Goal: Task Accomplishment & Management: Use online tool/utility

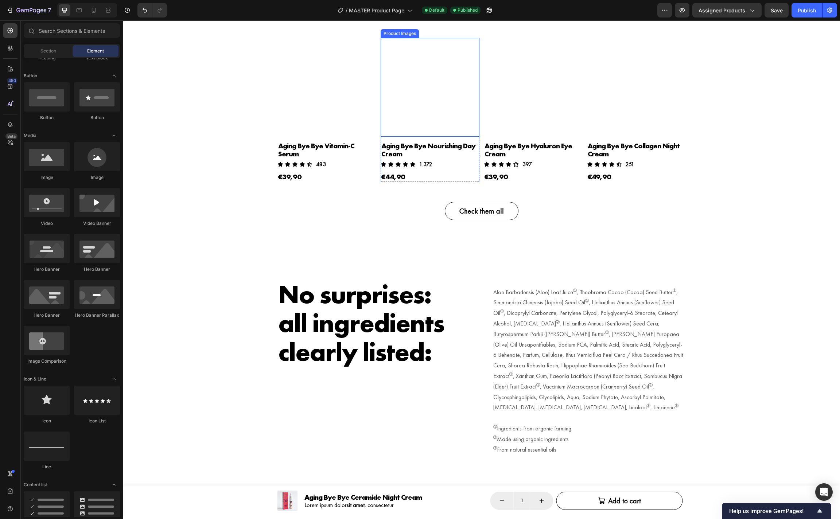
scroll to position [3009, 0]
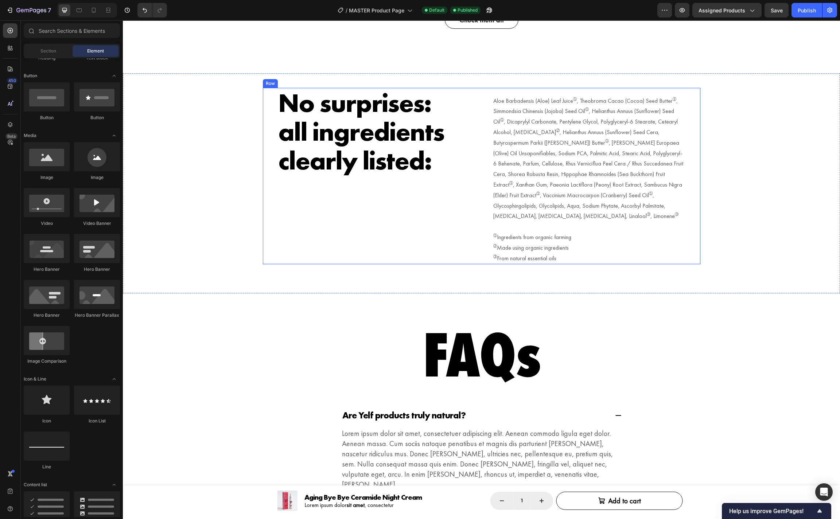
click at [391, 176] on div "No surprises: all ingredients clearly listed: Heading" at bounding box center [373, 176] width 193 height 177
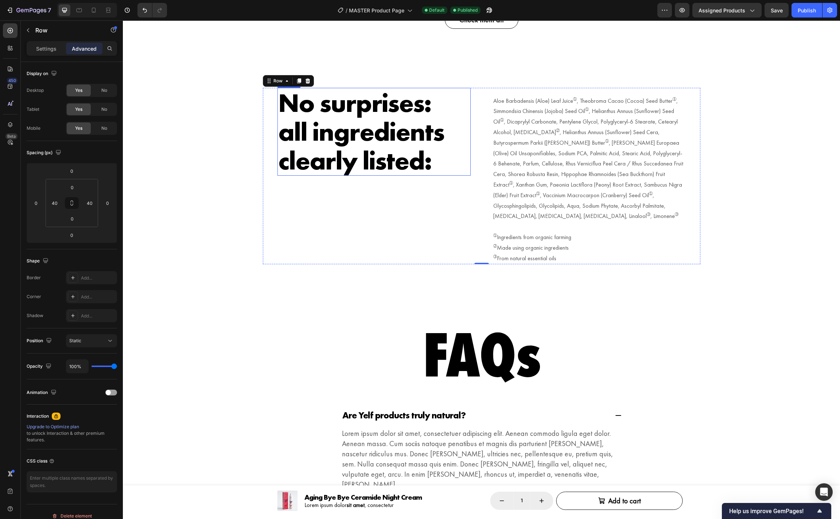
click at [380, 161] on h2 "No surprises: all ingredients clearly listed:" at bounding box center [373, 132] width 193 height 88
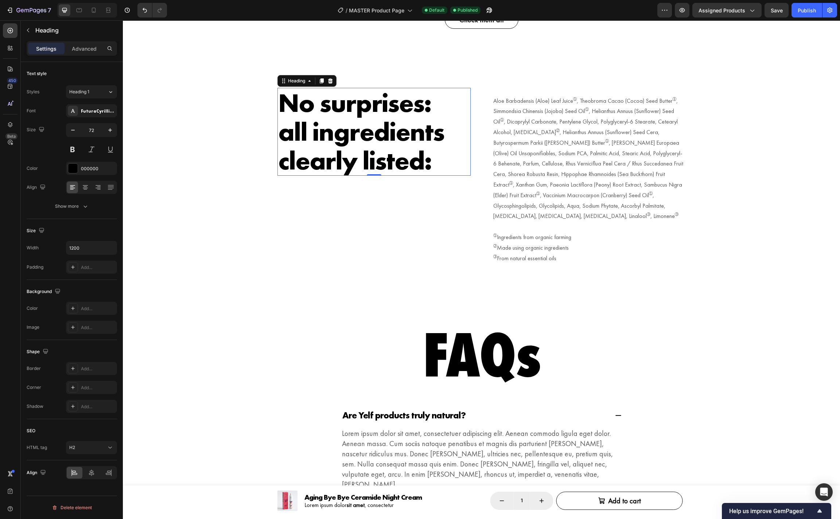
click at [425, 159] on h2 "No surprises: all ingredients clearly listed:" at bounding box center [373, 132] width 193 height 88
click at [425, 159] on p "No surprises: all ingredients clearly listed:" at bounding box center [374, 132] width 192 height 87
click at [730, 165] on div "No surprises: all ingredients clearly listed! Heading 0 Aloe Barbadensis (Aloe)…" at bounding box center [481, 176] width 717 height 177
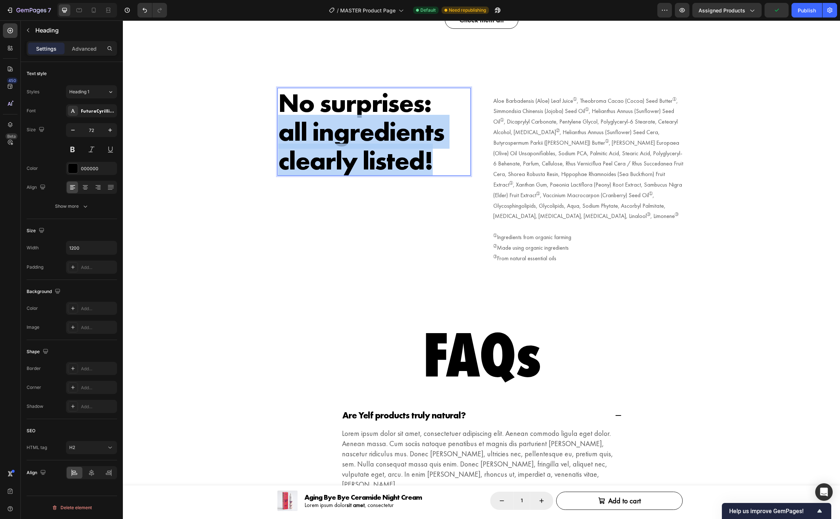
click at [380, 149] on p "No surprises: all ingredients clearly listed!" at bounding box center [374, 132] width 192 height 87
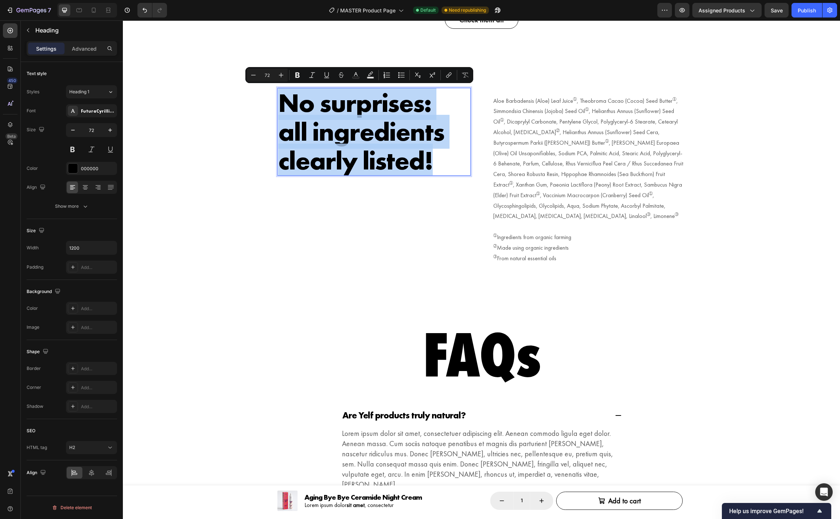
copy p "No surprises: all ingredients clearly listed!"
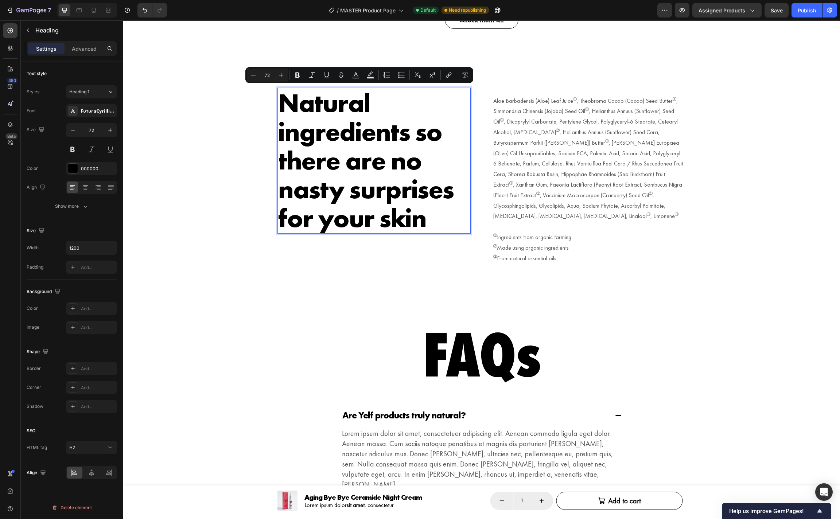
scroll to position [1, 0]
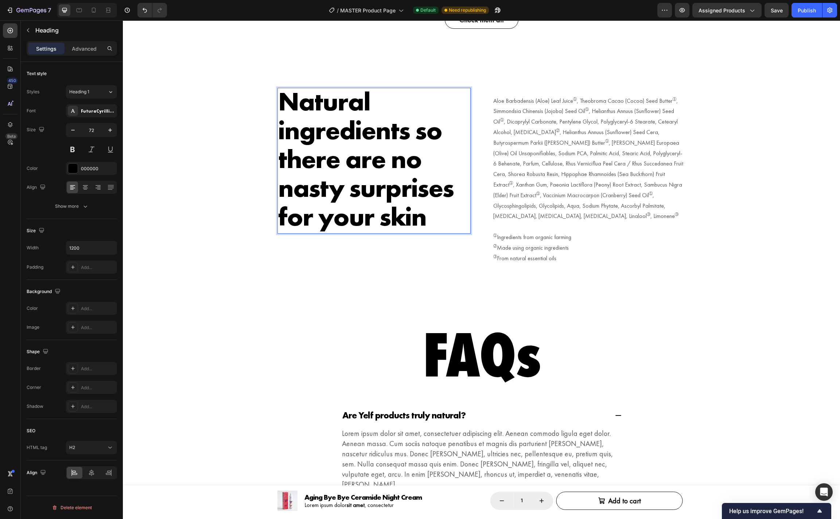
click at [281, 107] on p "Natural ingredients so there are no nasty surprises for your skin" at bounding box center [374, 159] width 192 height 144
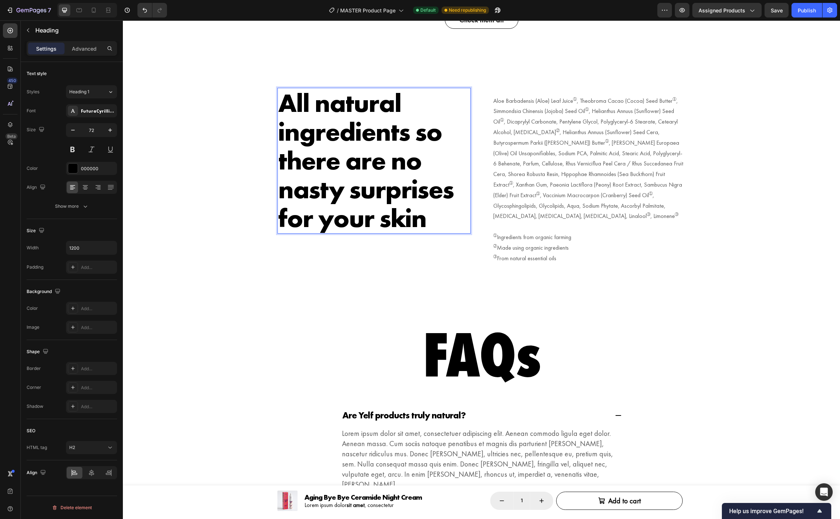
drag, startPoint x: 407, startPoint y: 134, endPoint x: 412, endPoint y: 136, distance: 4.9
click at [407, 134] on p "All natural ingredients so there are no nasty surprises for your skin" at bounding box center [374, 161] width 192 height 144
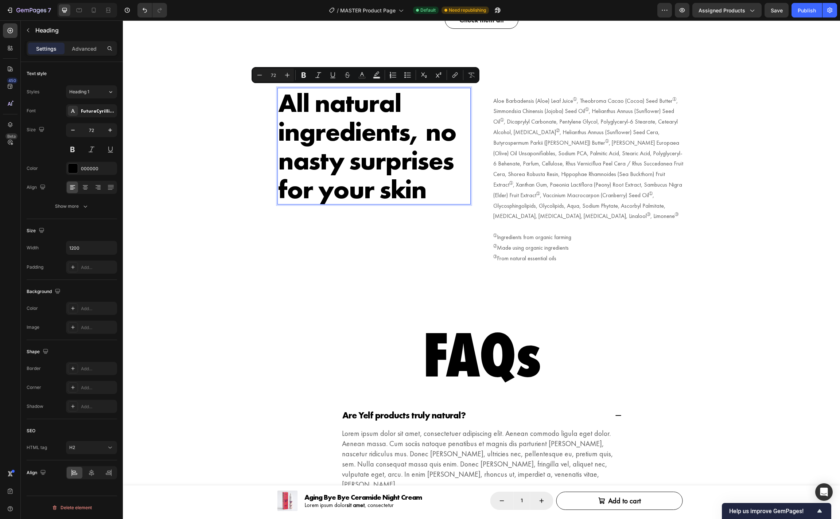
scroll to position [1, 0]
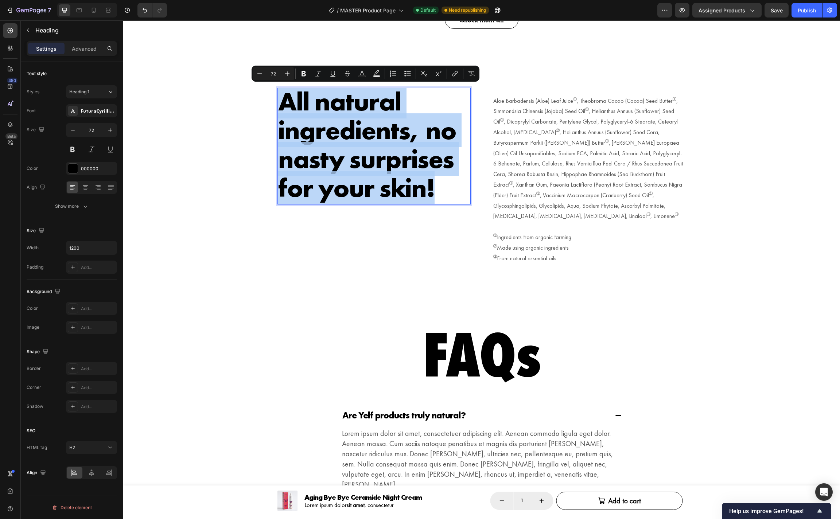
copy p "All natural ingredients, no nasty surprises for your skin!"
click at [710, 288] on div "All natural ingredients, no nasty surprises for your skin! Heading 0 Aloe Barba…" at bounding box center [481, 183] width 717 height 220
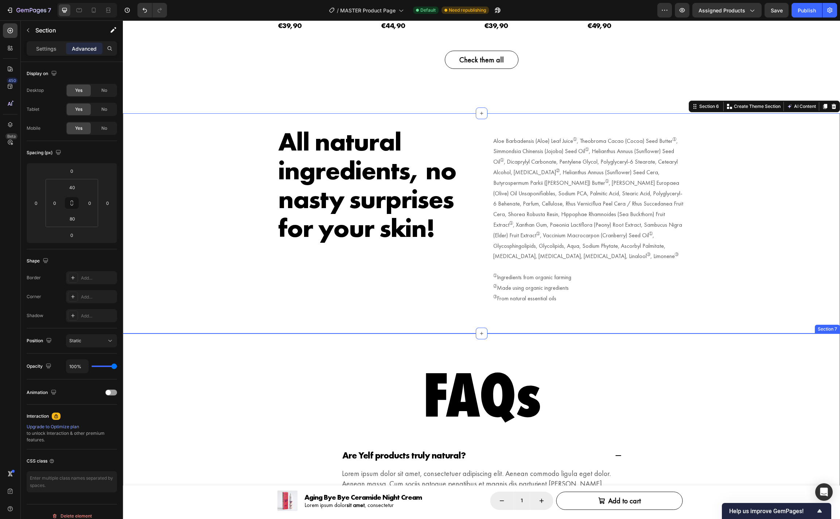
scroll to position [2968, 0]
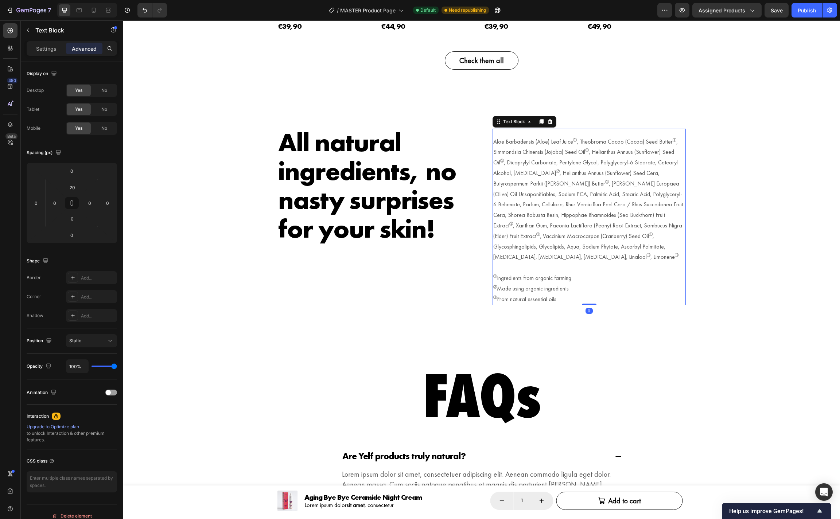
click at [556, 174] on sup "➁" at bounding box center [558, 171] width 4 height 6
click at [75, 184] on input "20" at bounding box center [72, 187] width 15 height 11
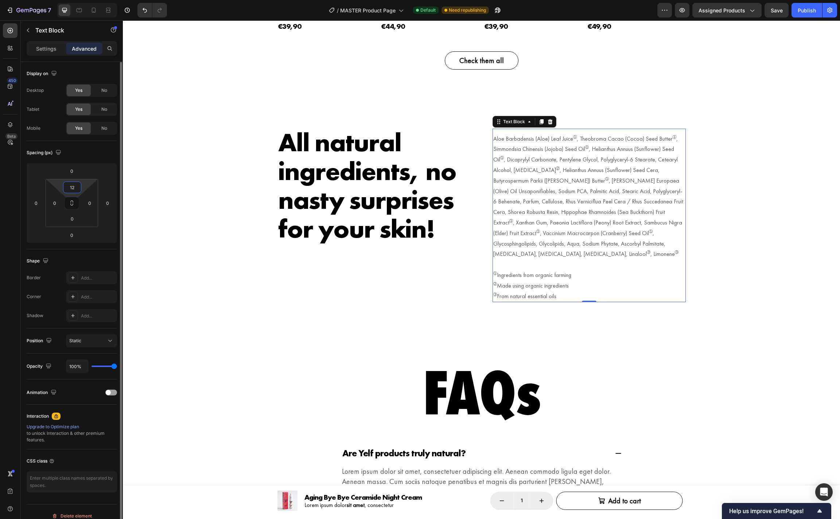
type input "12"
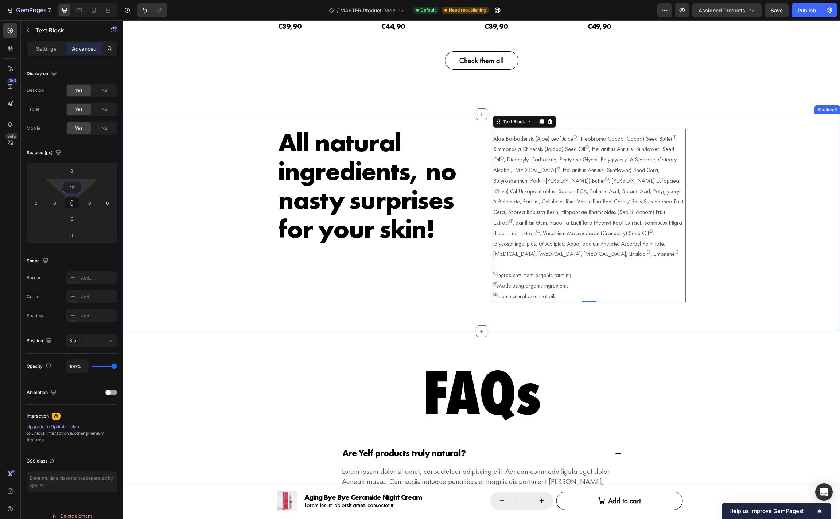
click at [727, 284] on div "All natural ingredients, no nasty surprises for your skin! Heading Aloe Barbade…" at bounding box center [481, 216] width 717 height 174
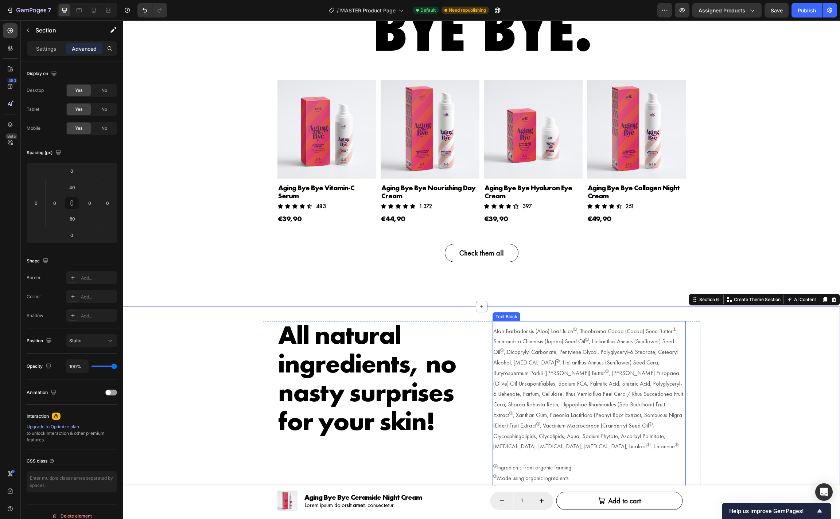
scroll to position [2747, 0]
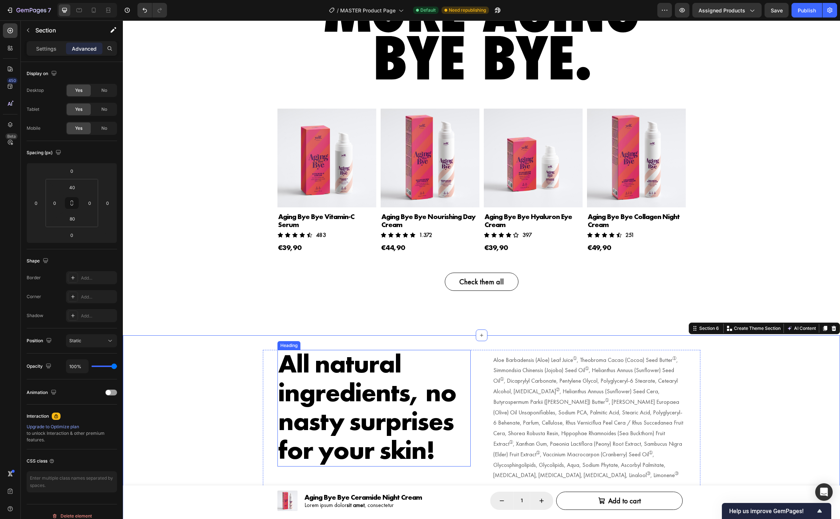
click at [384, 398] on p "All natural ingredients, no nasty surprises for your skin!" at bounding box center [374, 407] width 192 height 116
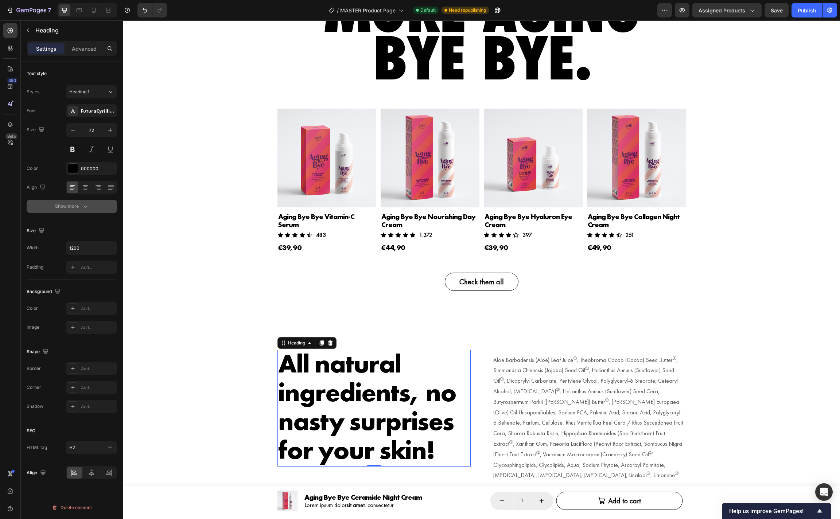
click at [77, 207] on div "Show more" at bounding box center [72, 206] width 34 height 7
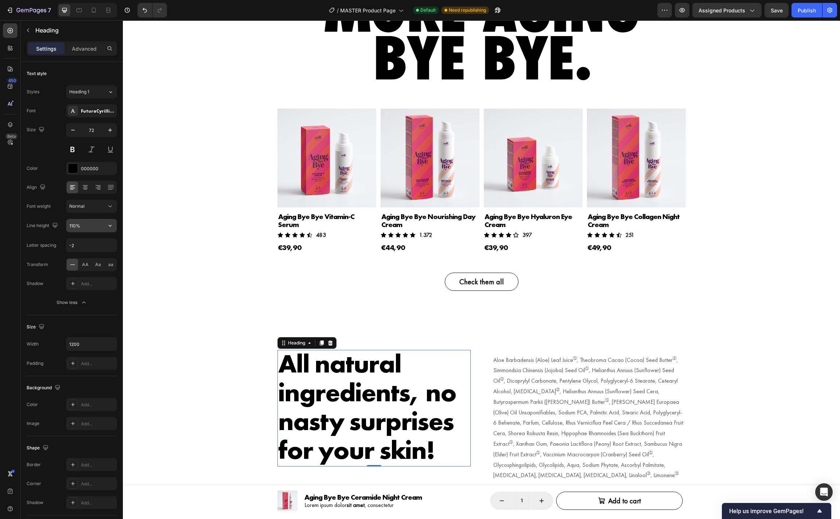
click at [96, 227] on input "110%" at bounding box center [91, 225] width 50 height 13
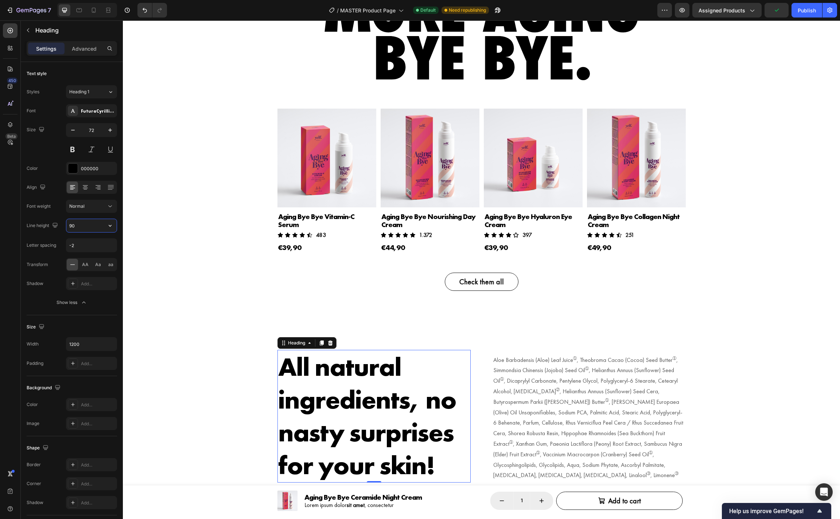
click at [96, 227] on input "90" at bounding box center [91, 225] width 50 height 13
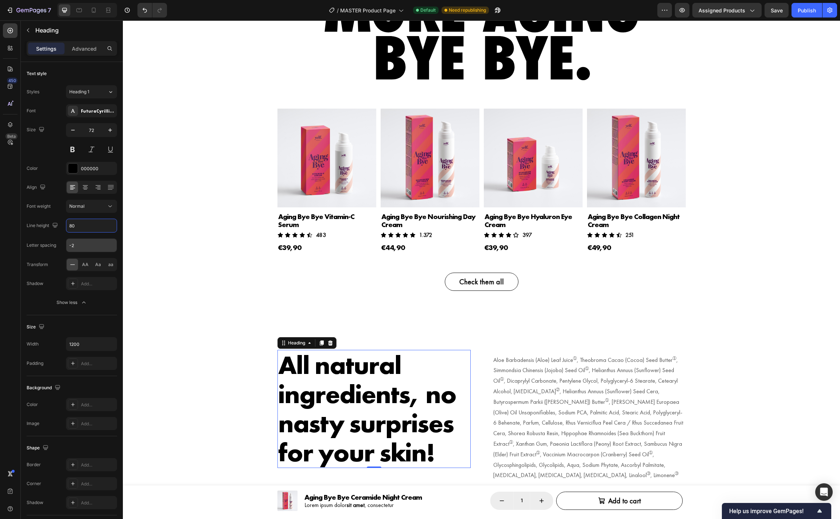
type input "80"
click at [99, 246] on input "-2" at bounding box center [91, 245] width 50 height 13
type input "-3"
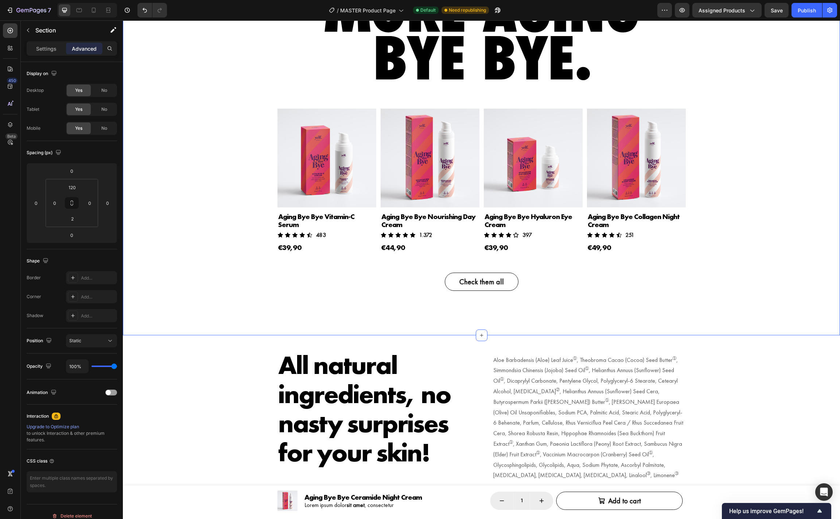
click at [699, 330] on div "More Aging Bye Bye. Heading Product Images Aging Bye Bye Vitamin-C Serum Produc…" at bounding box center [481, 159] width 717 height 349
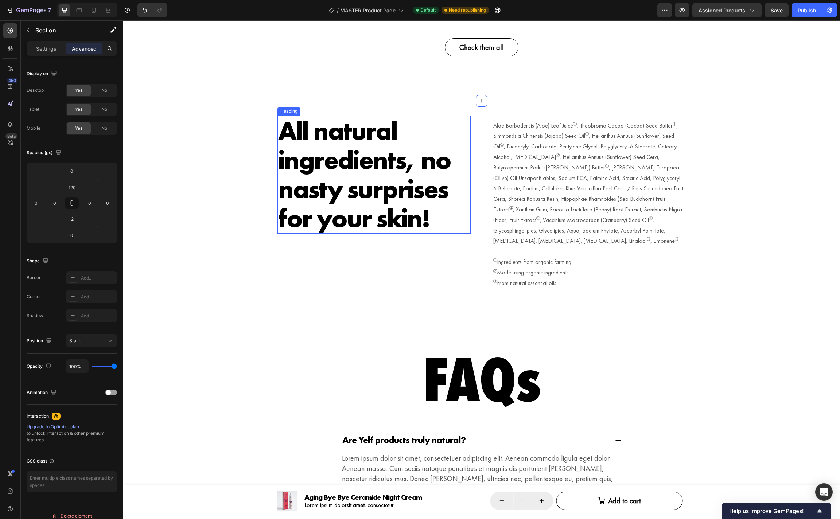
click at [424, 168] on p "All natural ingredients, no nasty surprises for your skin!" at bounding box center [374, 174] width 192 height 117
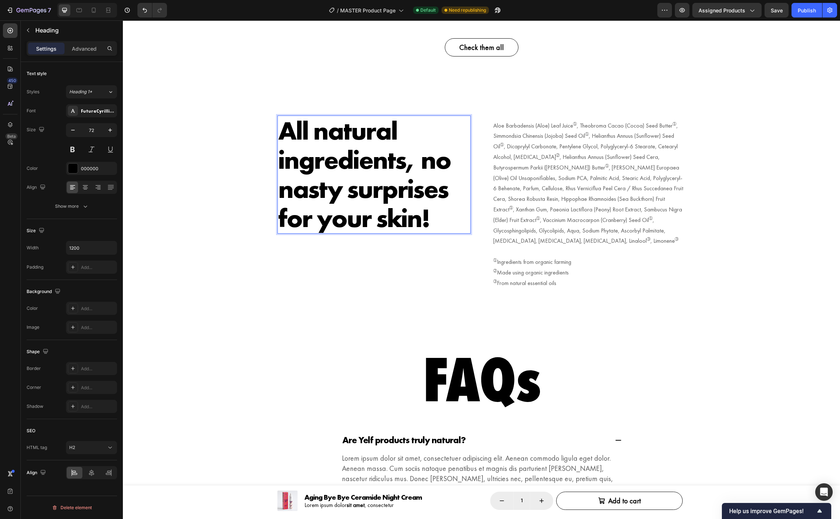
click at [430, 165] on p "All natural ingredients, no nasty surprises for your skin!" at bounding box center [374, 174] width 192 height 117
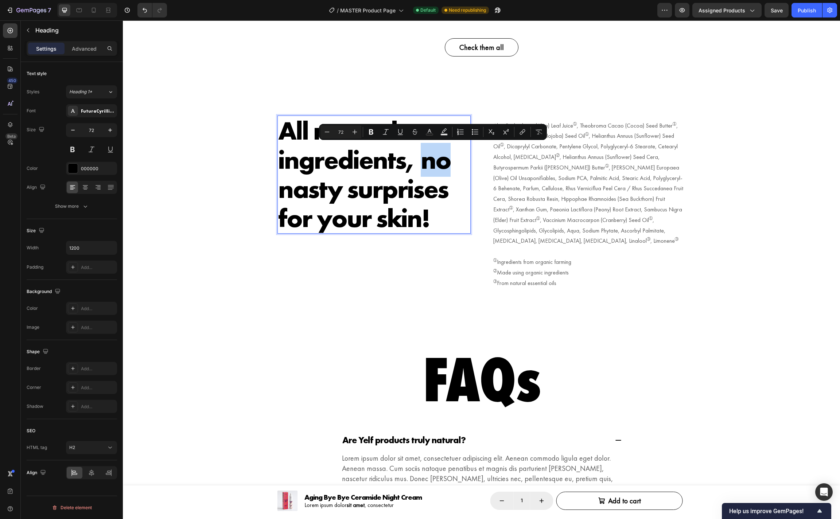
click at [425, 166] on p "All natural ingredients, no nasty surprises for your skin!" at bounding box center [374, 174] width 192 height 117
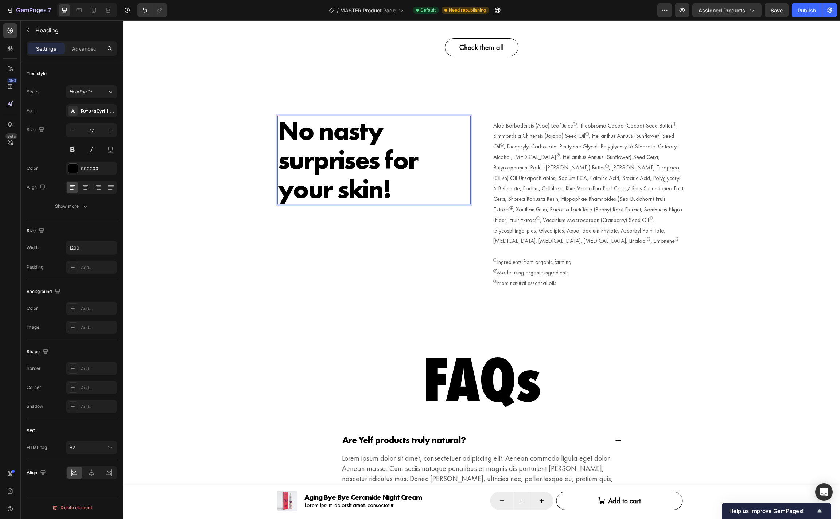
scroll to position [1, 0]
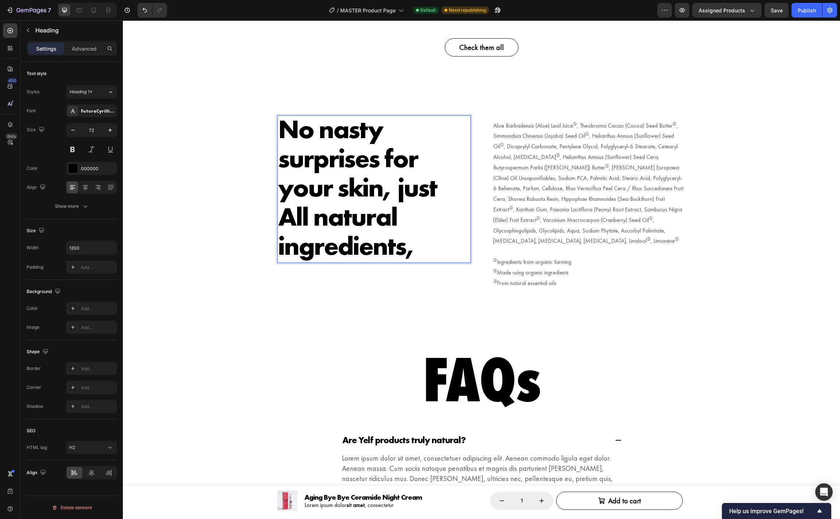
click at [451, 187] on p "No nasty surprises for your skin, just All natural ingredients," at bounding box center [374, 188] width 192 height 146
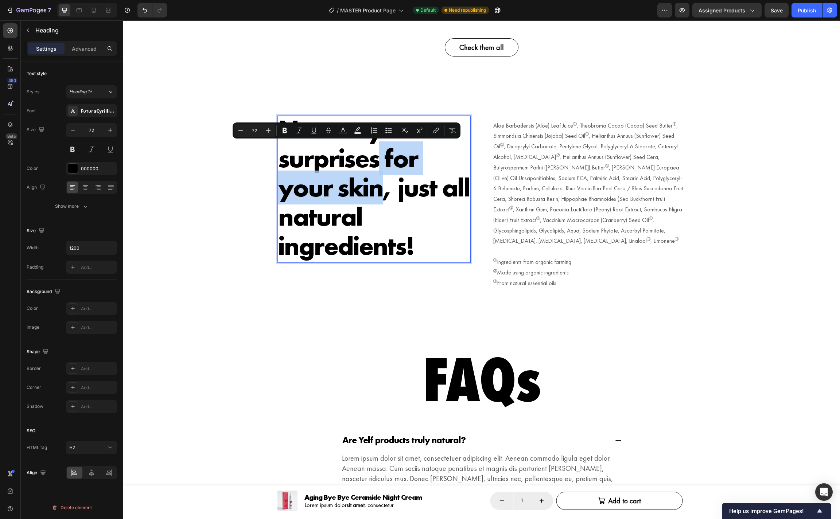
drag, startPoint x: 378, startPoint y: 163, endPoint x: 384, endPoint y: 182, distance: 20.6
click at [384, 182] on p "No nasty surprises for your skin, just all natural ingredients!" at bounding box center [374, 188] width 192 height 146
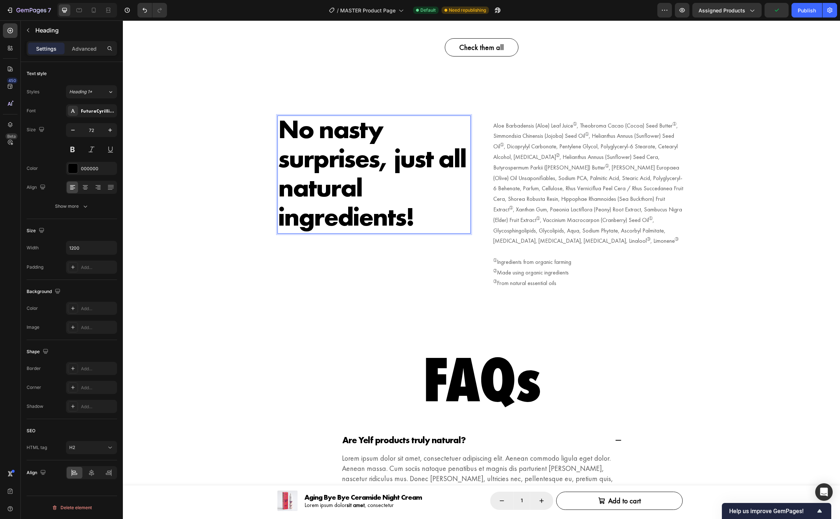
click at [444, 164] on p "No nasty surprises, just all natural ingredients!" at bounding box center [374, 173] width 192 height 117
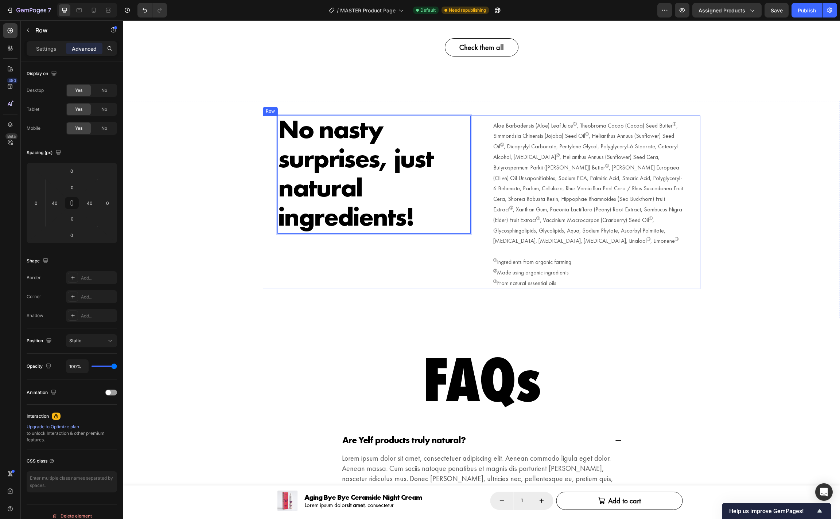
click at [270, 255] on div "No nasty surprises, just natural ingredients! Heading 0 Aloe Barbadensis (Aloe)…" at bounding box center [481, 203] width 437 height 174
click at [371, 209] on p "No nasty surprises, just natural ingredients!" at bounding box center [374, 173] width 192 height 117
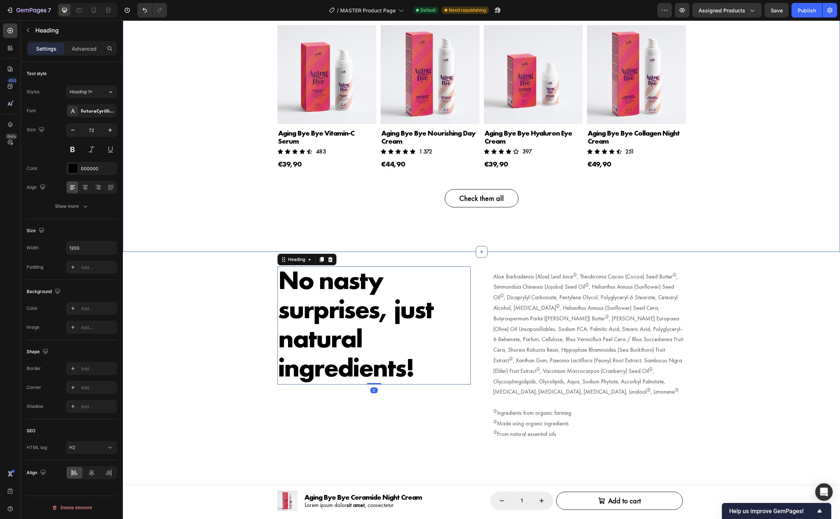
scroll to position [2855, 0]
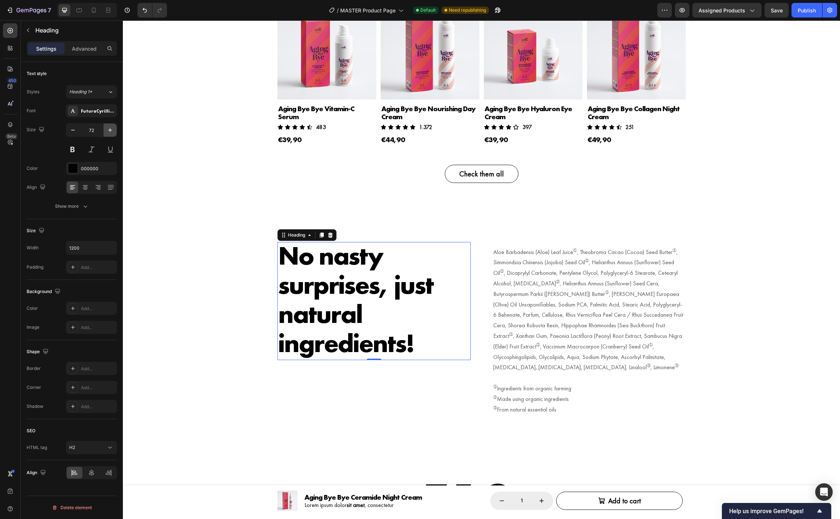
click at [111, 132] on icon "button" at bounding box center [109, 129] width 7 height 7
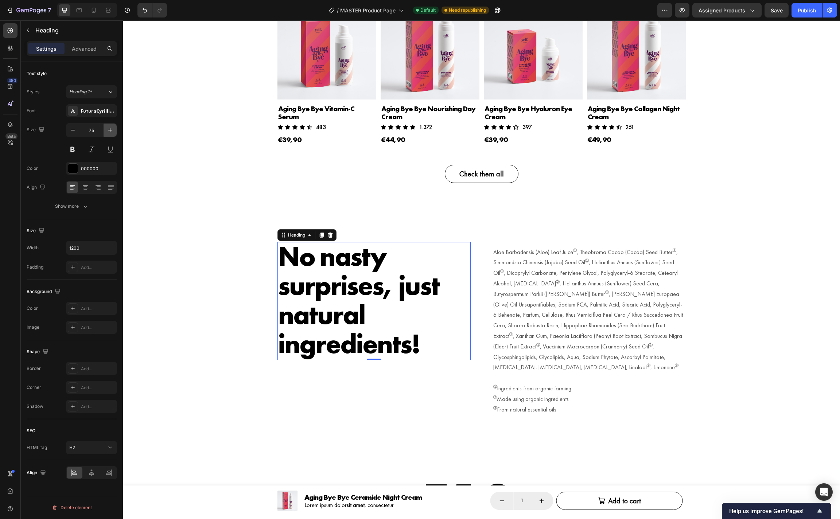
click at [111, 132] on icon "button" at bounding box center [109, 129] width 7 height 7
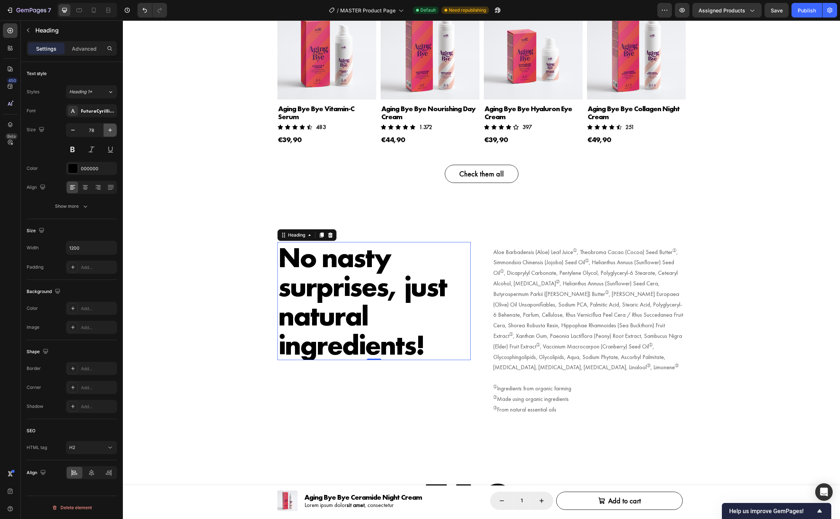
scroll to position [0, 0]
click at [111, 132] on icon "button" at bounding box center [109, 129] width 7 height 7
type input "80"
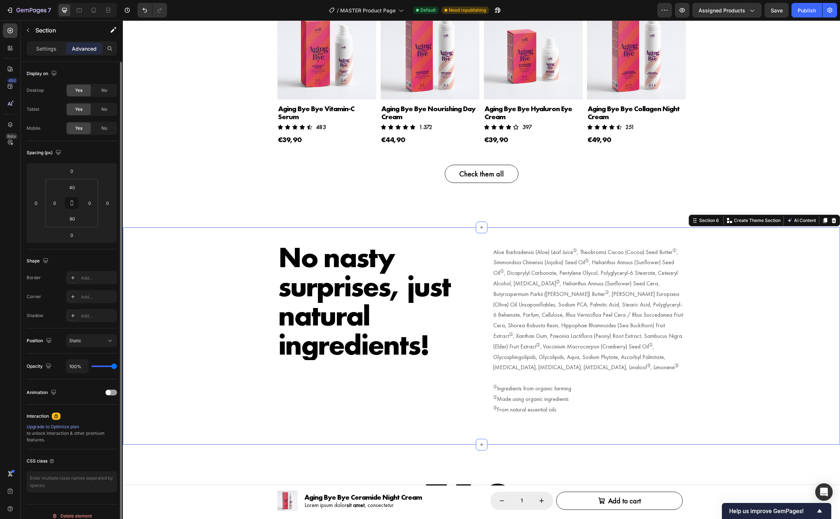
click at [164, 306] on div "No nasty surprises, just natural ingredients! Heading Aloe Barbadensis (Aloe) L…" at bounding box center [481, 329] width 717 height 174
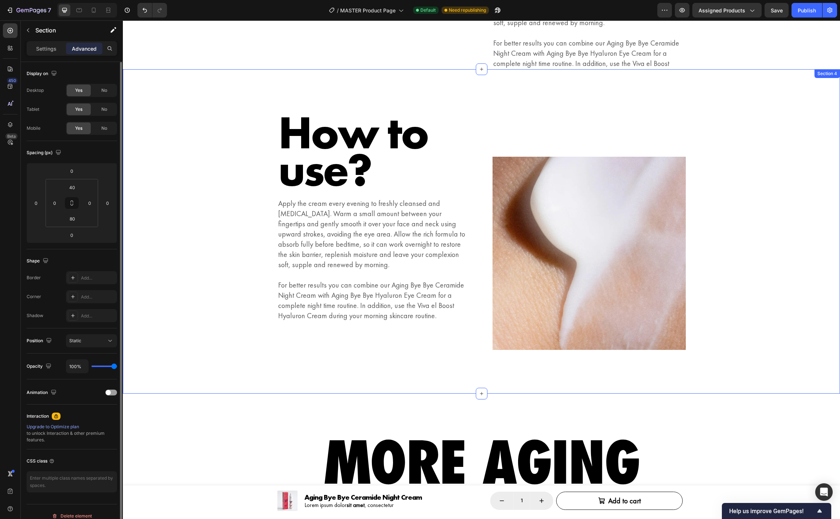
scroll to position [2296, 0]
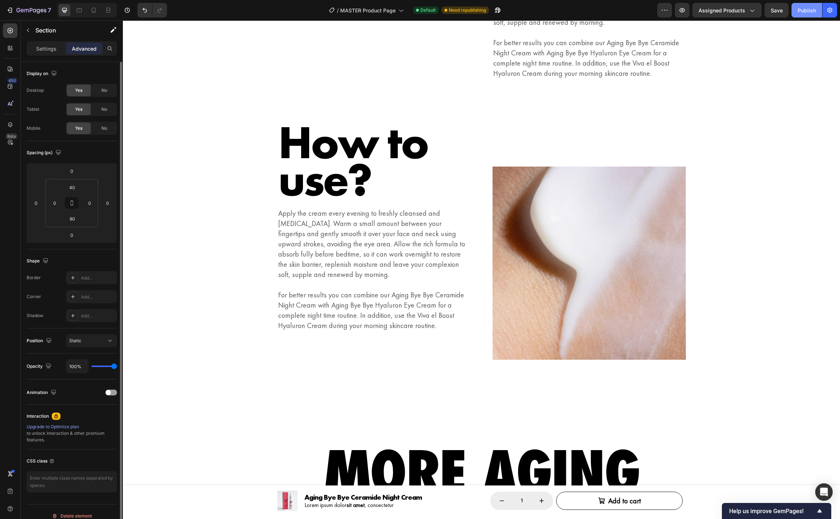
click at [810, 7] on div "Publish" at bounding box center [806, 11] width 18 height 8
click at [681, 13] on icon "button" at bounding box center [681, 10] width 7 height 7
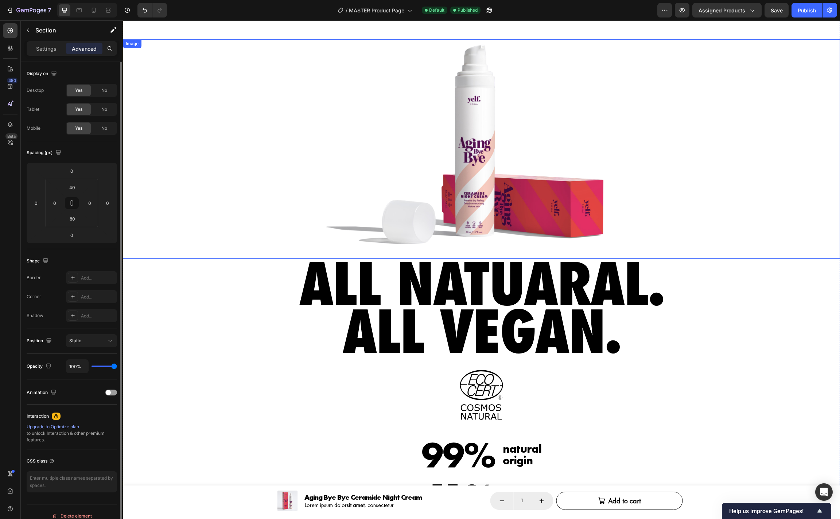
scroll to position [0, 0]
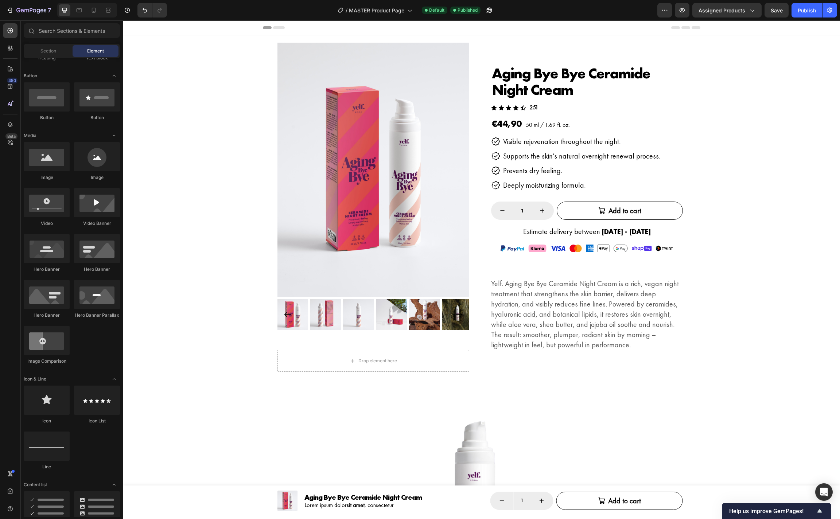
click at [221, 168] on section "Product Images Aging Bye Bye Ceramide Night Cream Product Title Icon Icon Icon …" at bounding box center [481, 203] width 656 height 336
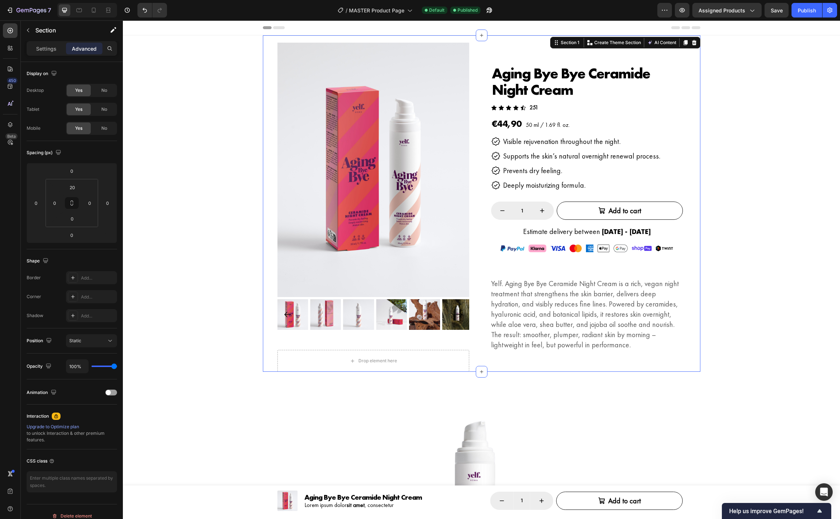
click at [337, 40] on div "Product Images Aging Bye Bye Ceramide Night Cream Product Title Icon Icon Icon …" at bounding box center [481, 203] width 437 height 336
click at [476, 52] on div "Product Images Aging Bye Bye Ceramide Night Cream Product Title Icon Icon Icon …" at bounding box center [481, 207] width 437 height 329
click at [483, 46] on div "Product Images Aging Bye Bye Ceramide Night Cream Product Title Icon Icon Icon …" at bounding box center [481, 207] width 437 height 329
click at [288, 44] on div "Product" at bounding box center [281, 42] width 19 height 7
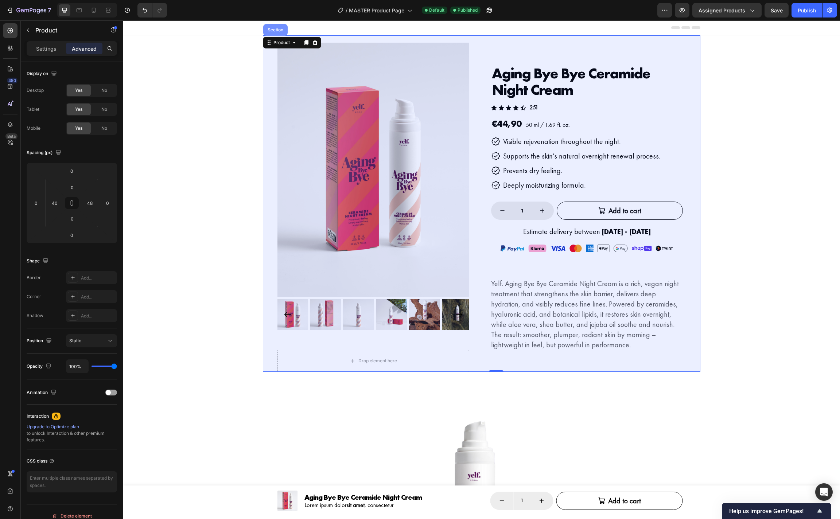
click at [275, 31] on div "Section" at bounding box center [275, 30] width 19 height 4
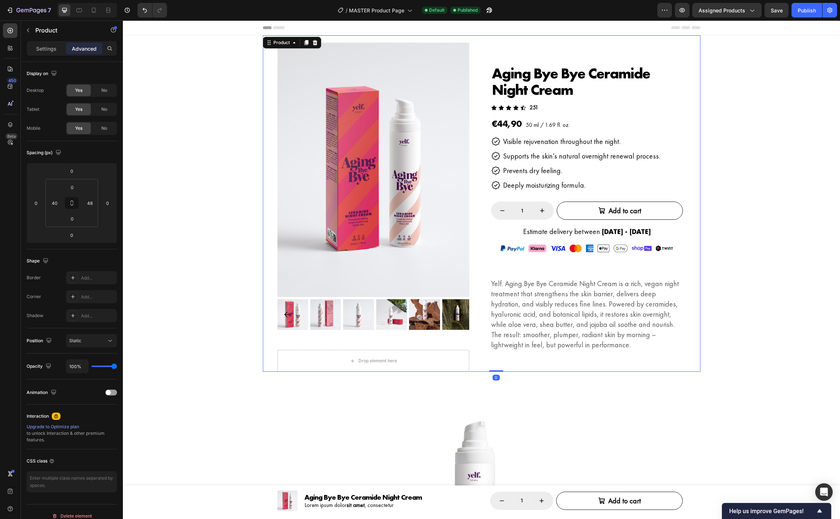
click at [273, 56] on div "Product Images Aging Bye Bye Ceramide Night Cream Product Title Icon Icon Icon …" at bounding box center [481, 207] width 437 height 329
click at [482, 44] on div "Product Images Aging Bye Bye Ceramide Night Cream Product Title Icon Icon Icon …" at bounding box center [481, 207] width 437 height 329
click at [55, 53] on div "Settings" at bounding box center [46, 49] width 36 height 12
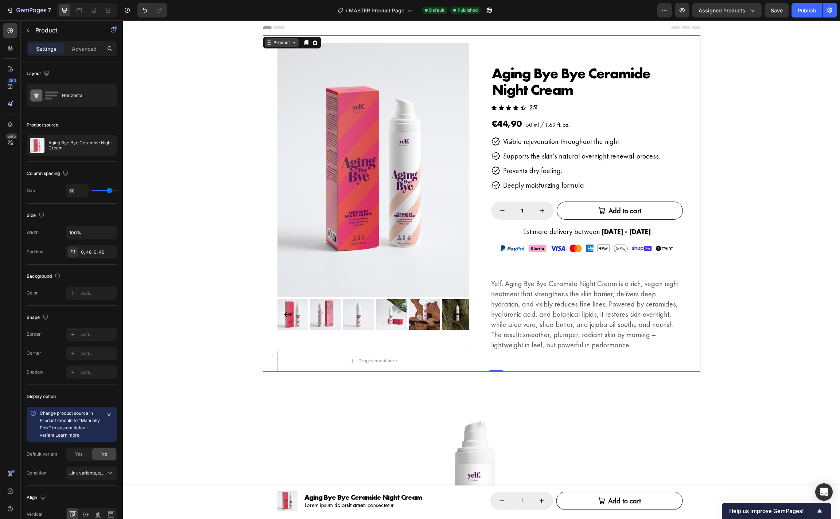
click at [285, 44] on div "Product" at bounding box center [281, 42] width 19 height 7
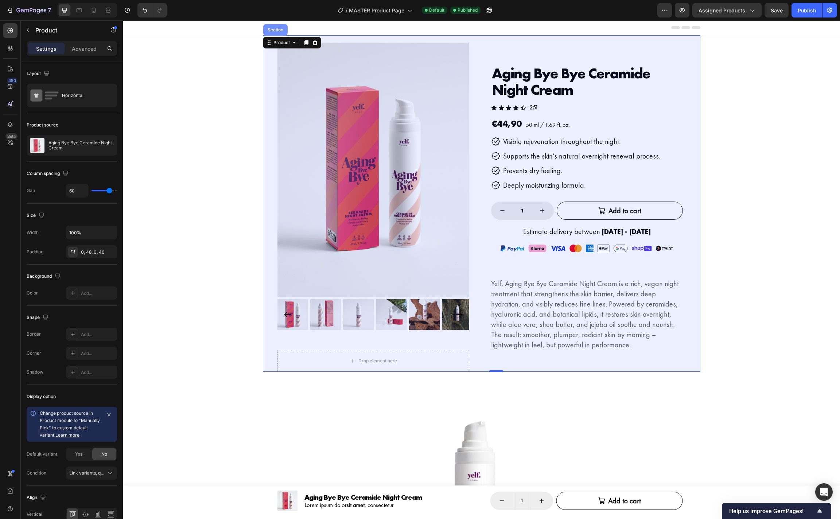
click at [278, 31] on div "Section" at bounding box center [275, 30] width 19 height 4
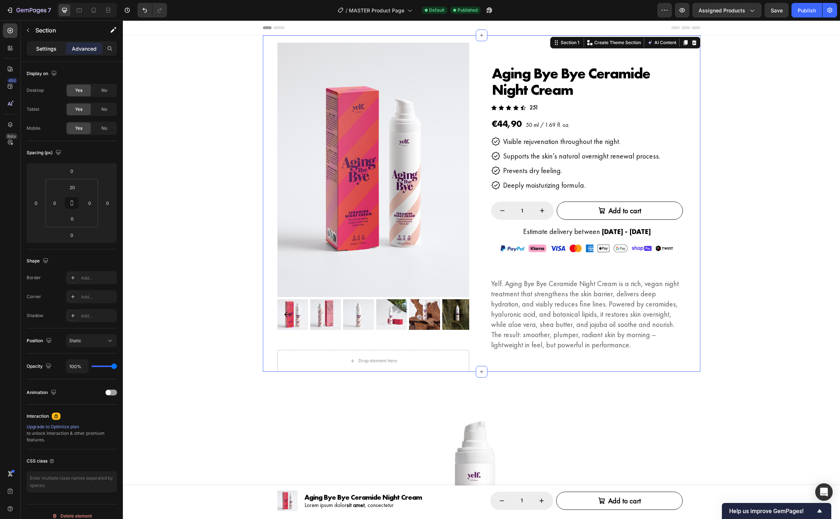
click at [50, 54] on div "Settings" at bounding box center [46, 49] width 36 height 12
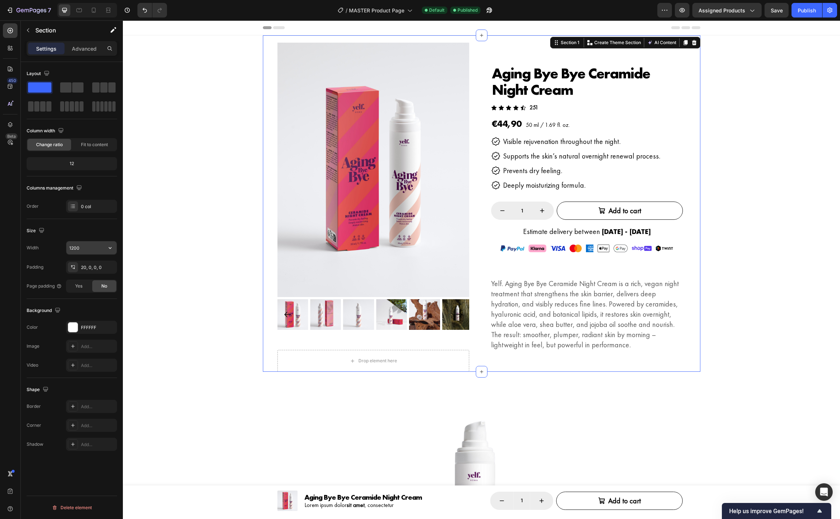
click at [90, 248] on input "1200" at bounding box center [91, 247] width 50 height 13
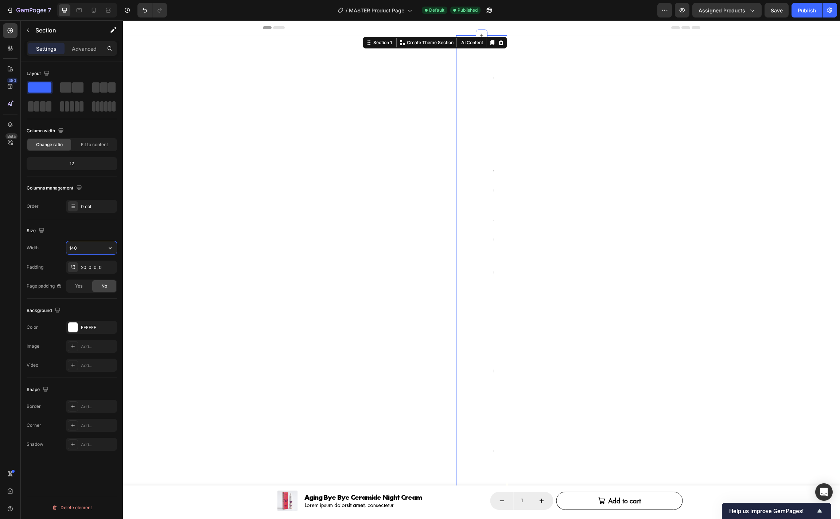
type input "1400"
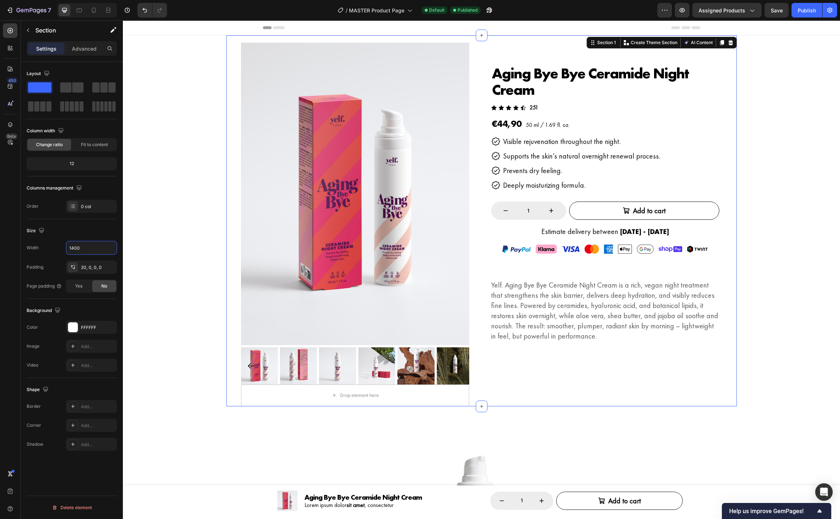
click at [176, 73] on section "Product Images Aging Bye Bye Ceramide Night Cream Product Title Icon Icon Icon …" at bounding box center [481, 220] width 717 height 371
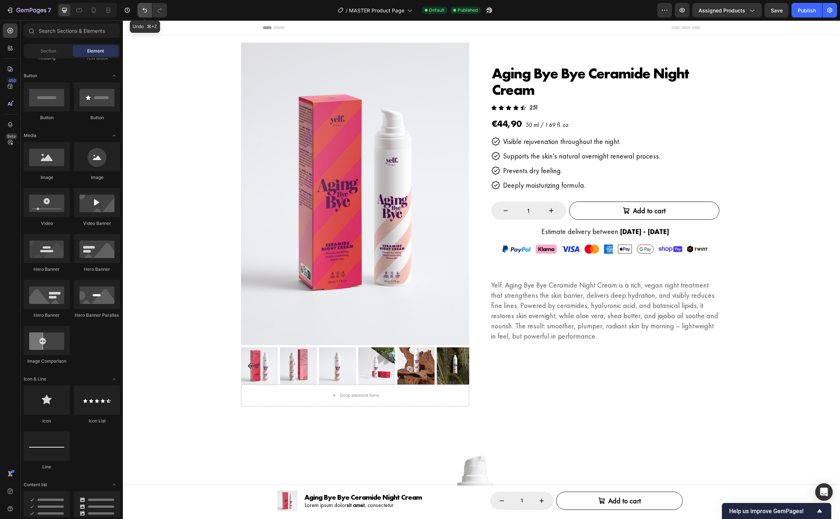
click at [143, 10] on icon "Undo/Redo" at bounding box center [144, 10] width 7 height 7
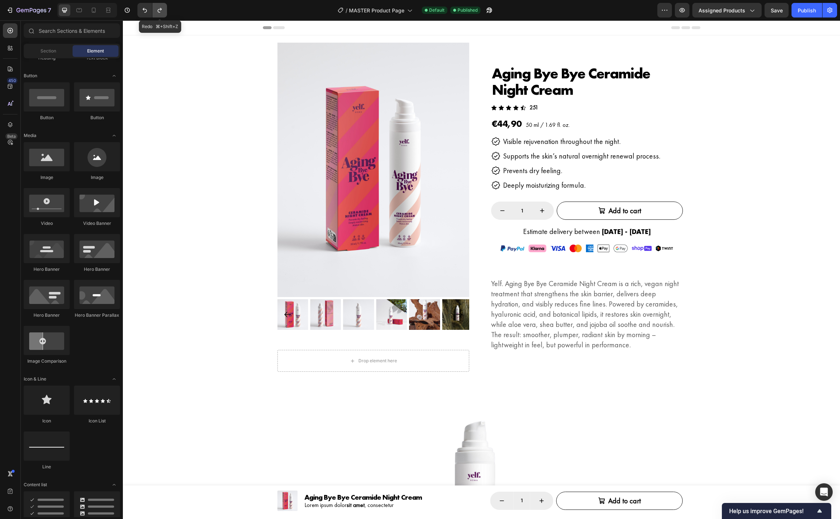
click at [161, 11] on icon "Undo/Redo" at bounding box center [159, 10] width 7 height 7
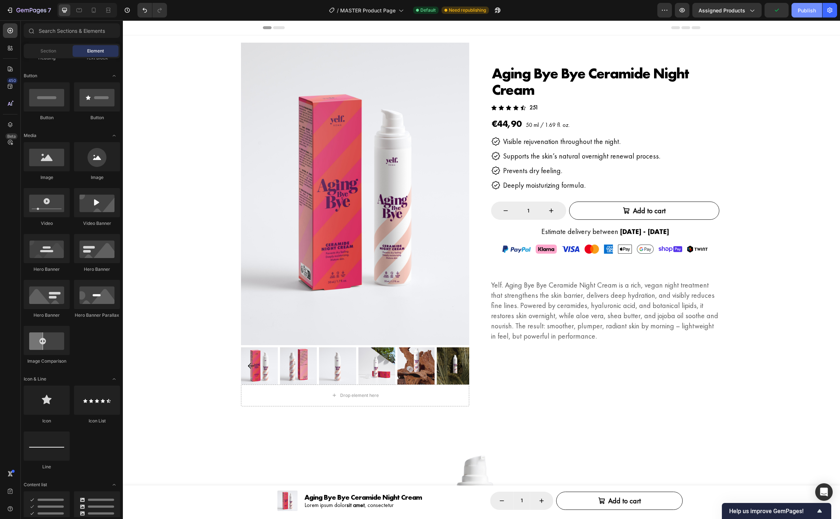
click at [802, 10] on div "Publish" at bounding box center [806, 11] width 18 height 8
click at [82, 11] on icon at bounding box center [79, 10] width 5 height 4
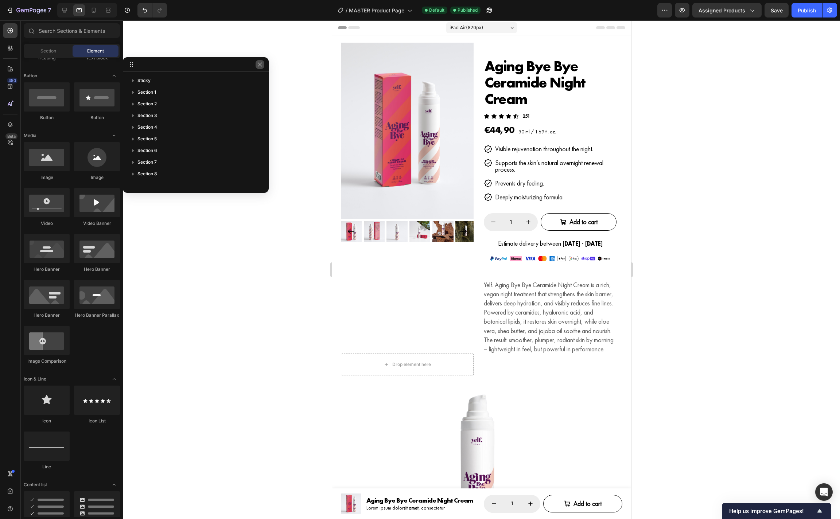
click at [258, 65] on icon "button" at bounding box center [260, 65] width 6 height 6
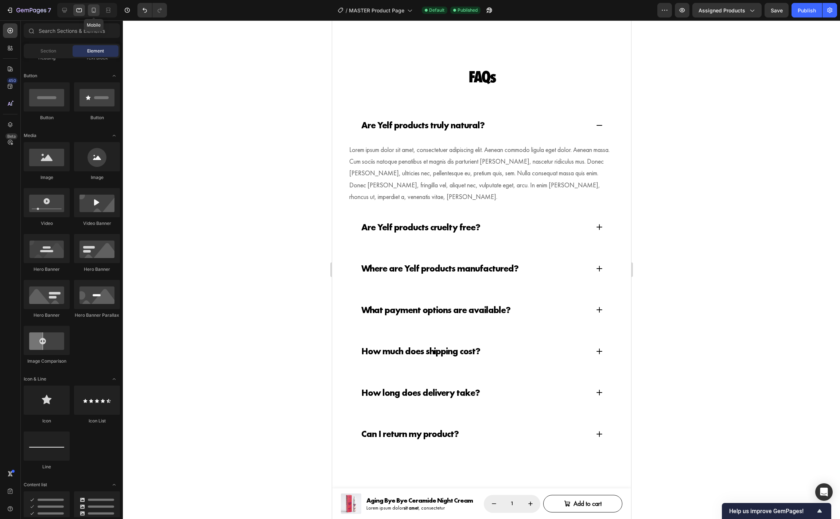
click at [93, 11] on icon at bounding box center [93, 10] width 7 height 7
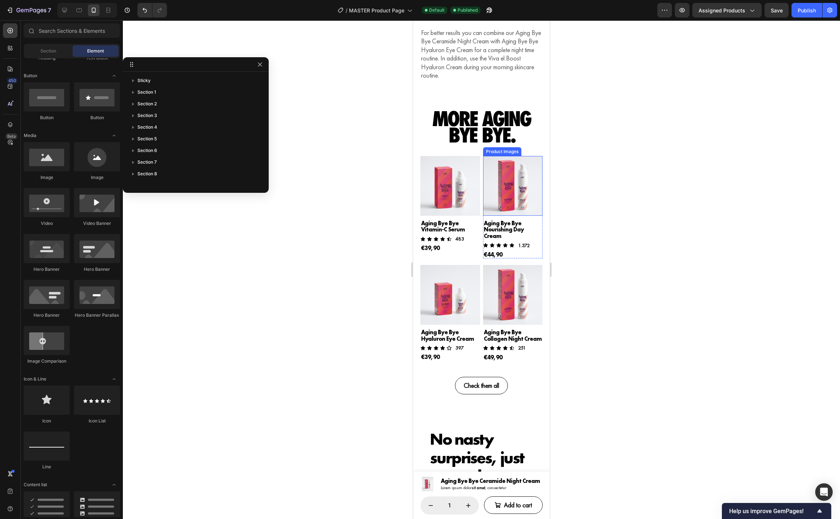
scroll to position [2469, 0]
click at [503, 127] on h2 "More Aging Bye Bye." at bounding box center [481, 126] width 122 height 35
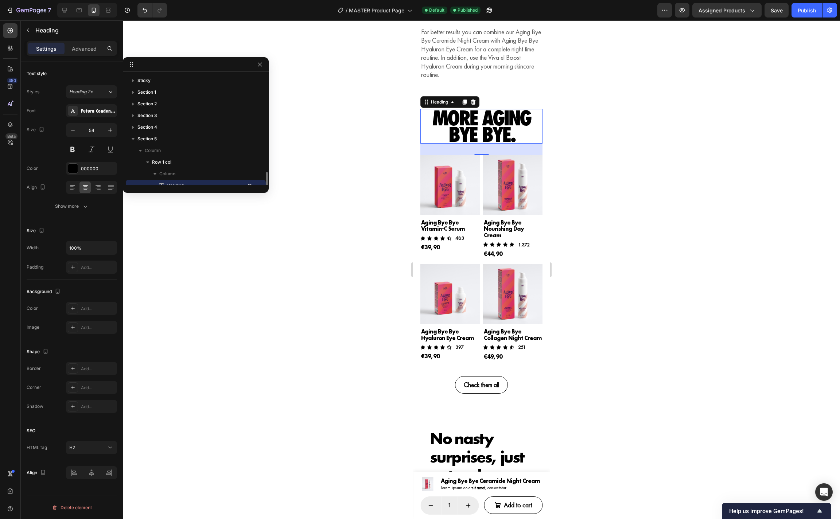
scroll to position [60, 0]
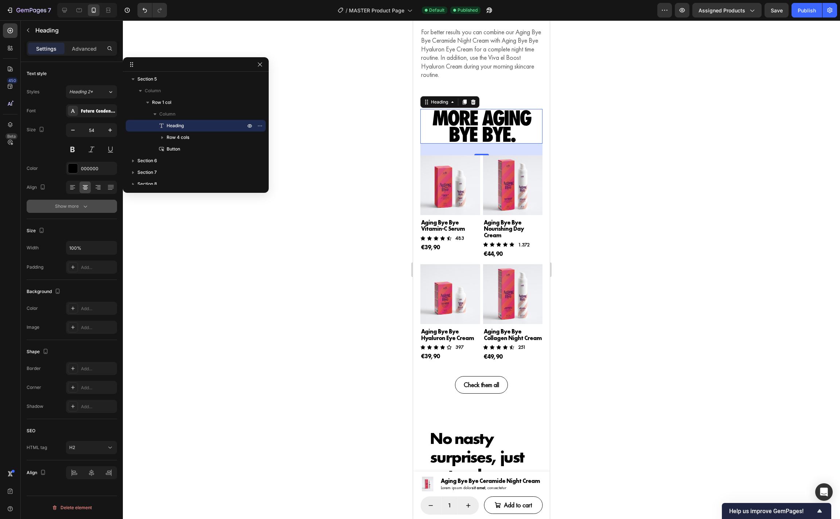
click at [69, 203] on div "Show more" at bounding box center [72, 206] width 34 height 7
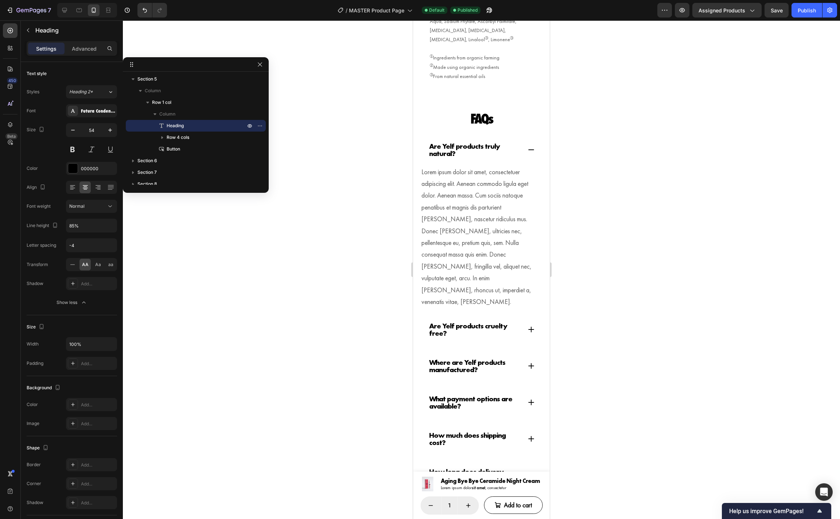
scroll to position [3148, 0]
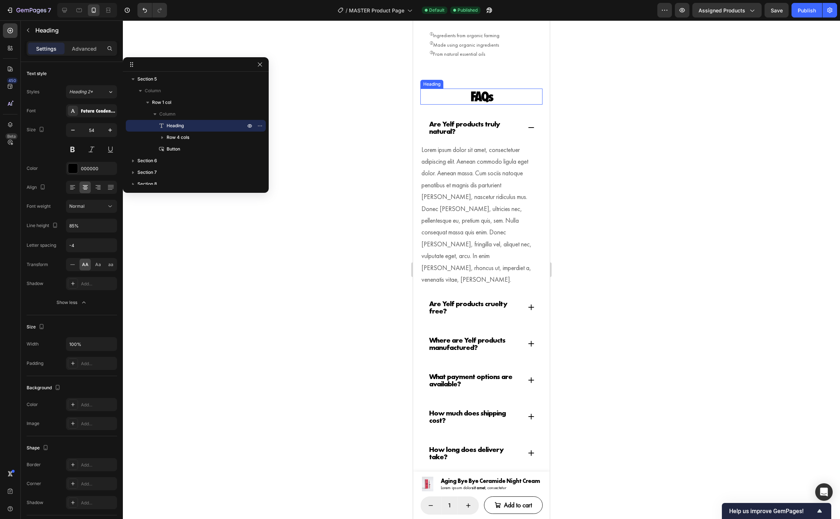
click at [481, 89] on h2 "FAQs" at bounding box center [481, 97] width 122 height 16
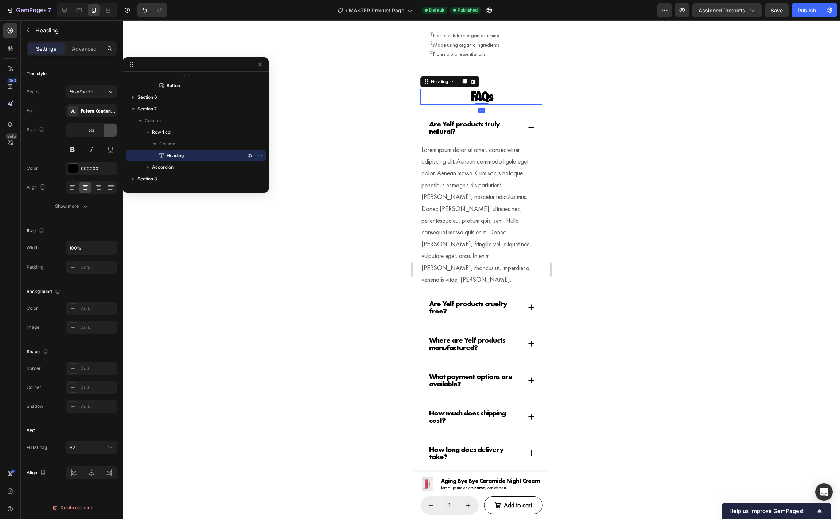
click at [106, 132] on button "button" at bounding box center [109, 130] width 13 height 13
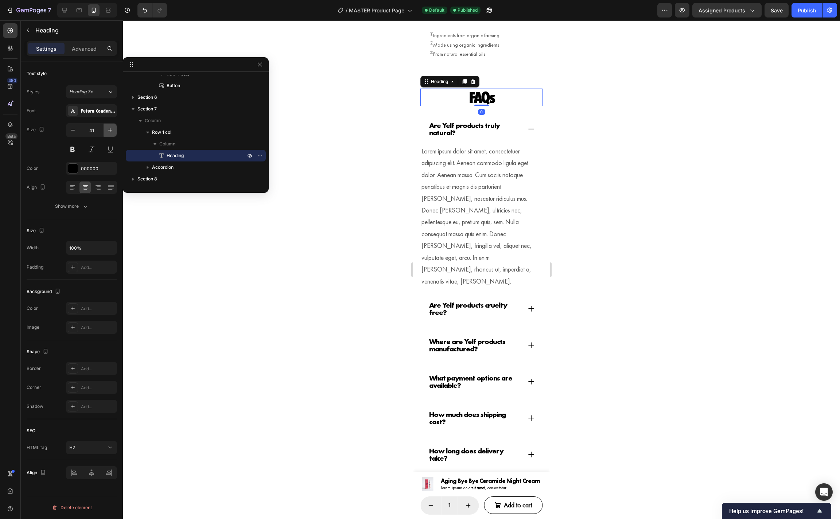
click at [106, 132] on button "button" at bounding box center [109, 130] width 13 height 13
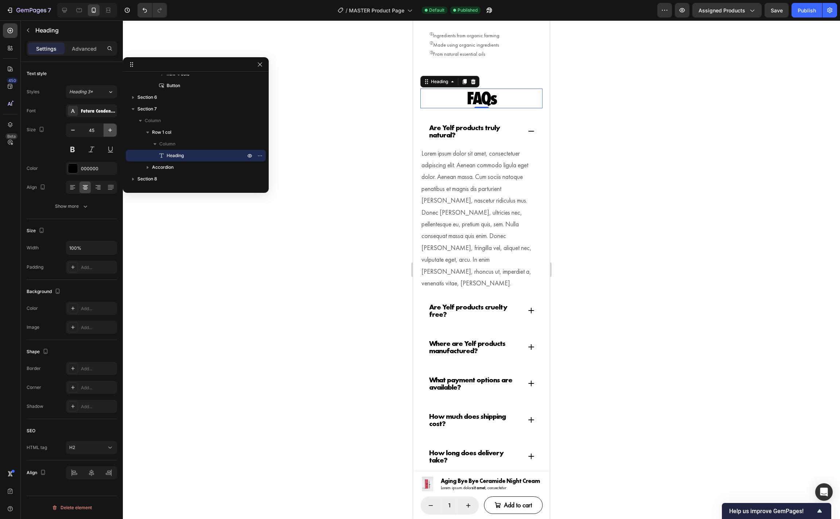
click at [106, 132] on button "button" at bounding box center [109, 130] width 13 height 13
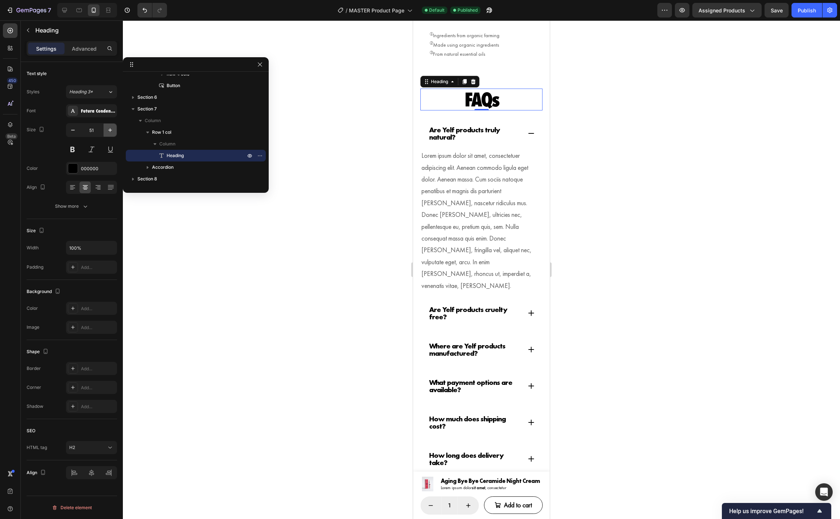
click at [106, 132] on button "button" at bounding box center [109, 130] width 13 height 13
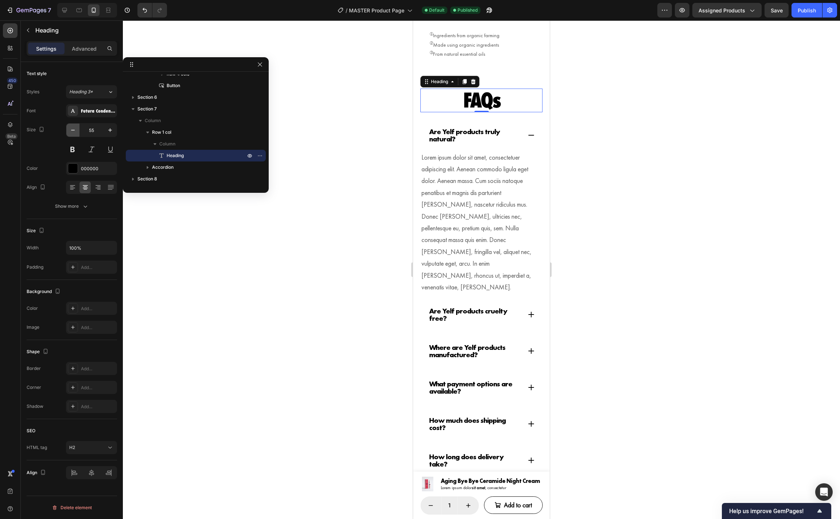
click at [74, 130] on icon "button" at bounding box center [73, 130] width 4 height 1
type input "54"
click at [81, 205] on div "Show more" at bounding box center [72, 206] width 34 height 7
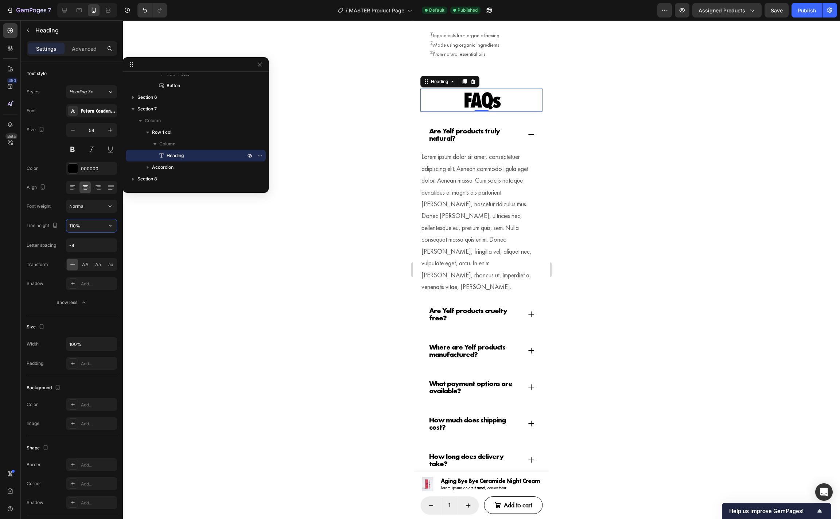
click at [92, 225] on input "110%" at bounding box center [91, 225] width 50 height 13
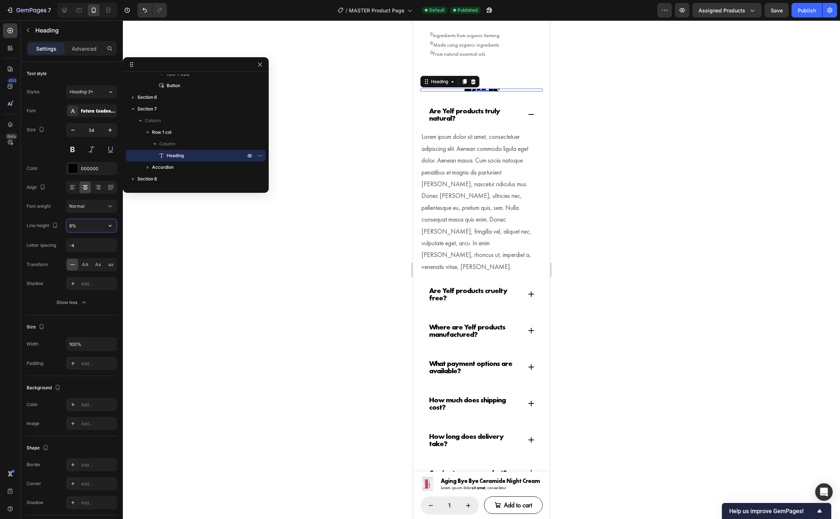
type input "85%"
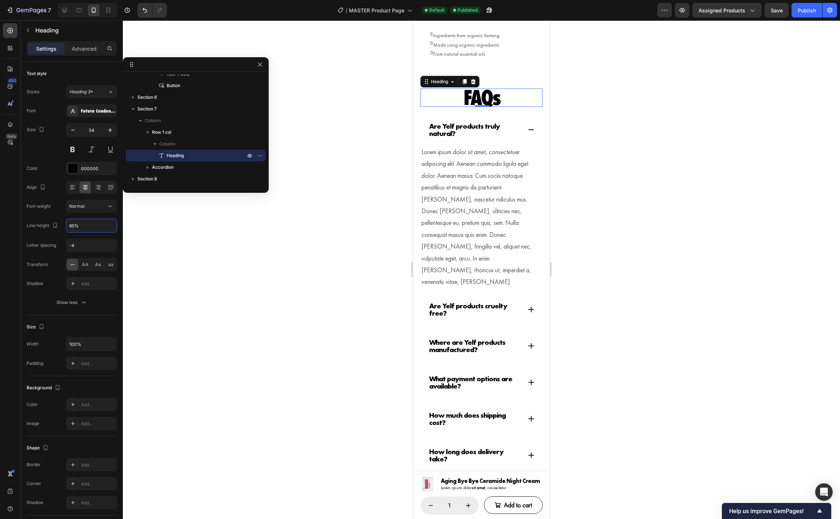
click at [601, 163] on div at bounding box center [481, 269] width 717 height 499
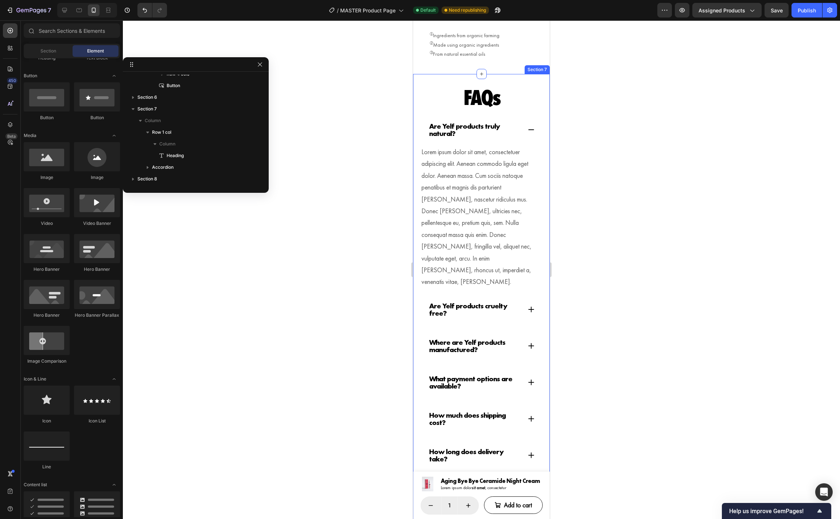
click at [542, 82] on div "FAQs Heading Row Are Yelf products truly natural? Lorem ipsum dolor sit amet, c…" at bounding box center [481, 301] width 137 height 455
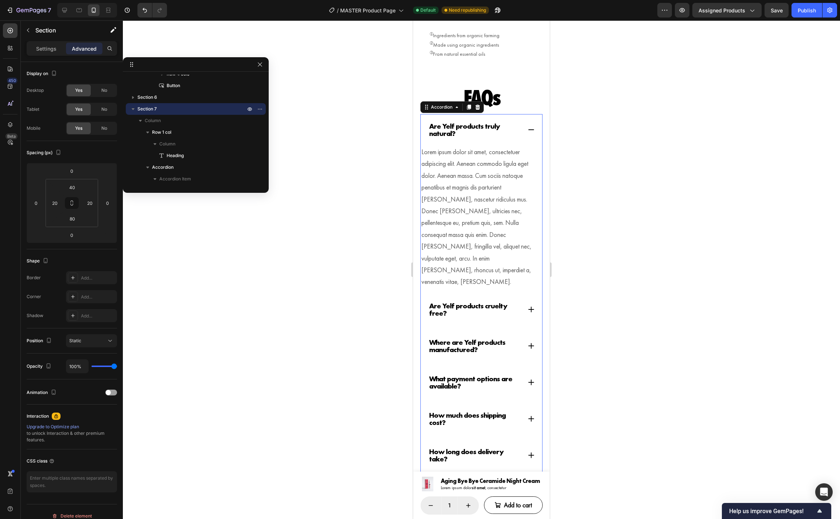
click at [434, 122] on p "Are Yelf products truly natural?" at bounding box center [474, 129] width 91 height 15
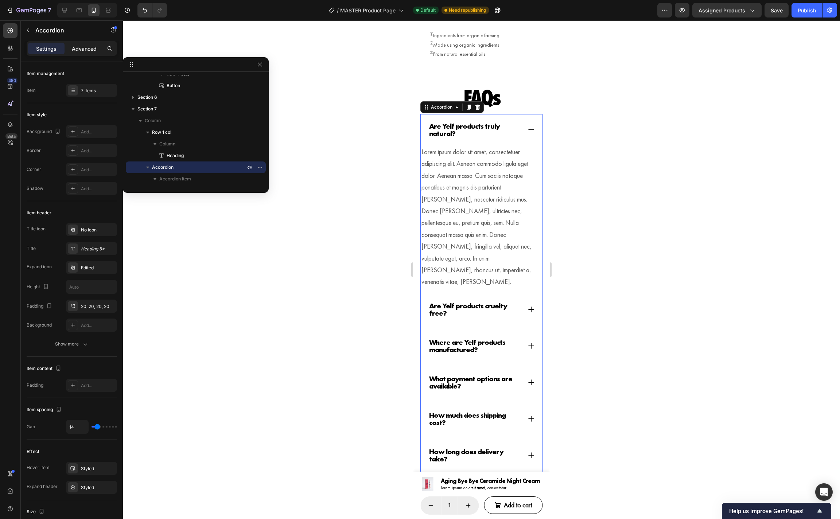
click at [96, 48] on p "Advanced" at bounding box center [84, 49] width 25 height 8
type input "100%"
type input "100"
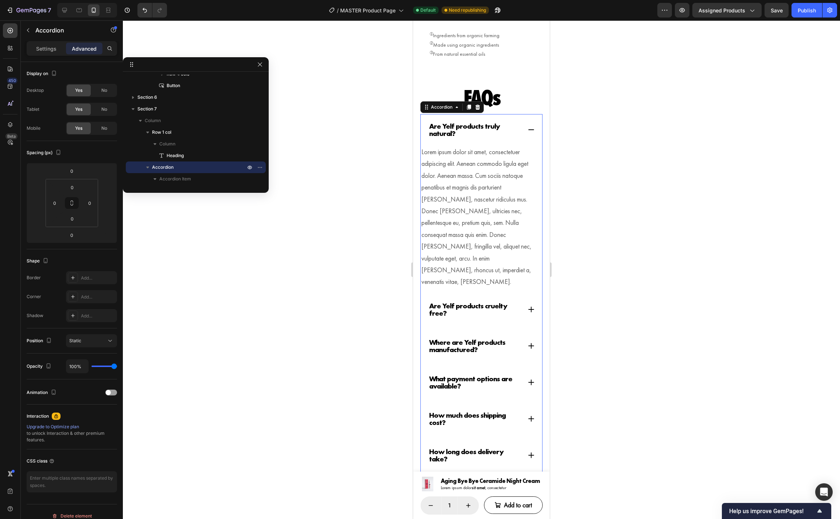
click at [426, 114] on div "Are Yelf products truly natural?" at bounding box center [481, 129] width 121 height 31
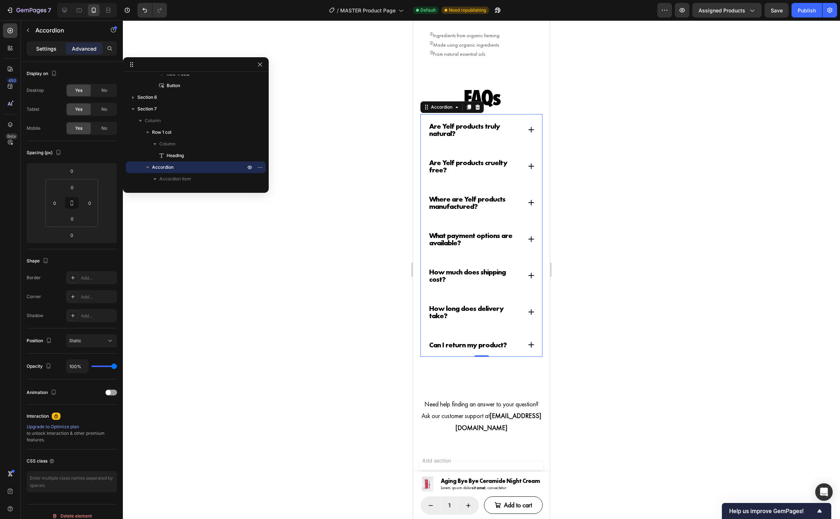
click at [47, 51] on p "Settings" at bounding box center [46, 49] width 20 height 8
type input "14"
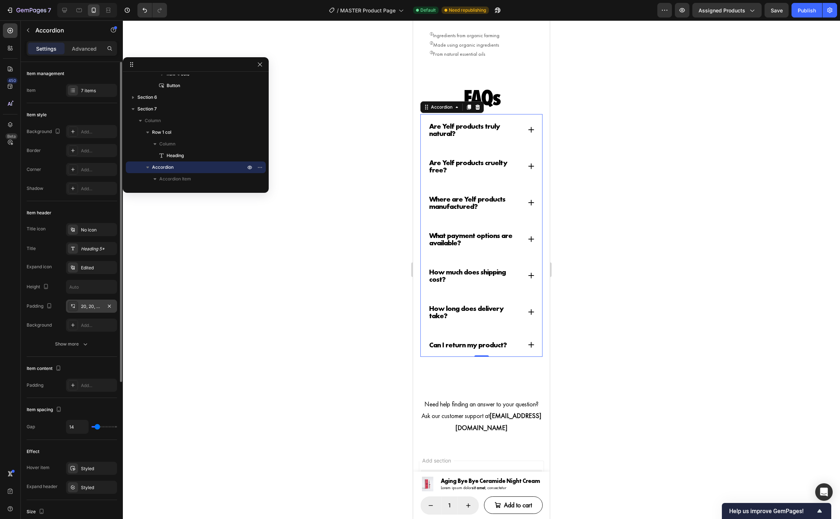
click at [85, 309] on div "20, 20, 20, 20" at bounding box center [91, 306] width 21 height 7
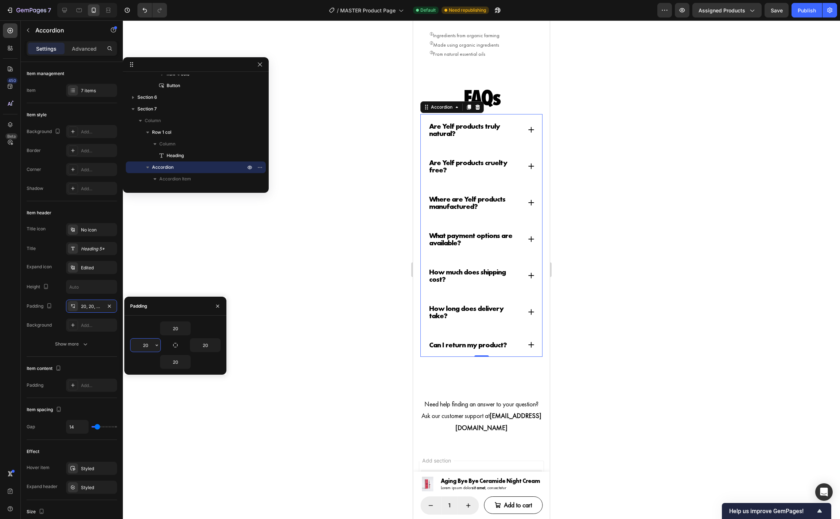
click at [142, 341] on input "20" at bounding box center [145, 345] width 30 height 13
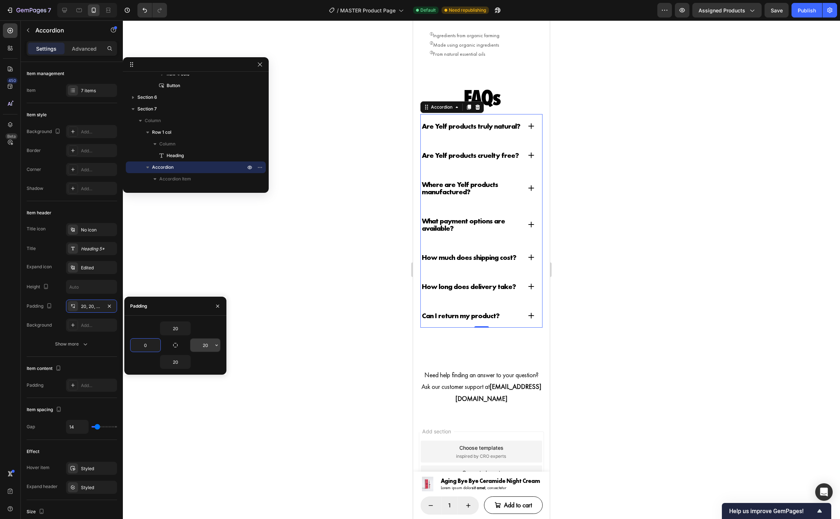
type input "0"
click at [200, 342] on input "20" at bounding box center [205, 345] width 30 height 13
type input "0"
click at [180, 331] on input "20" at bounding box center [175, 328] width 30 height 13
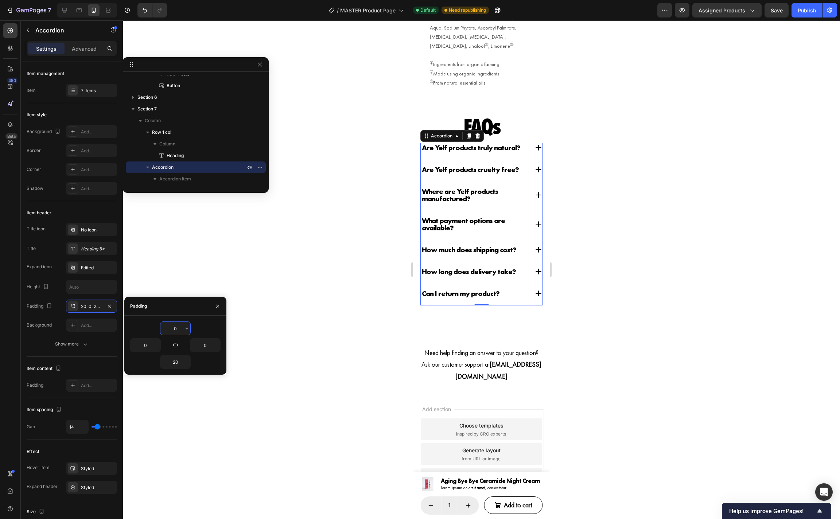
click at [178, 329] on input "0" at bounding box center [175, 328] width 30 height 13
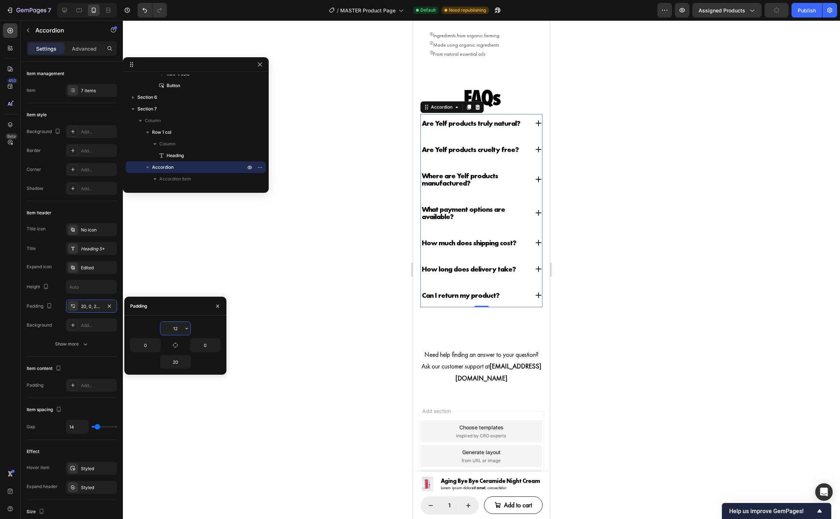
click at [176, 330] on input "12" at bounding box center [175, 328] width 30 height 13
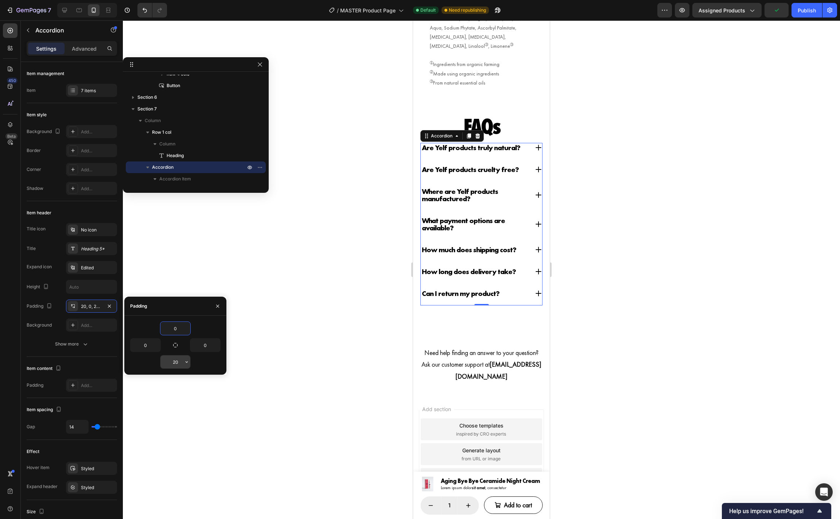
type input "0"
click at [181, 366] on input "20" at bounding box center [175, 361] width 30 height 13
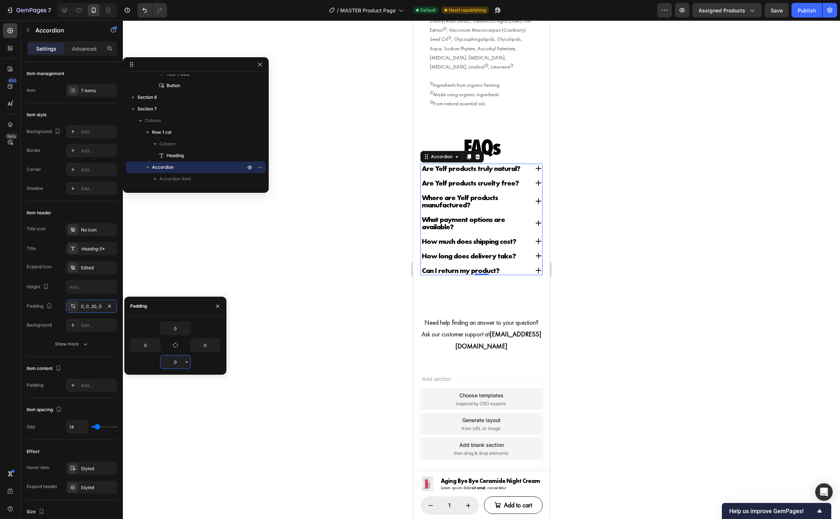
scroll to position [3069, 0]
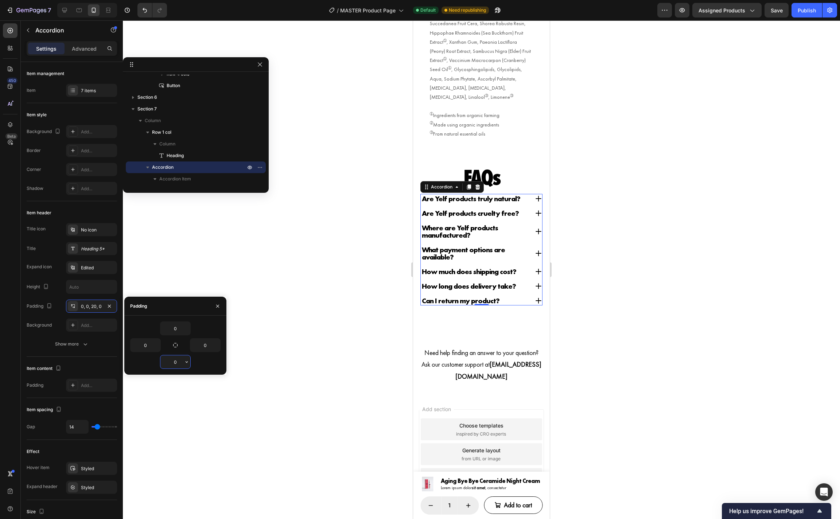
click at [178, 363] on input "0" at bounding box center [175, 361] width 30 height 13
type input "12"
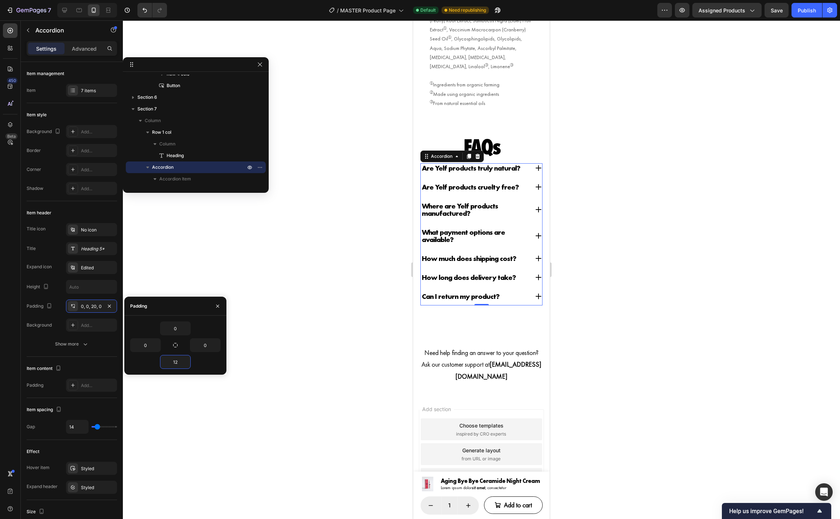
click at [598, 305] on div at bounding box center [481, 269] width 717 height 499
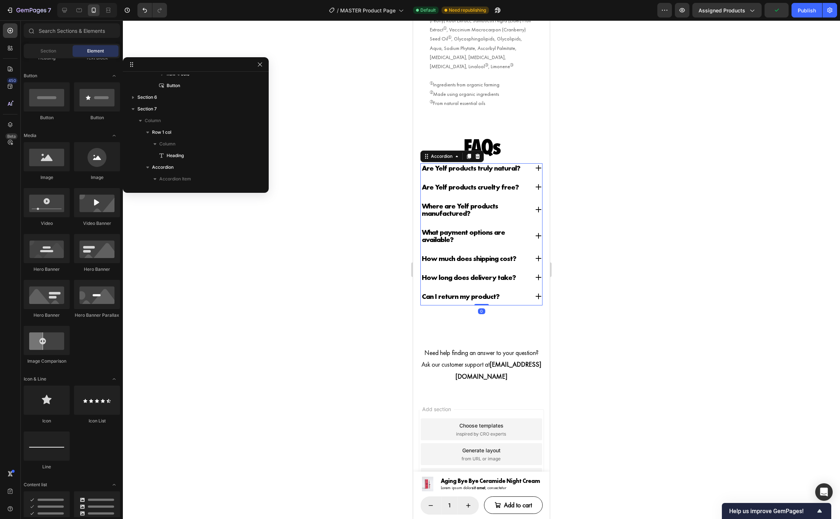
click at [529, 163] on div "Are Yelf products truly natural?" at bounding box center [481, 170] width 121 height 14
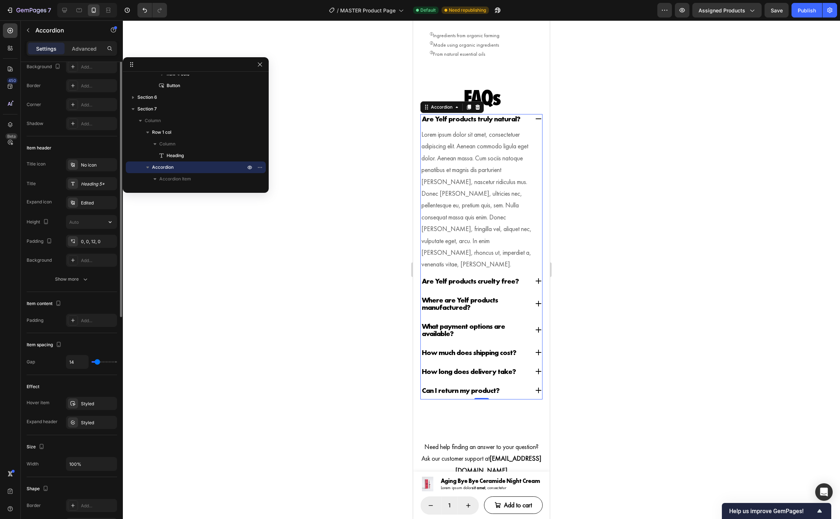
scroll to position [0, 0]
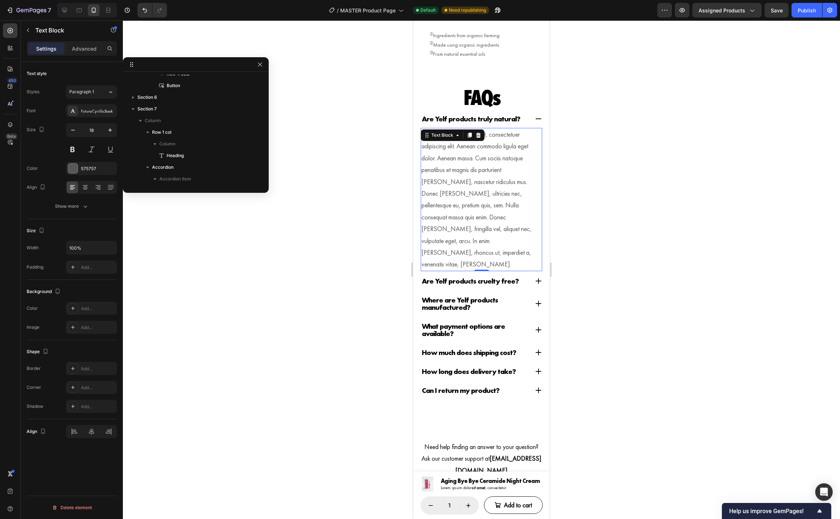
click at [445, 149] on p "Lorem ipsum dolor sit amet, consectetuer adipiscing elit. Aenean commodo ligula…" at bounding box center [481, 200] width 120 height 142
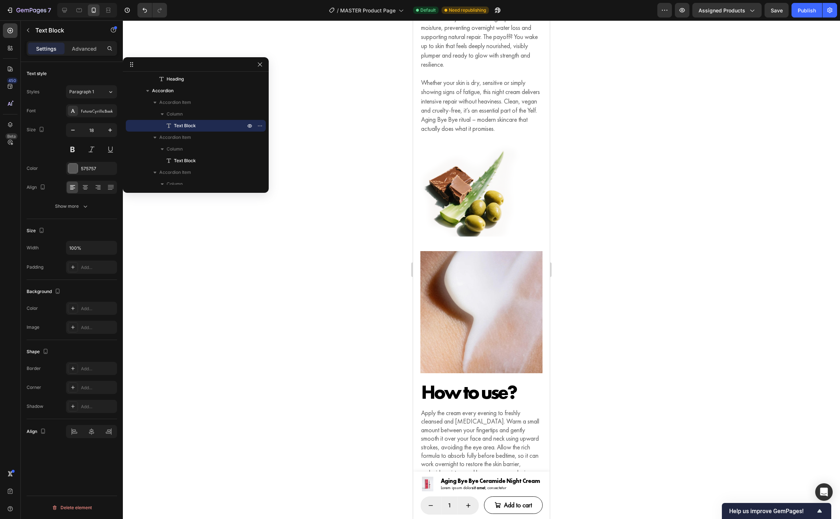
scroll to position [2003, 0]
click at [476, 106] on p "Whether your skin is dry, sensitive or simply showing signs of fatigue, this ni…" at bounding box center [481, 105] width 121 height 55
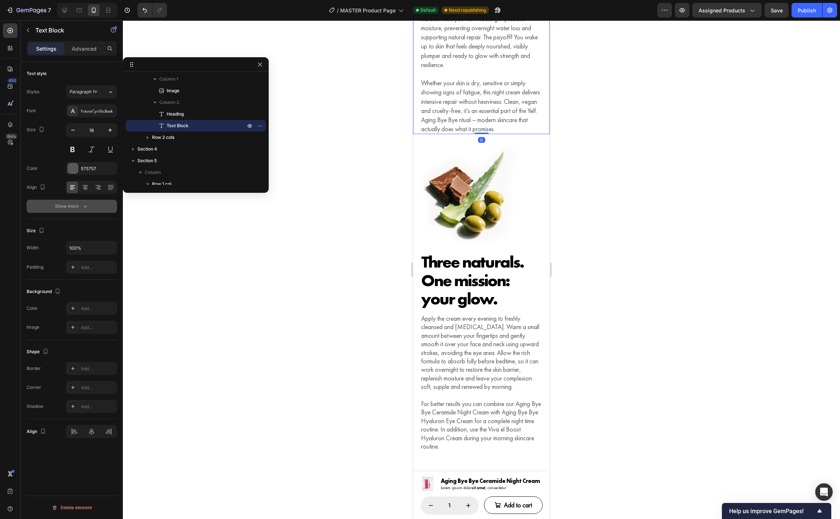
click at [82, 208] on icon "button" at bounding box center [85, 206] width 7 height 7
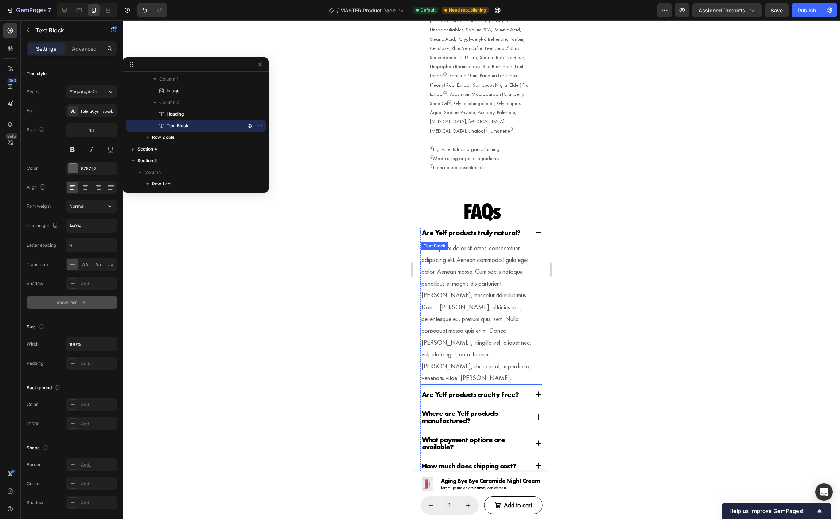
scroll to position [3266, 0]
click at [460, 275] on p "Lorem ipsum dolor sit amet, consectetuer adipiscing elit. Aenean commodo ligula…" at bounding box center [481, 313] width 120 height 142
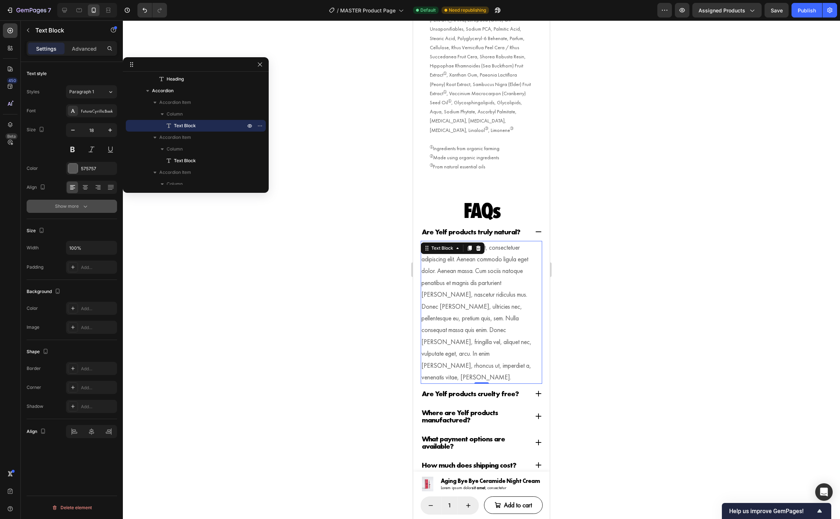
click at [77, 212] on button "Show more" at bounding box center [72, 206] width 90 height 13
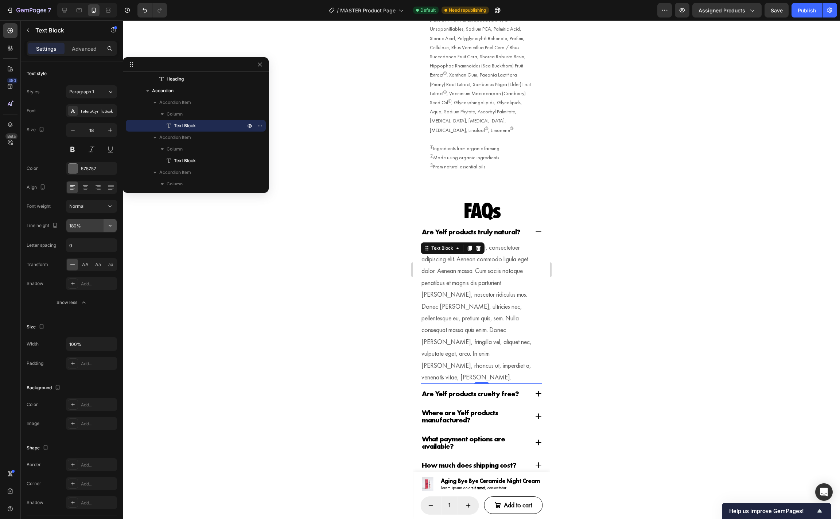
click at [111, 227] on icon "button" at bounding box center [109, 225] width 7 height 7
click at [70, 227] on input "180%" at bounding box center [91, 225] width 50 height 13
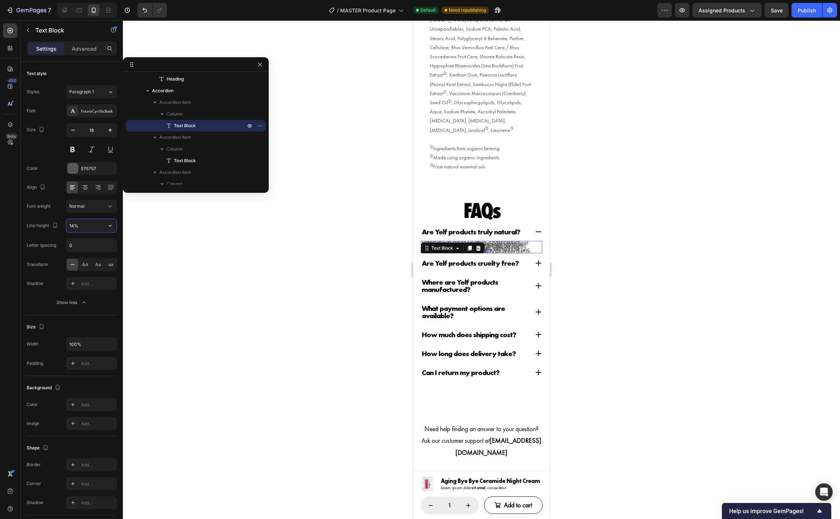
type input "140%"
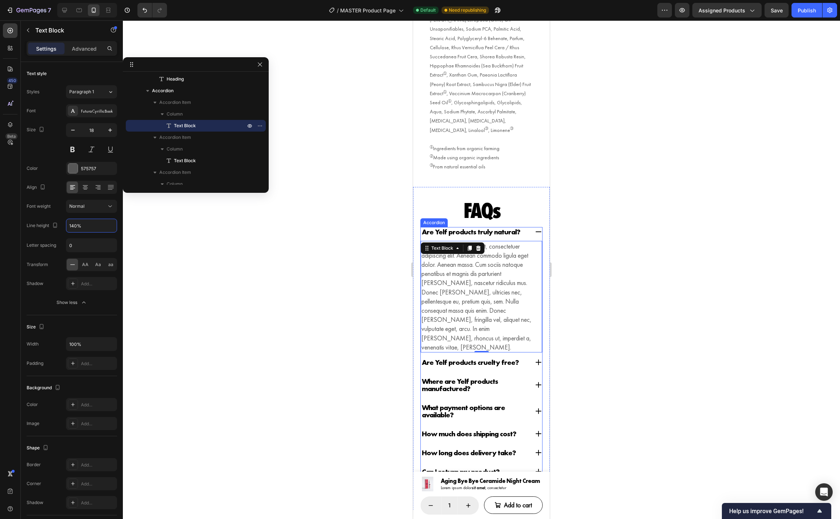
click at [522, 357] on div "Are Yelf products cruelty free?" at bounding box center [475, 361] width 108 height 9
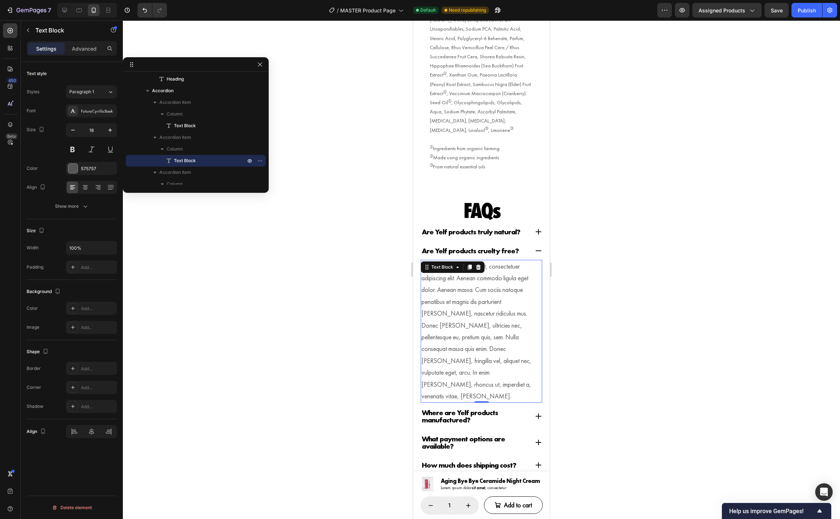
click at [473, 278] on p "Lorem ipsum dolor sit amet, consectetuer adipiscing elit. Aenean commodo ligula…" at bounding box center [481, 332] width 120 height 142
click at [82, 208] on icon "button" at bounding box center [85, 206] width 7 height 7
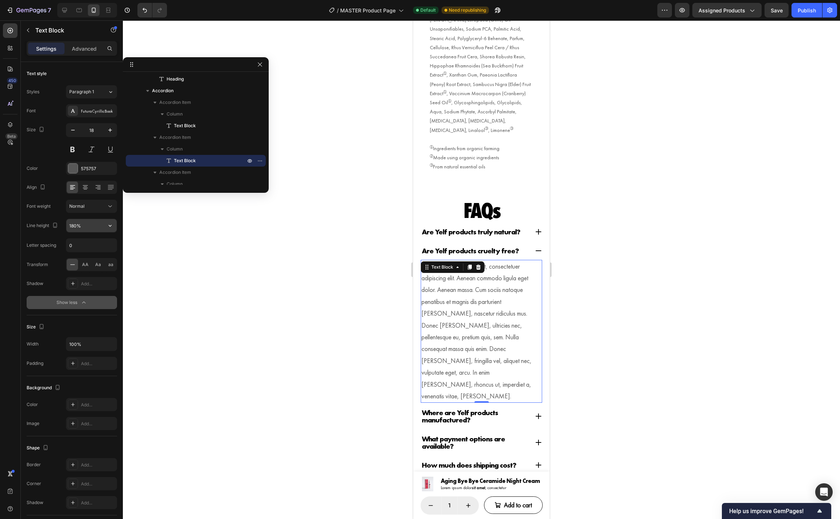
click at [77, 227] on input "180%" at bounding box center [91, 225] width 50 height 13
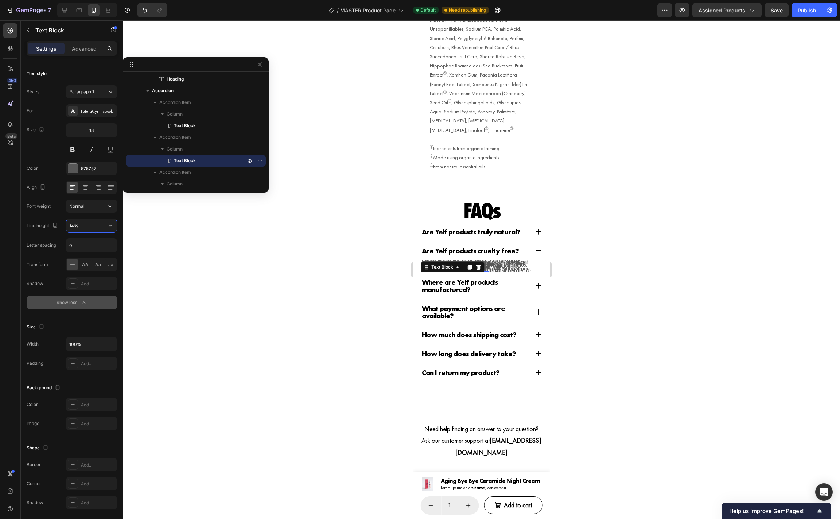
type input "140%"
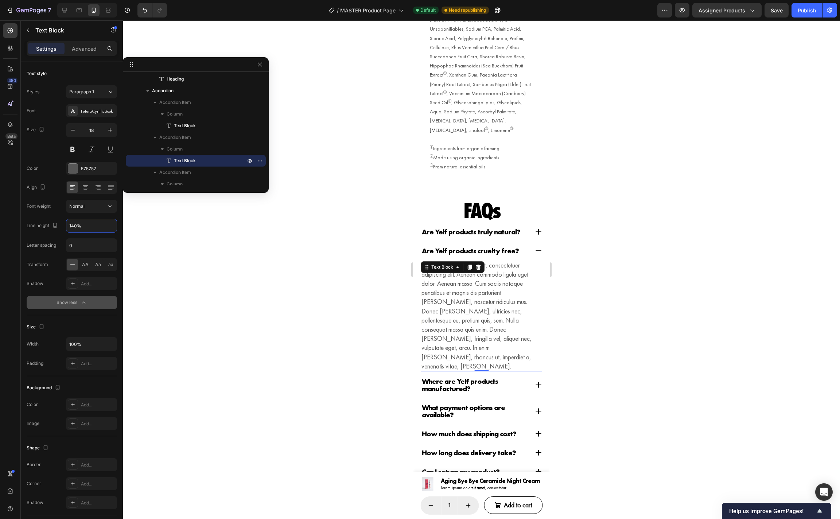
click at [561, 185] on div at bounding box center [481, 269] width 717 height 499
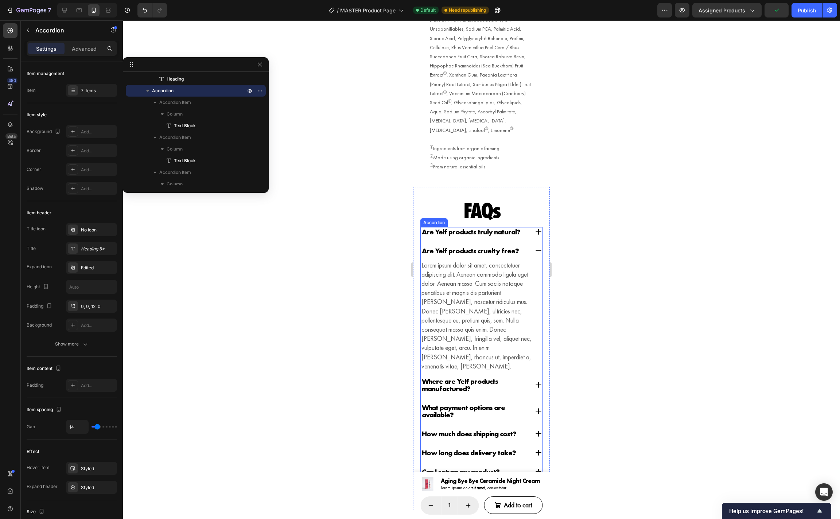
click at [528, 227] on div "Are Yelf products truly natural?" at bounding box center [475, 231] width 108 height 9
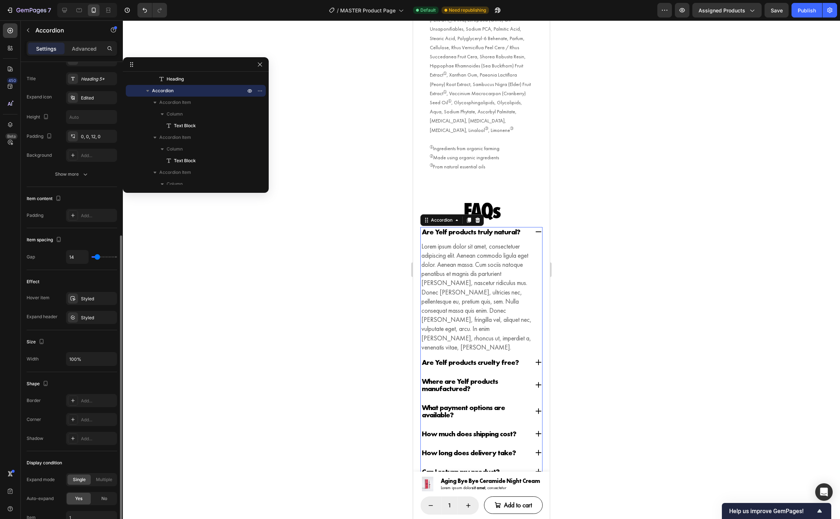
scroll to position [235, 0]
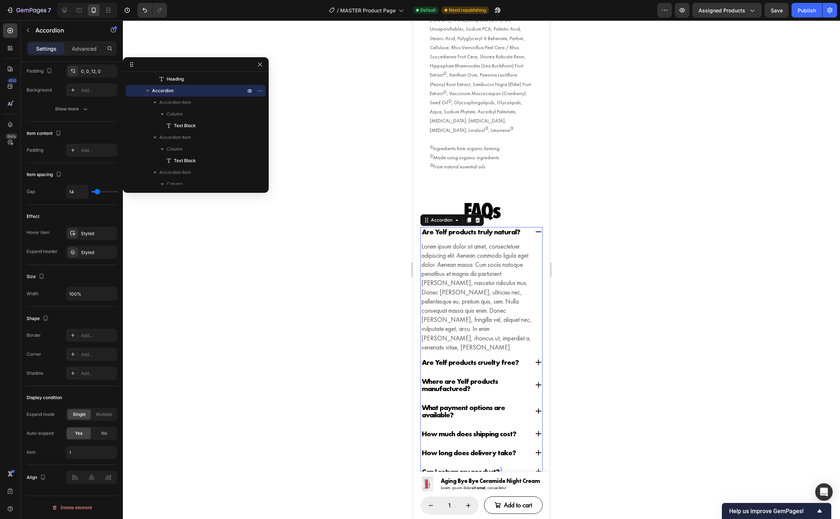
click at [472, 468] on p "Can I return my product?" at bounding box center [461, 471] width 78 height 7
click at [512, 428] on div "Are Yelf products truly natural? Lorem ipsum dolor sit amet, consectetuer adipi…" at bounding box center [481, 354] width 122 height 254
click at [512, 467] on div "Can I return my product?" at bounding box center [475, 471] width 108 height 9
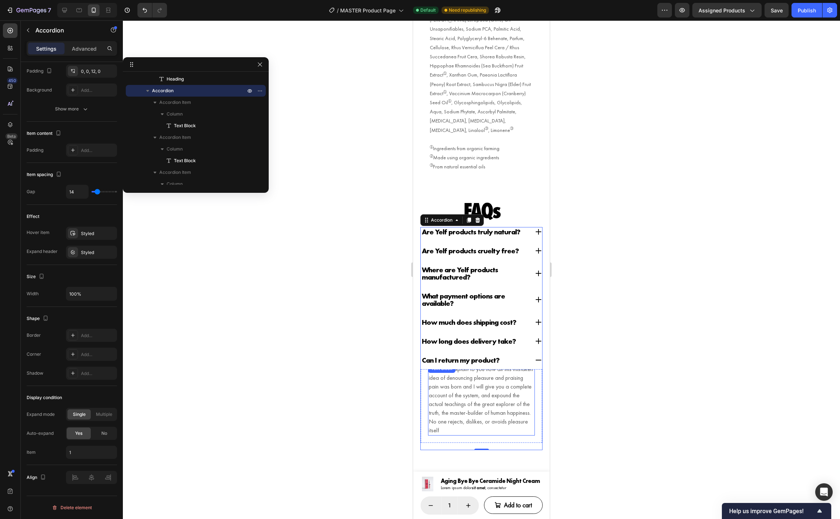
click at [495, 384] on p "But I must explain to you how all this mistaken idea of denouncing pleasure and…" at bounding box center [481, 400] width 105 height 70
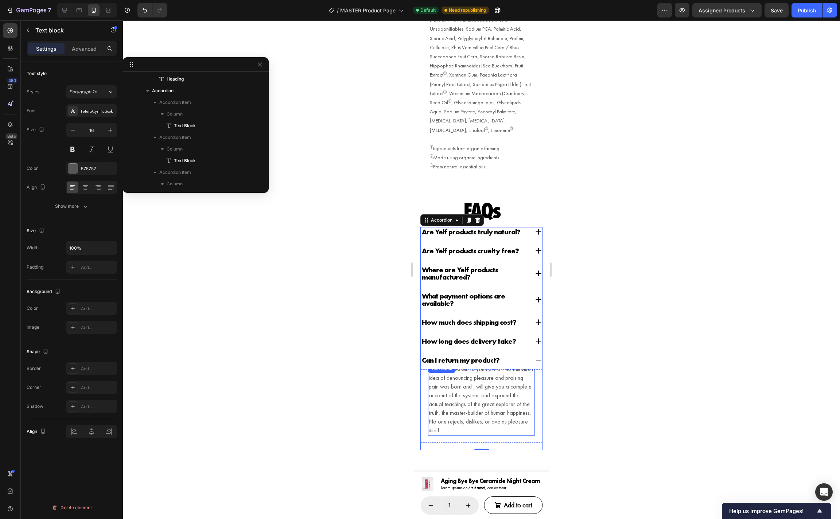
scroll to position [0, 0]
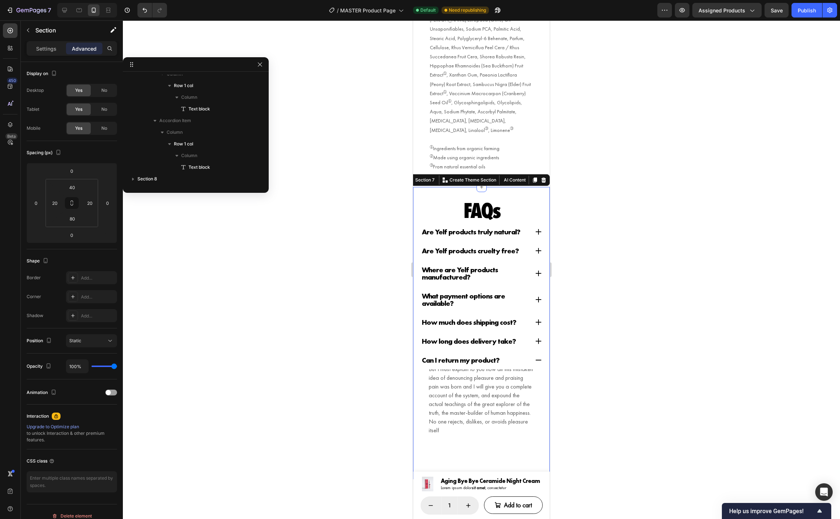
click at [529, 204] on div "FAQs Heading Row Are Yelf products truly natural? Are Yelf products cruelty fre…" at bounding box center [481, 326] width 122 height 249
click at [45, 52] on div "Settings" at bounding box center [46, 49] width 36 height 12
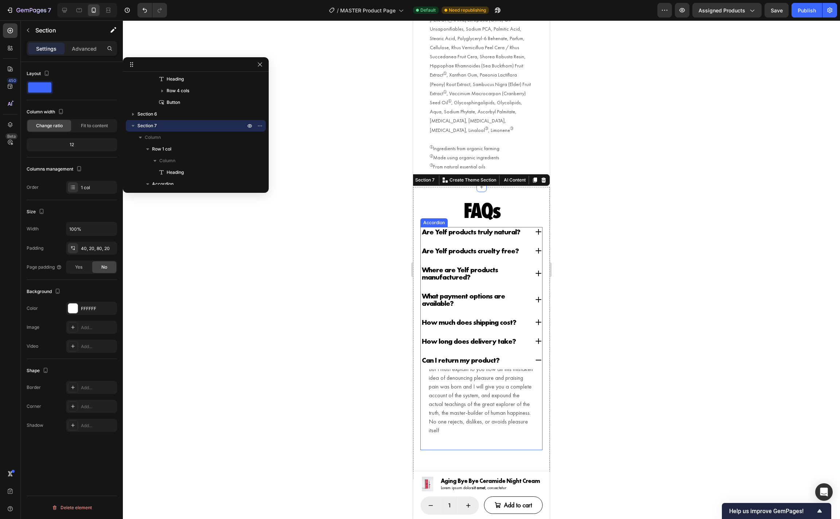
click at [541, 265] on div "Where are Yelf products manufactured?" at bounding box center [481, 275] width 121 height 21
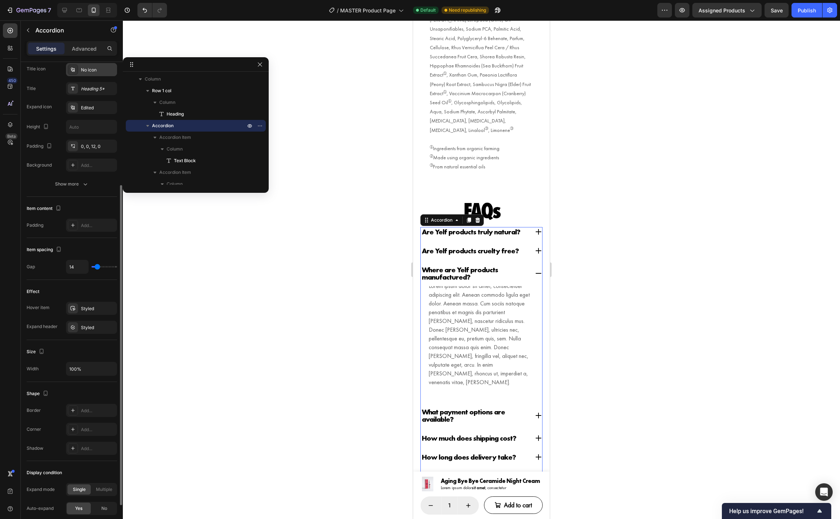
scroll to position [172, 0]
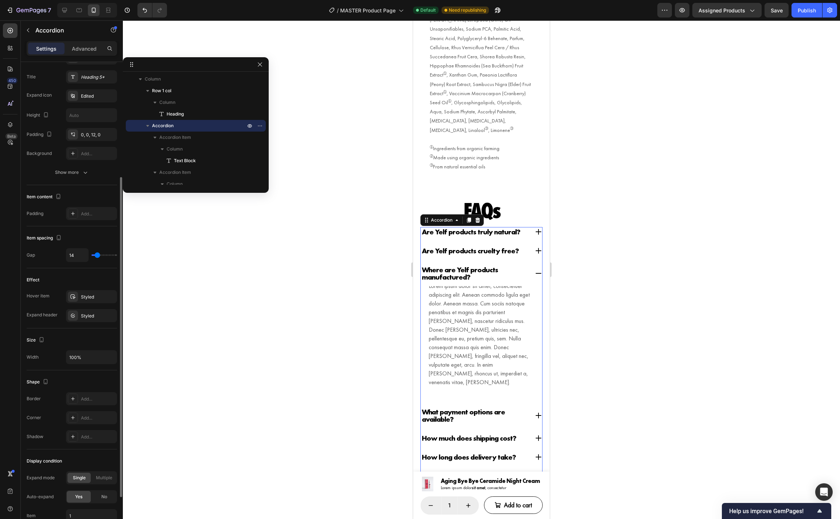
type input "20"
type input "21"
type input "24"
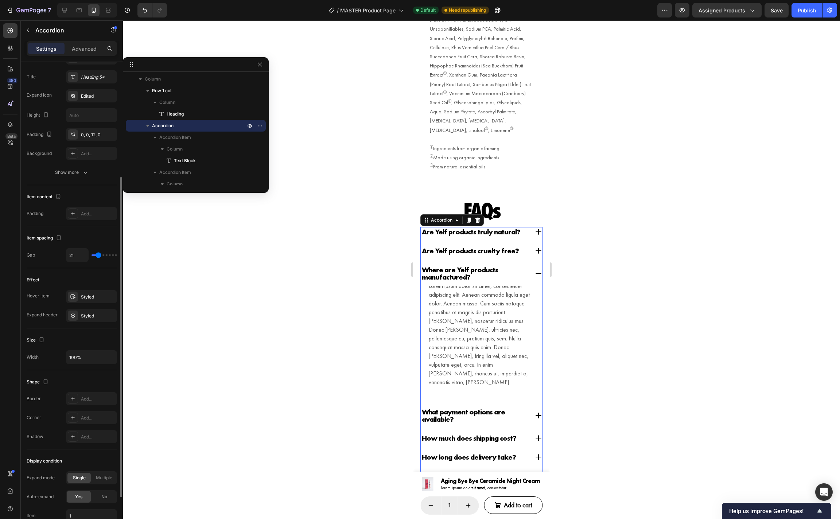
type input "24"
type input "25"
type input "26"
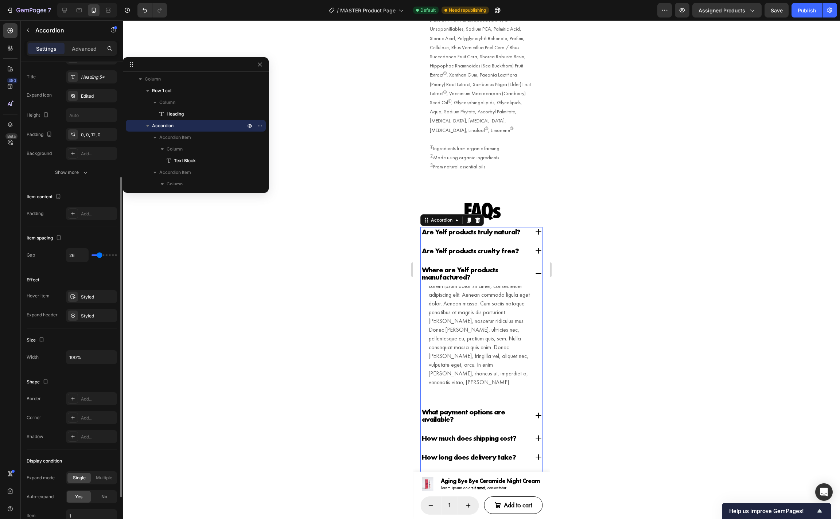
type input "27"
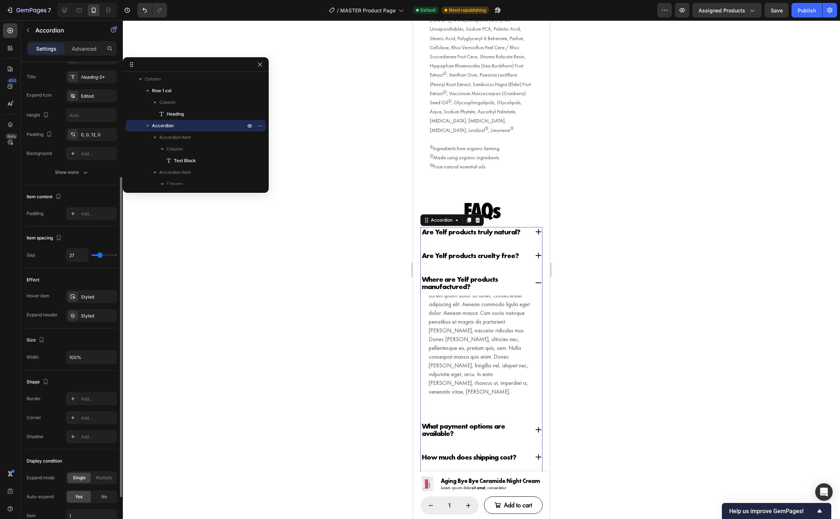
type input "37"
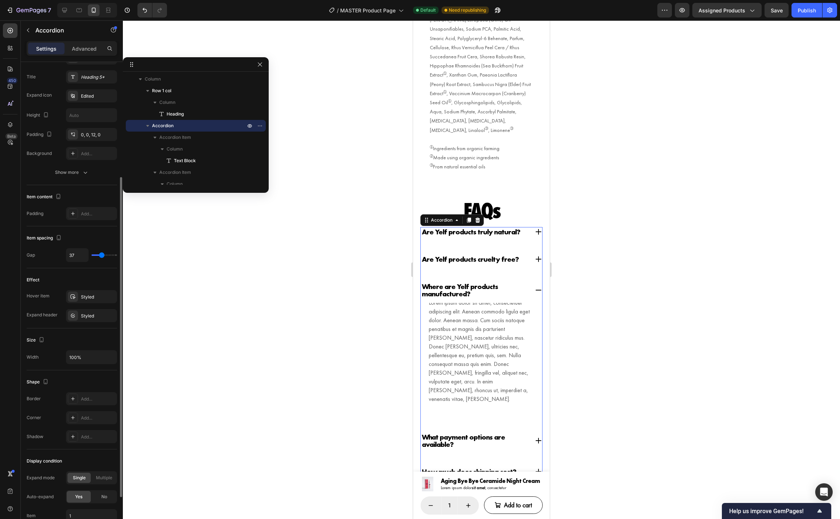
type input "25"
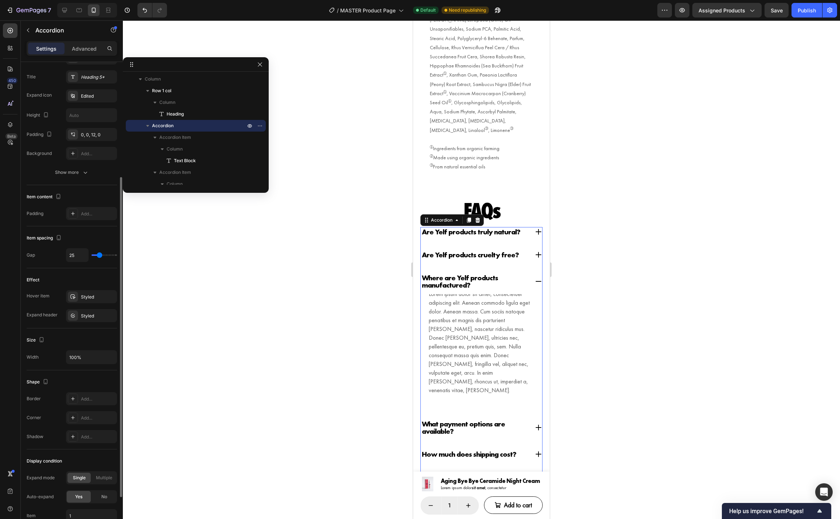
type input "23"
type input "21"
type input "20"
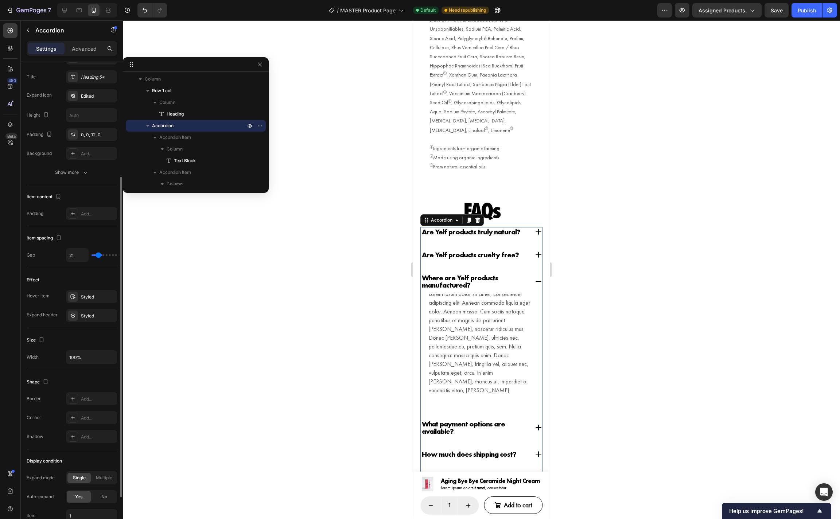
type input "20"
type input "19"
type input "18"
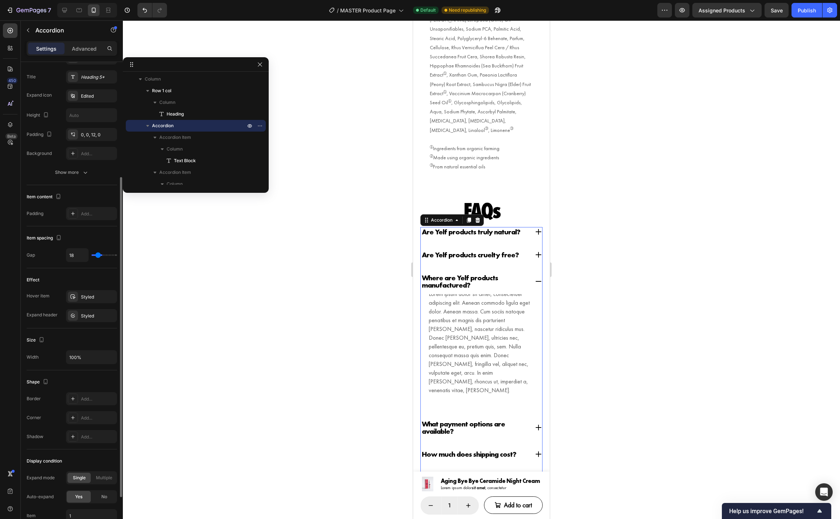
type input "17"
type input "16"
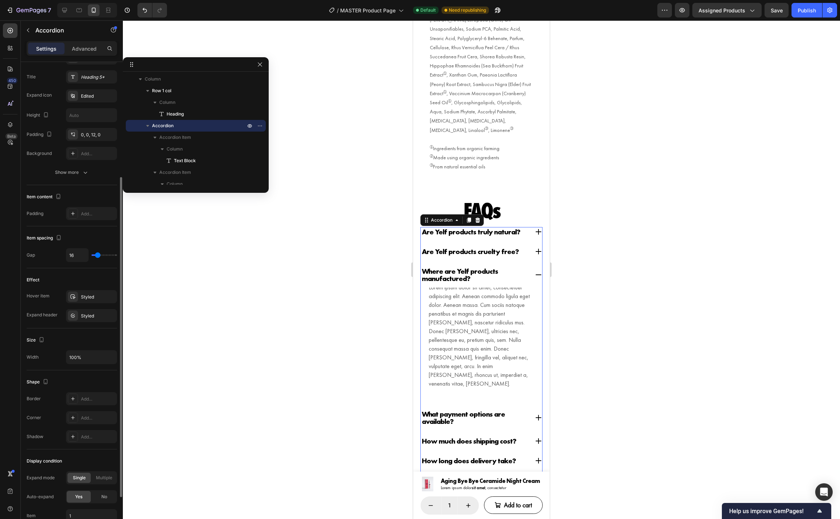
type input "15"
type input "14"
type input "13"
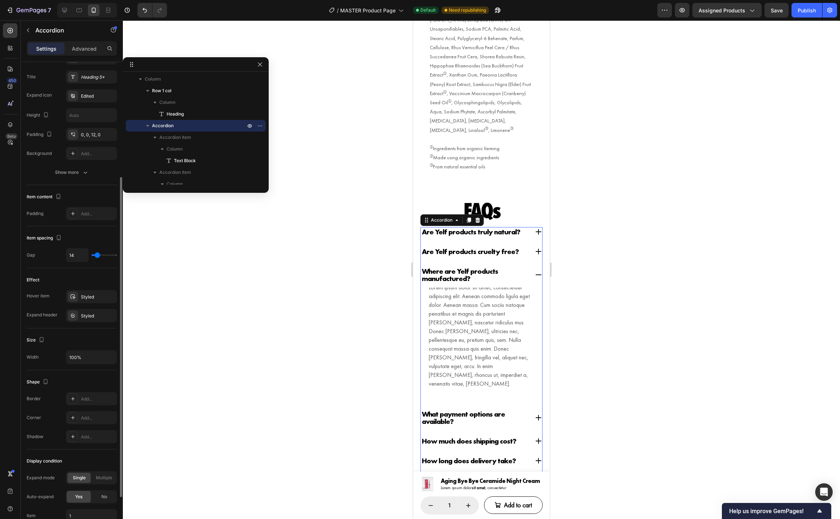
type input "13"
type input "12"
type input "11"
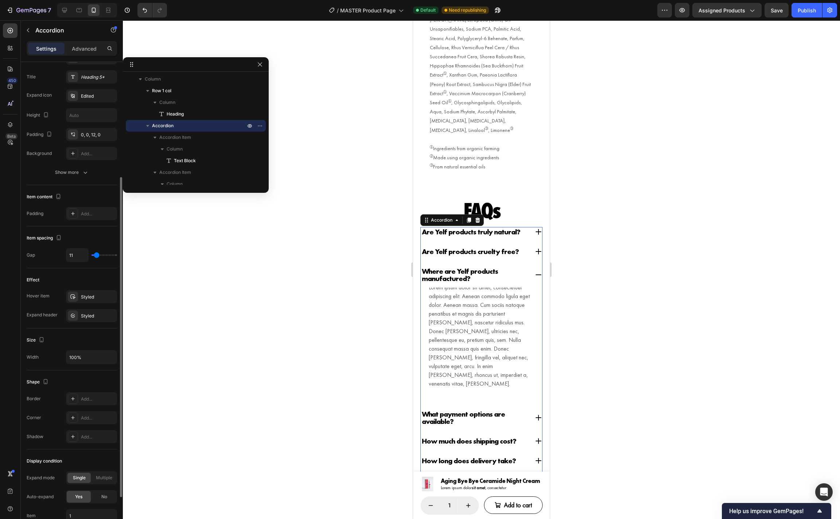
type input "10"
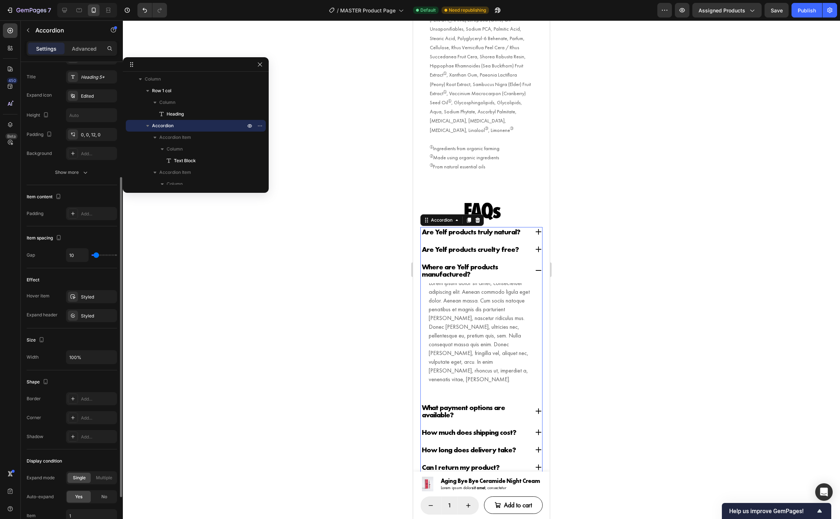
type input "10"
click at [96, 255] on input "range" at bounding box center [104, 254] width 26 height 1
click at [83, 256] on input "10" at bounding box center [77, 255] width 22 height 13
type input "11"
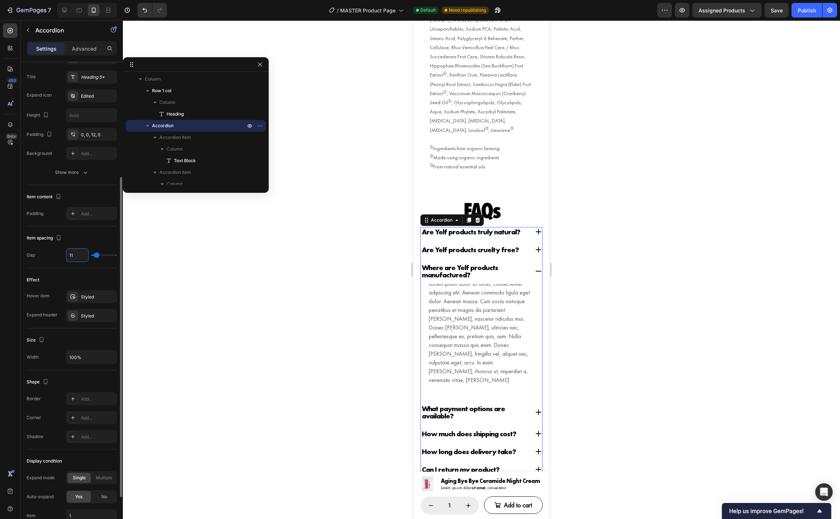
type input "12"
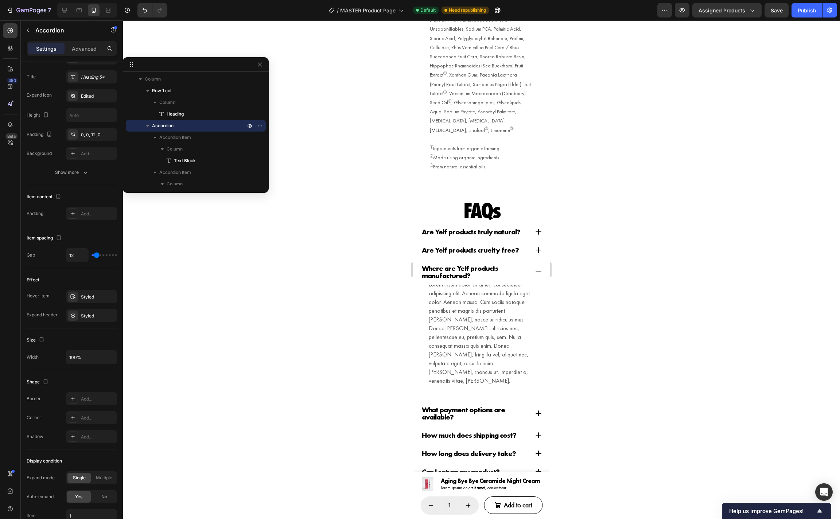
click at [529, 227] on div "Are Yelf products truly natural?" at bounding box center [481, 234] width 121 height 14
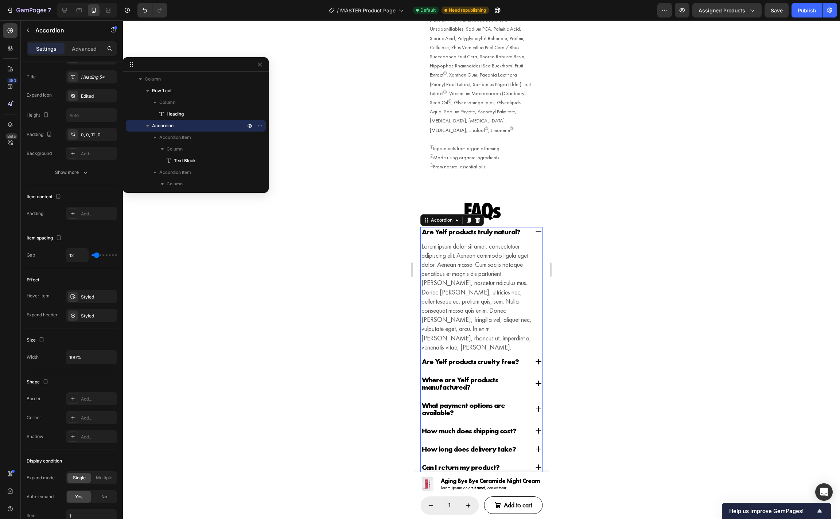
click at [505, 228] on p "Are Yelf products truly natural?" at bounding box center [471, 231] width 98 height 7
click at [93, 136] on div "0, 0, 12, 0" at bounding box center [91, 135] width 21 height 7
click at [531, 227] on div "Are Yelf products truly natural?" at bounding box center [481, 234] width 121 height 14
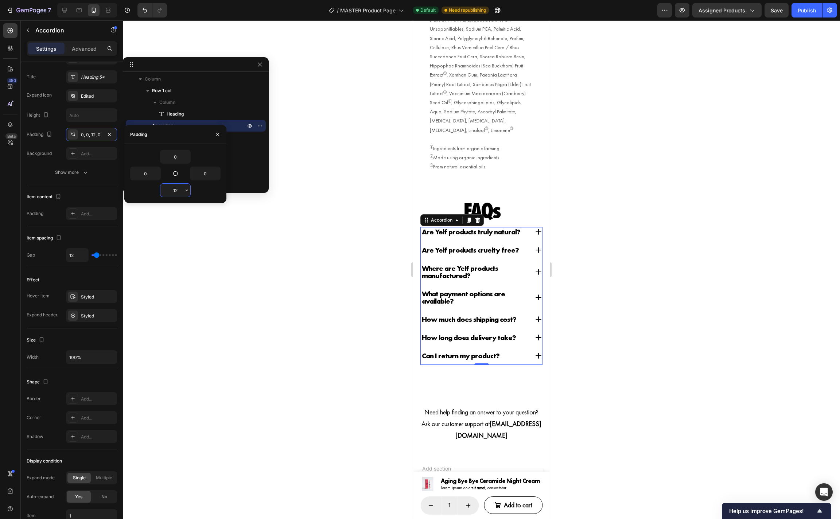
click at [178, 192] on input "12" at bounding box center [175, 190] width 30 height 13
type input "0"
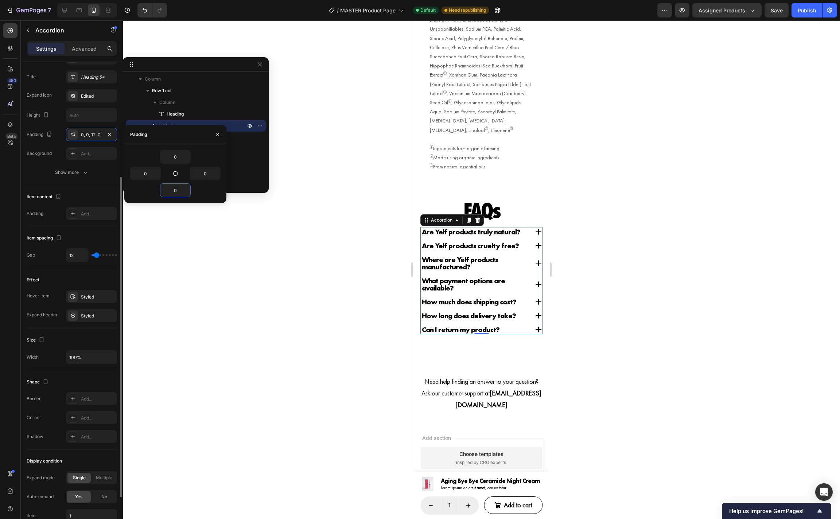
type input "16"
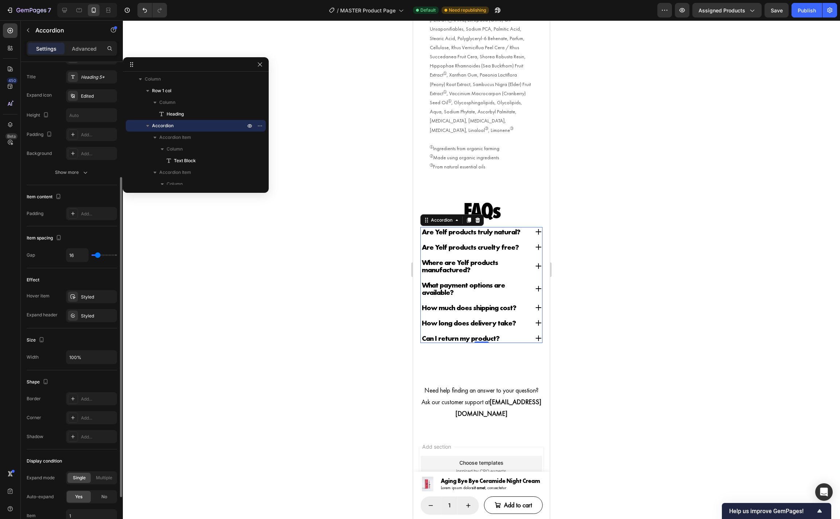
type input "15"
click at [97, 256] on input "range" at bounding box center [104, 254] width 26 height 1
click at [75, 257] on input "15" at bounding box center [77, 255] width 22 height 13
type input "2"
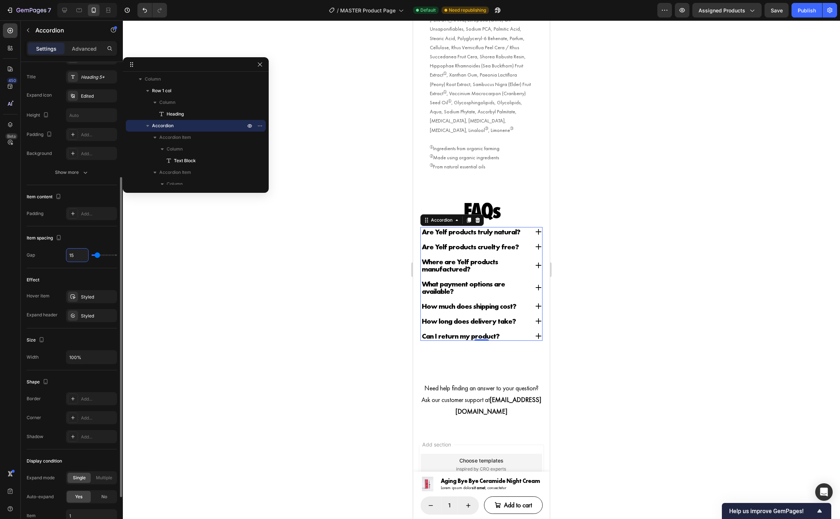
type input "2"
type input "20"
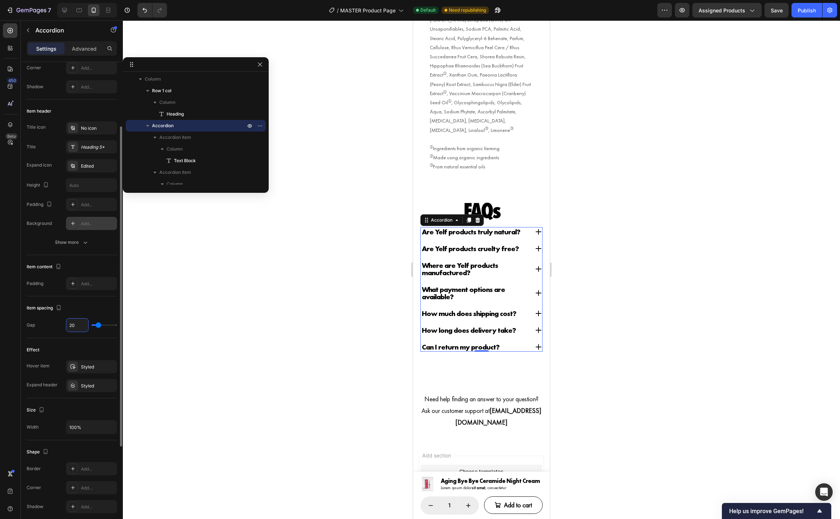
scroll to position [98, 0]
type input "20"
click at [82, 151] on div "Heading 5*" at bounding box center [98, 151] width 34 height 7
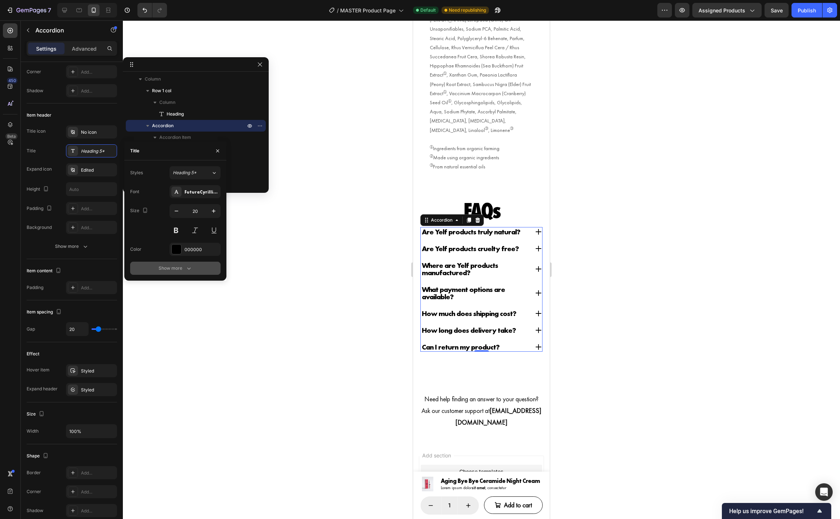
click at [188, 268] on icon "button" at bounding box center [188, 268] width 7 height 7
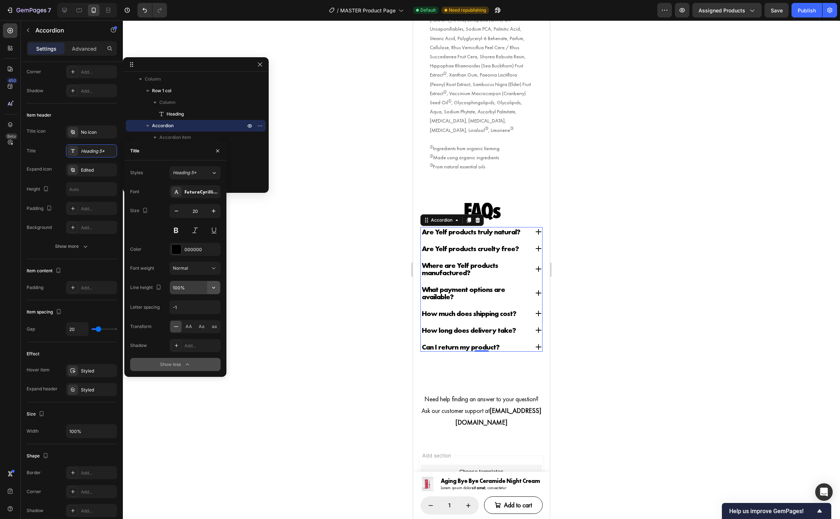
click at [212, 287] on icon "button" at bounding box center [213, 287] width 7 height 7
click at [186, 316] on div "120%" at bounding box center [187, 320] width 60 height 14
type input "120%"
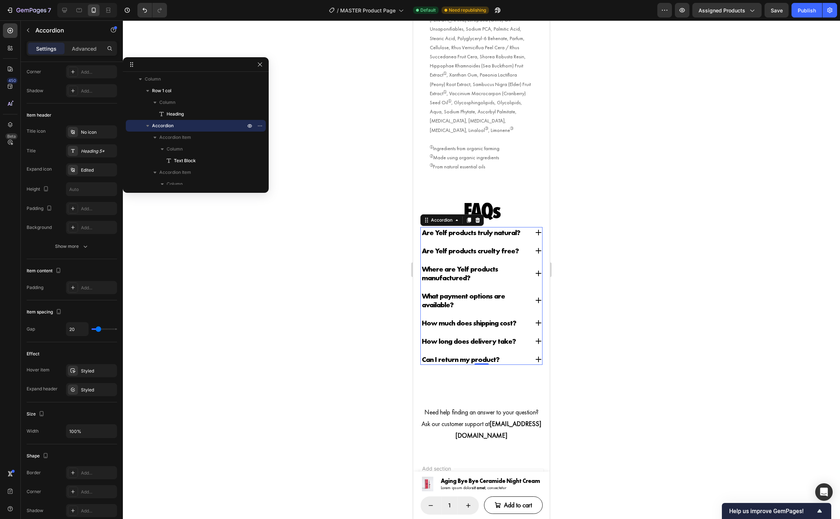
click at [600, 288] on div at bounding box center [481, 269] width 717 height 499
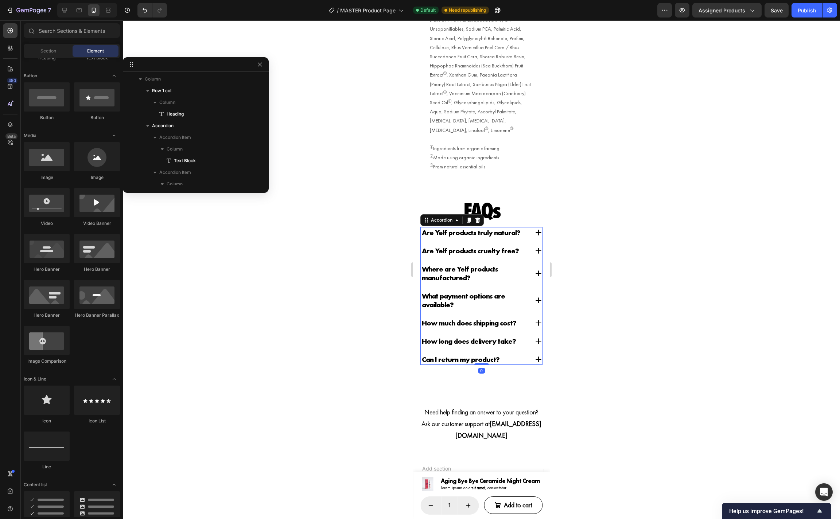
click at [527, 227] on div "Are Yelf products truly natural?" at bounding box center [475, 232] width 108 height 11
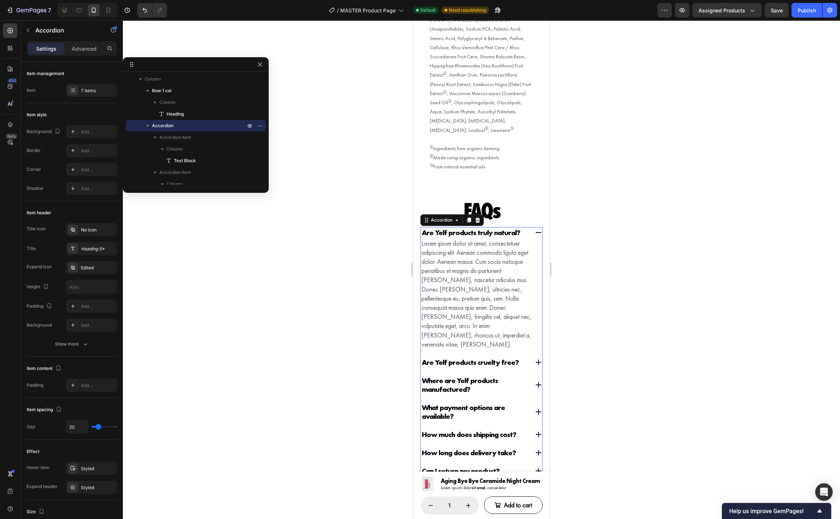
click at [519, 357] on div "Are Yelf products cruelty free?" at bounding box center [475, 362] width 108 height 11
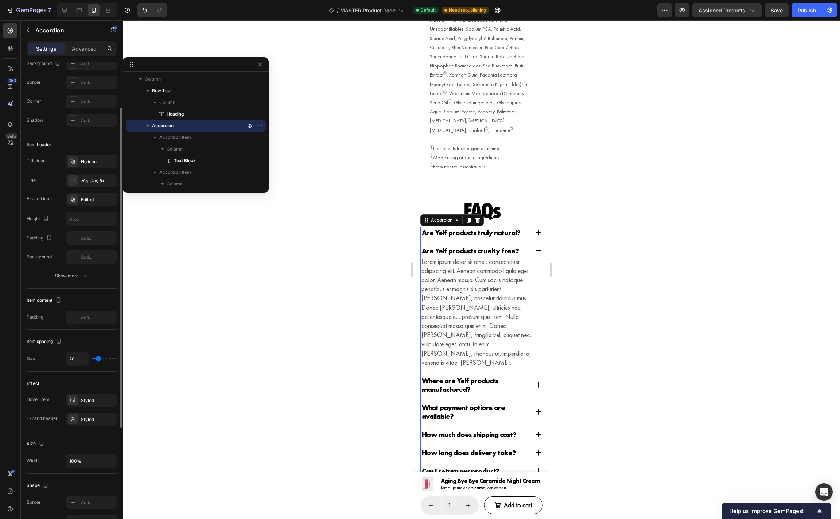
scroll to position [70, 0]
click at [445, 260] on p "Lorem ipsum dolor sit amet, consectetuer adipiscing elit. Aenean commodo ligula…" at bounding box center [481, 312] width 120 height 110
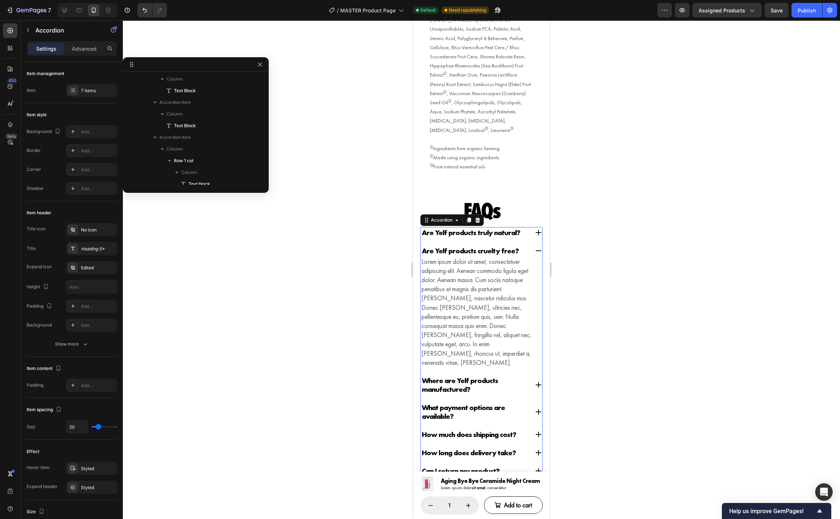
click at [529, 227] on div "Are Yelf products truly natural?" at bounding box center [481, 232] width 121 height 11
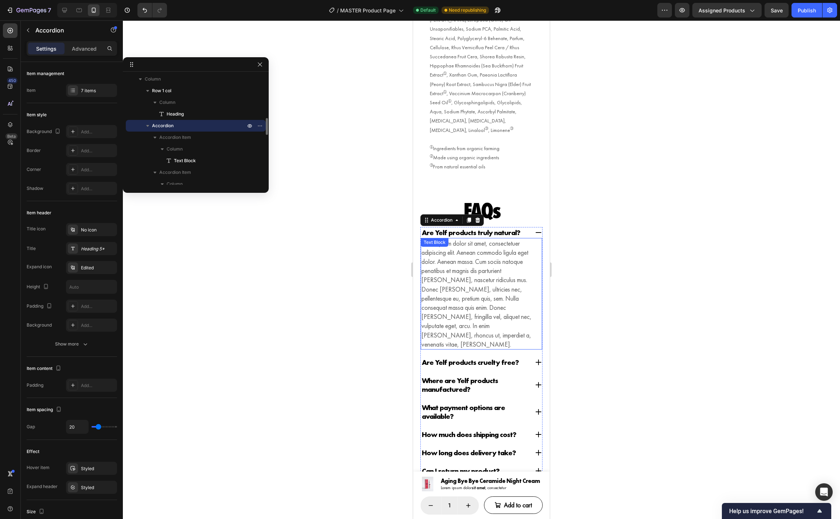
click at [495, 270] on p "Lorem ipsum dolor sit amet, consectetuer adipiscing elit. Aenean commodo ligula…" at bounding box center [481, 294] width 120 height 110
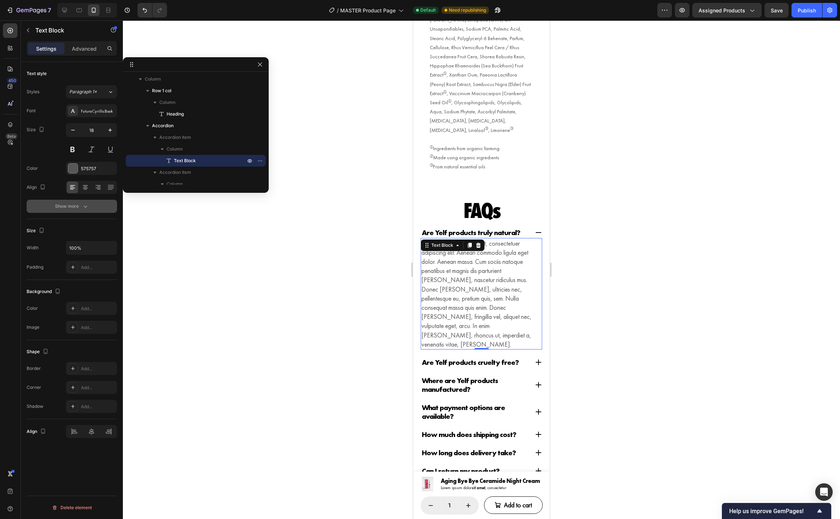
click at [89, 208] on button "Show more" at bounding box center [72, 206] width 90 height 13
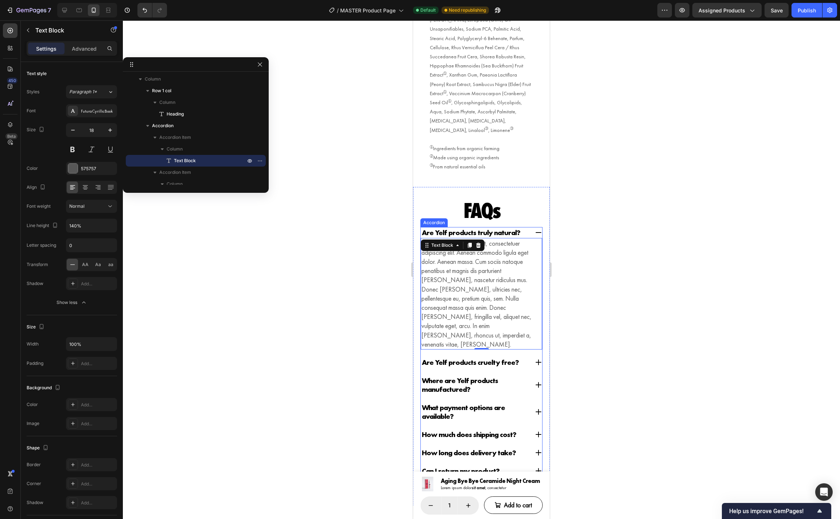
click at [526, 357] on div "Are Yelf products cruelty free?" at bounding box center [475, 362] width 108 height 11
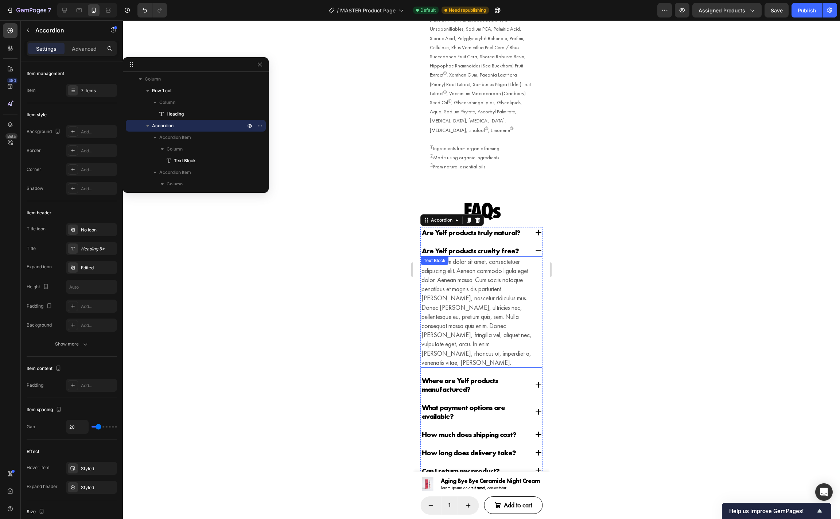
click at [486, 285] on p "Lorem ipsum dolor sit amet, consectetuer adipiscing elit. Aenean commodo ligula…" at bounding box center [481, 312] width 120 height 110
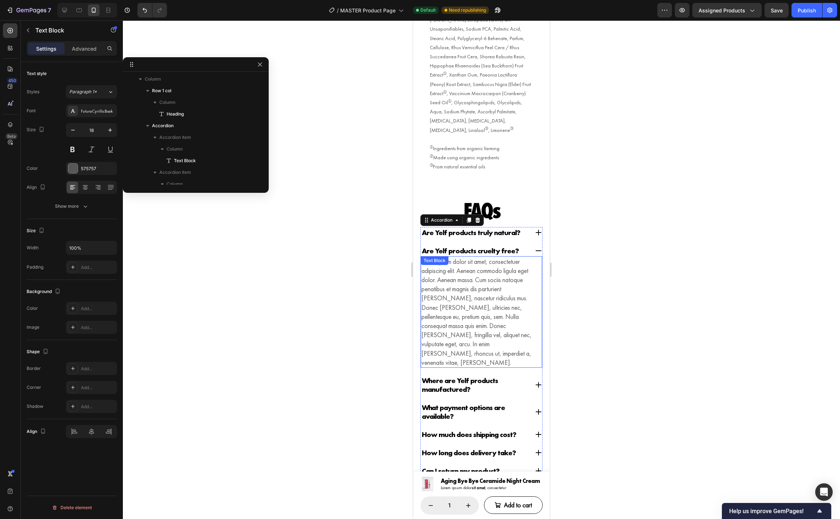
scroll to position [351, 0]
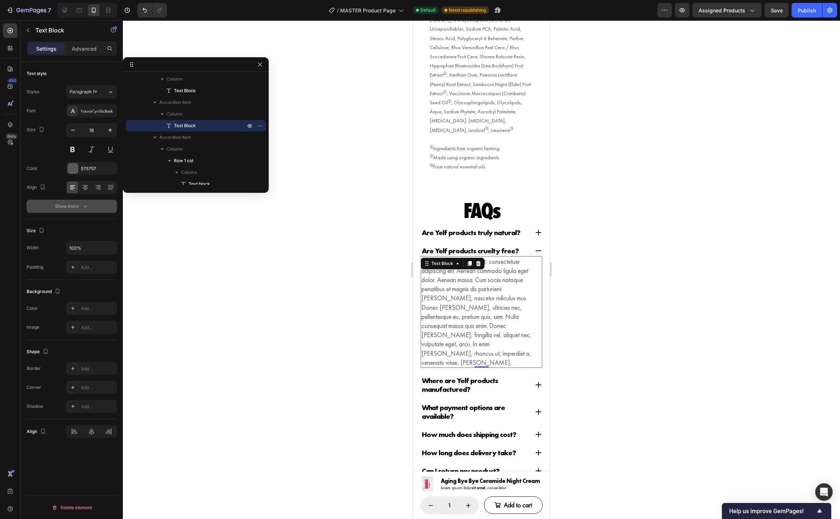
click at [83, 207] on icon "button" at bounding box center [85, 206] width 7 height 7
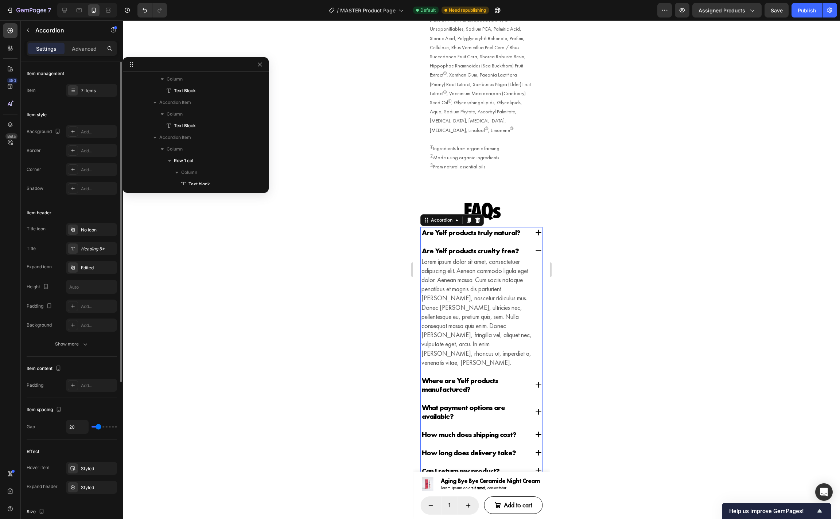
click at [531, 375] on div "Where are Yelf products manufactured?" at bounding box center [481, 385] width 121 height 20
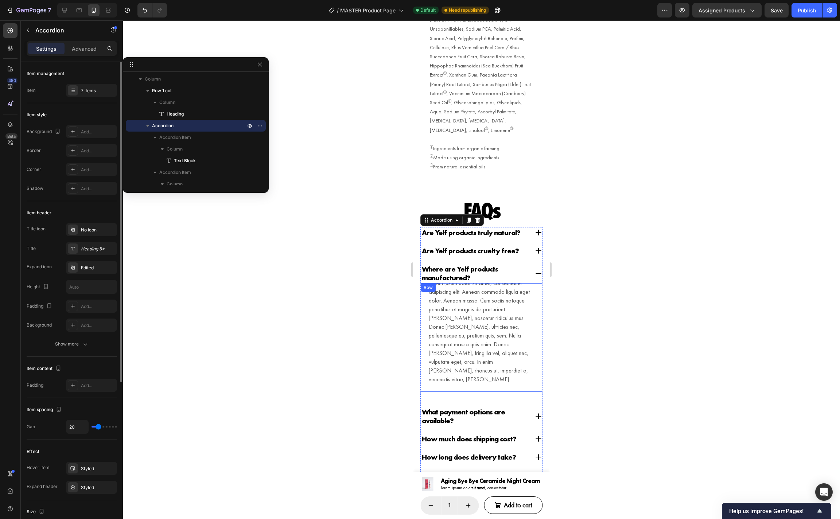
scroll to position [386, 0]
click at [513, 352] on div "Lorem ipsum dolor sit amet, consectetuer adipiscing elit. Aenean commodo ligula…" at bounding box center [481, 337] width 121 height 109
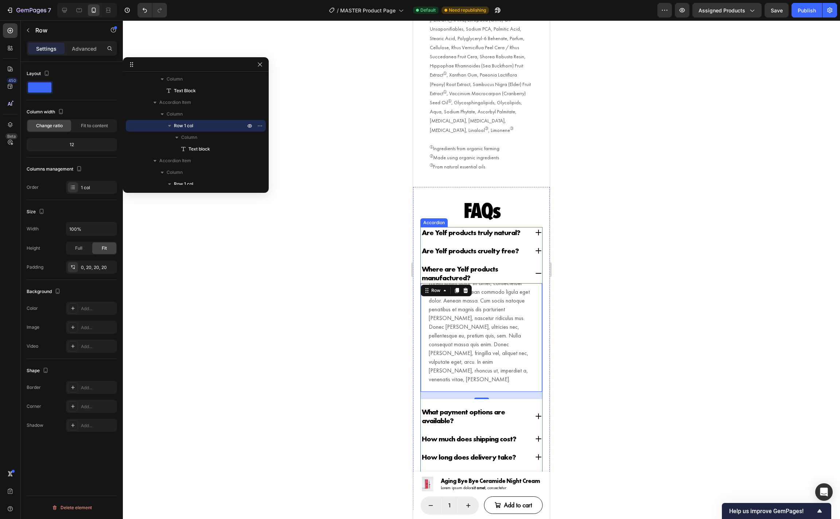
click at [527, 227] on div "Are Yelf products truly natural?" at bounding box center [475, 232] width 108 height 11
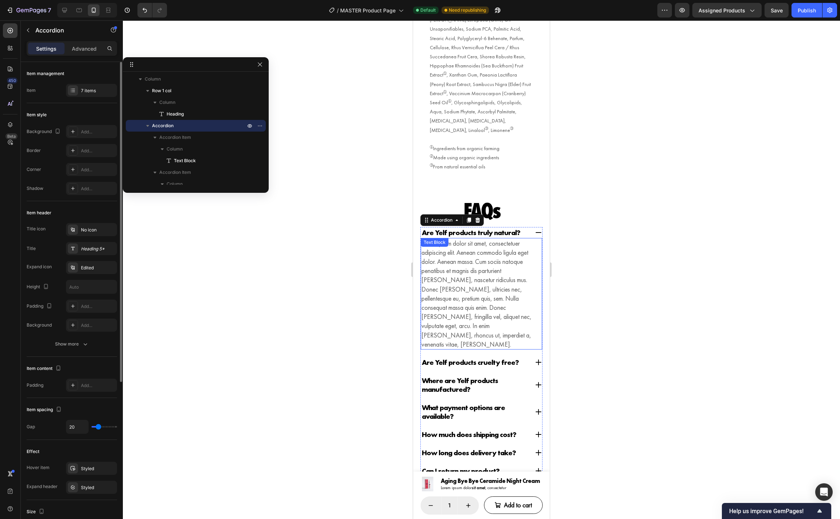
click at [526, 294] on p "Lorem ipsum dolor sit amet, consectetuer adipiscing elit. Aenean commodo ligula…" at bounding box center [481, 294] width 120 height 110
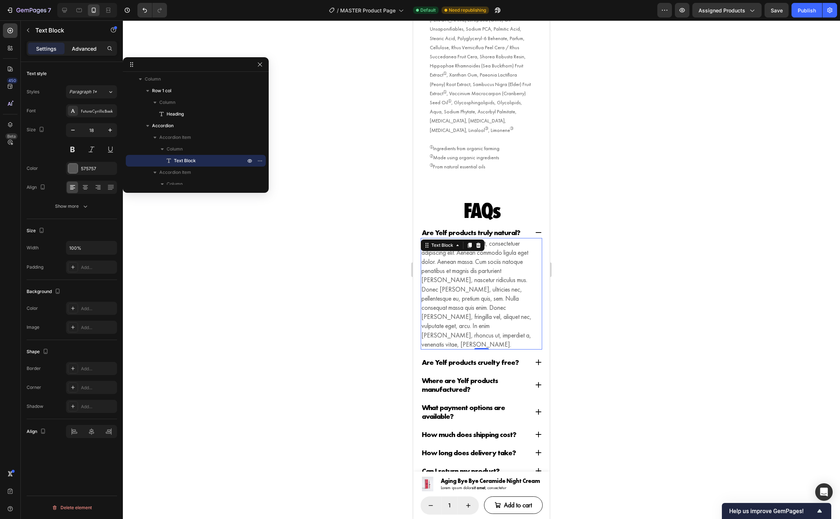
click at [87, 49] on p "Advanced" at bounding box center [84, 49] width 25 height 8
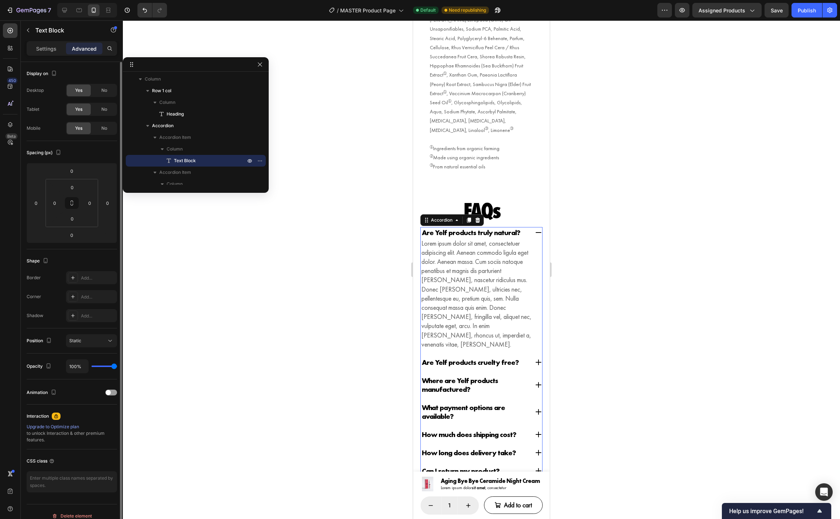
click at [507, 358] on p "Are Yelf products cruelty free?" at bounding box center [470, 362] width 97 height 9
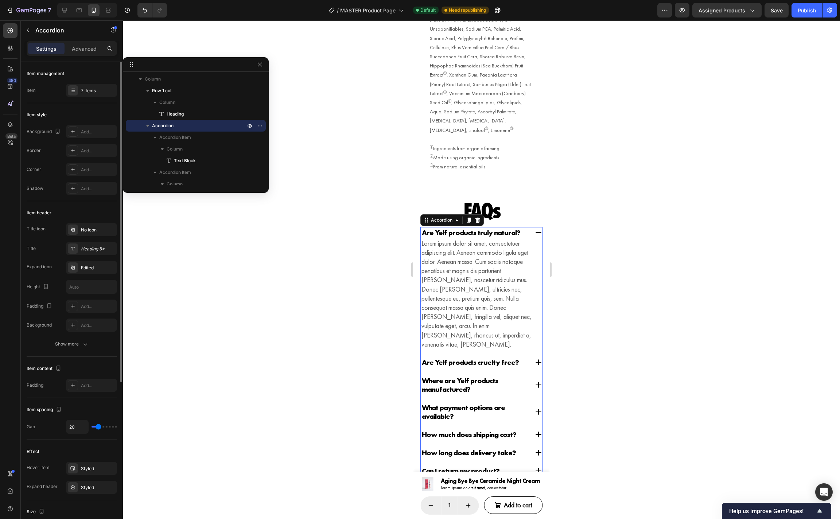
click at [524, 357] on div "Are Yelf products cruelty free?" at bounding box center [475, 362] width 108 height 11
click at [517, 283] on p "Lorem ipsum dolor sit amet, consectetuer adipiscing elit. Aenean commodo ligula…" at bounding box center [481, 312] width 120 height 110
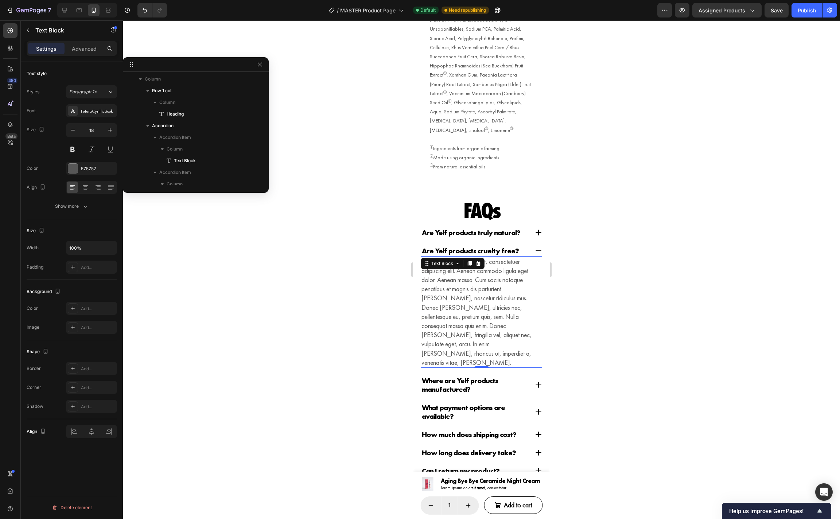
scroll to position [351, 0]
click at [86, 47] on p "Advanced" at bounding box center [84, 49] width 25 height 8
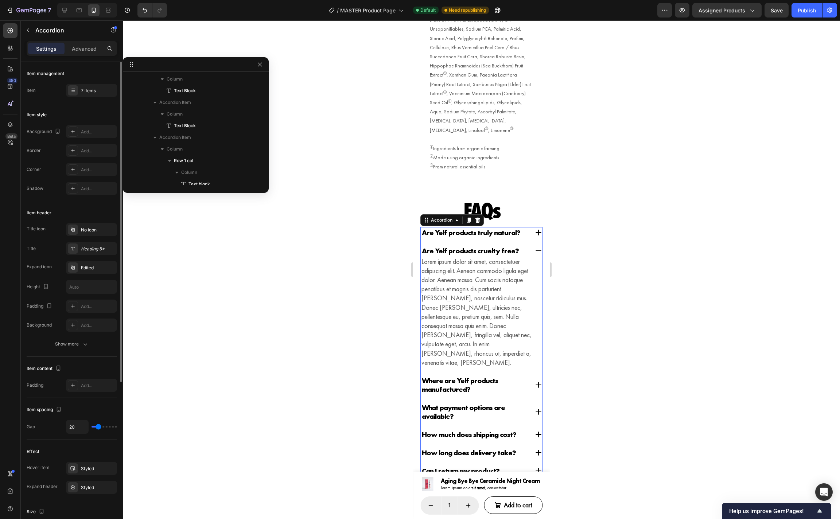
click at [530, 375] on div "Where are Yelf products manufactured?" at bounding box center [481, 385] width 121 height 20
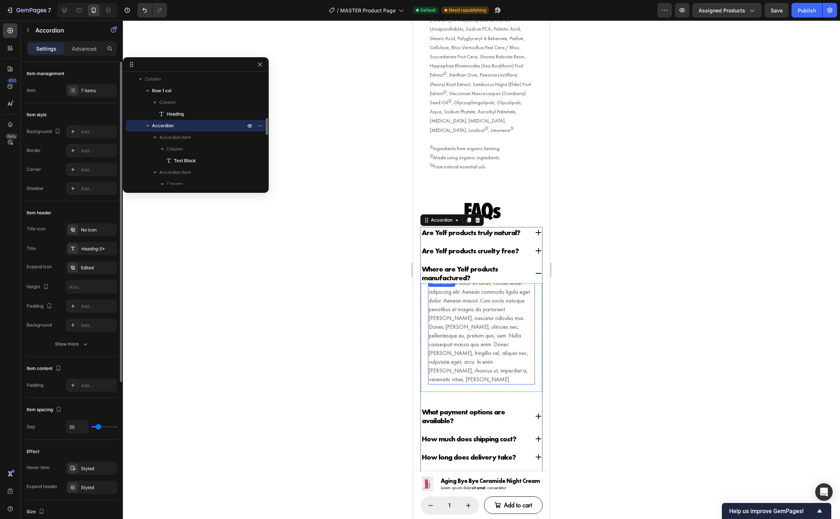
click at [519, 316] on p "Lorem ipsum dolor sit amet, consectetuer adipiscing elit. Aenean commodo ligula…" at bounding box center [481, 331] width 105 height 105
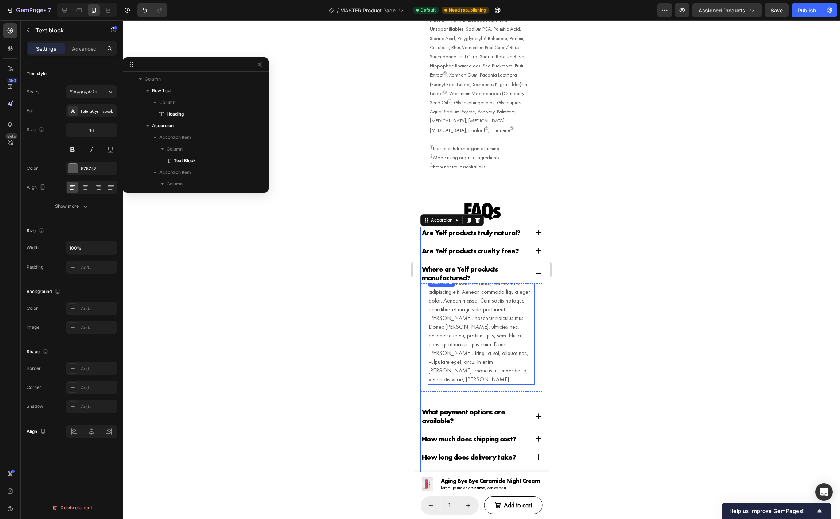
scroll to position [410, 0]
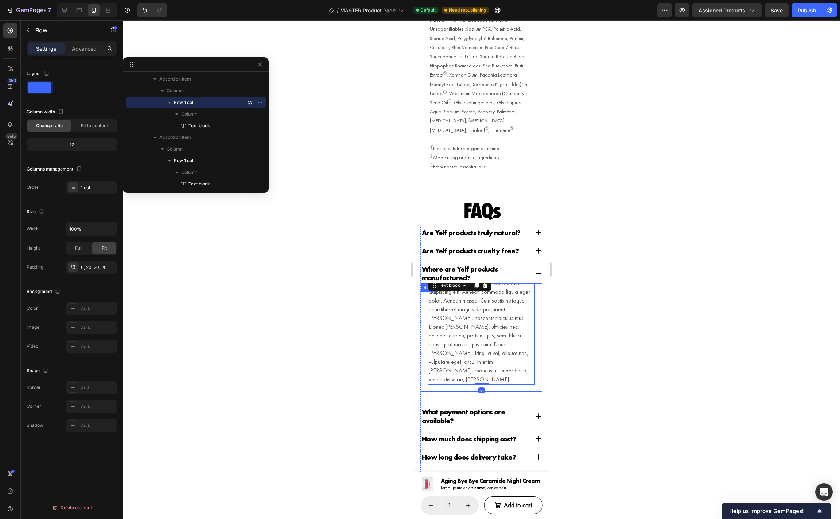
click at [530, 353] on div "Lorem ipsum dolor sit amet, consectetuer adipiscing elit. Aenean commodo ligula…" at bounding box center [481, 337] width 121 height 109
click at [85, 47] on p "Advanced" at bounding box center [84, 49] width 25 height 8
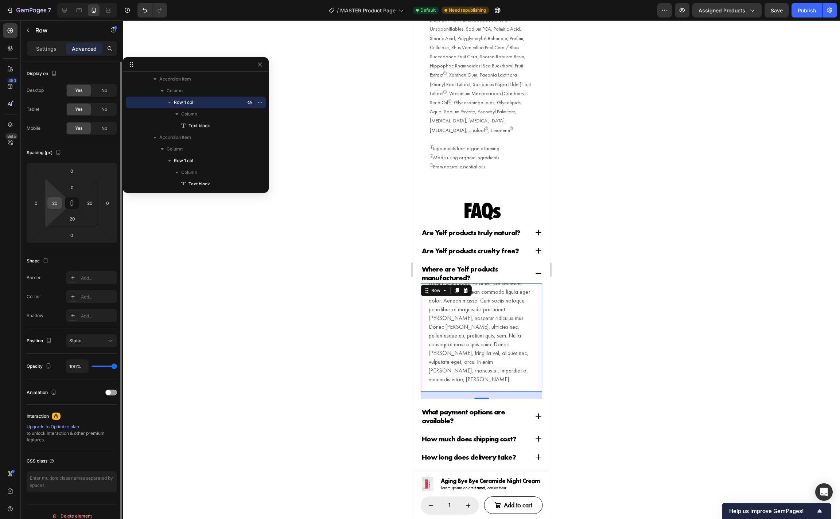
click at [57, 202] on input "20" at bounding box center [54, 203] width 11 height 11
type input "0"
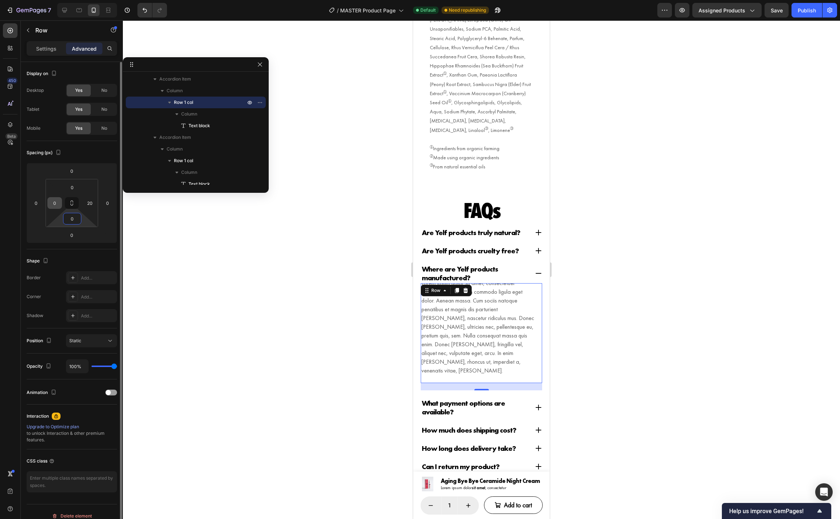
type input "0"
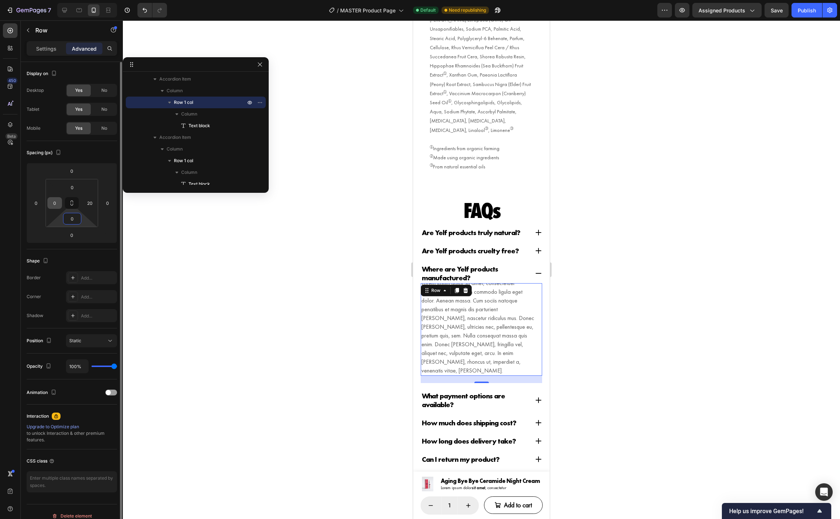
type input "0"
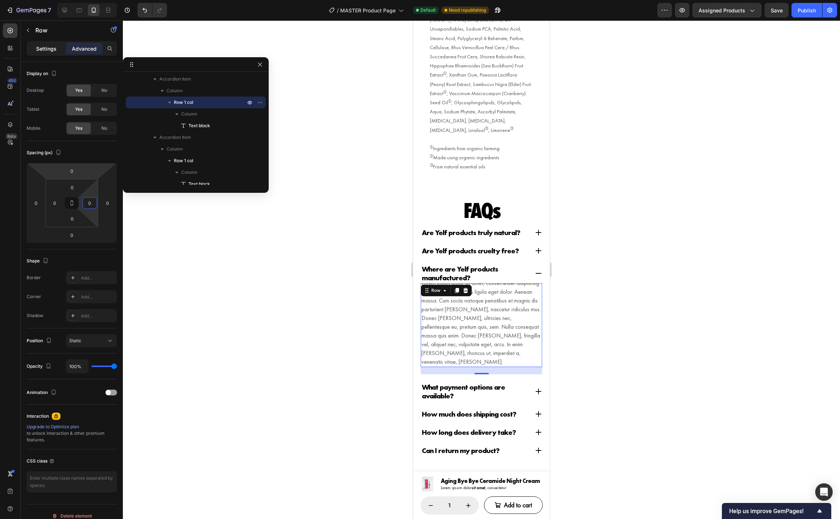
click at [47, 53] on div "Settings" at bounding box center [46, 49] width 36 height 12
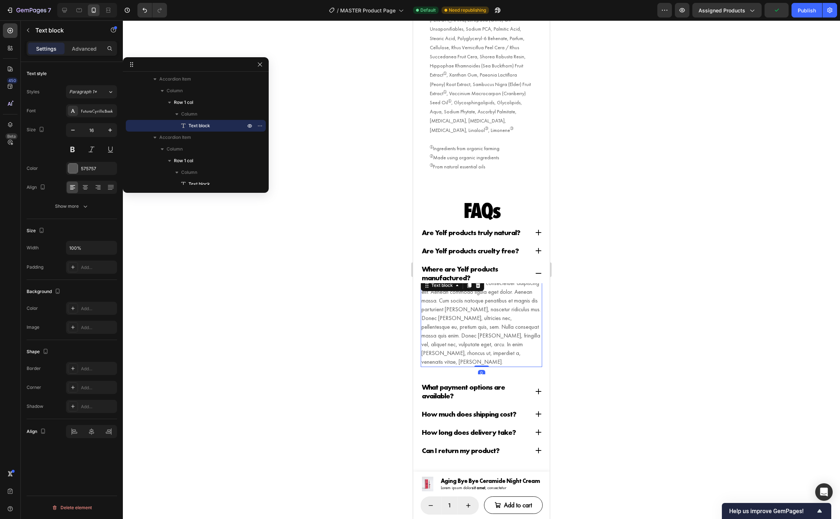
click at [464, 317] on p "Lorem ipsum dolor sit amet, consectetuer adipiscing elit. Aenean commodo ligula…" at bounding box center [481, 322] width 120 height 87
click at [82, 206] on icon "button" at bounding box center [85, 206] width 7 height 7
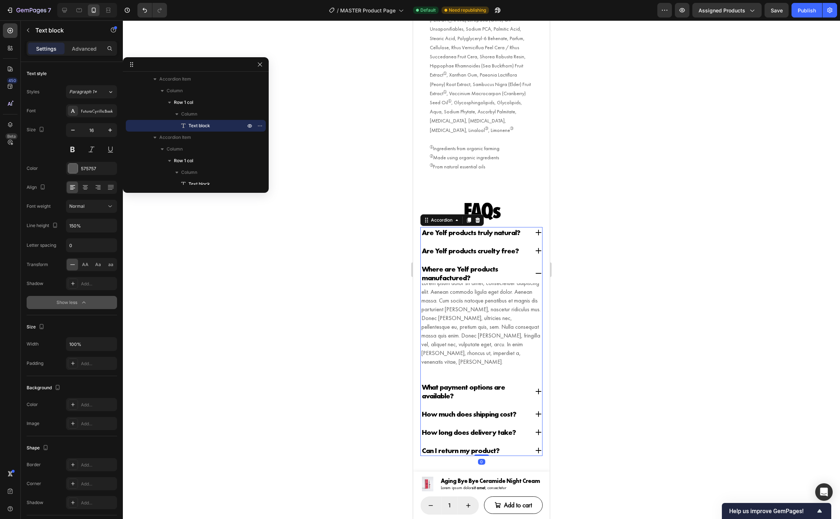
click at [527, 227] on div "Are Yelf products truly natural?" at bounding box center [475, 232] width 108 height 11
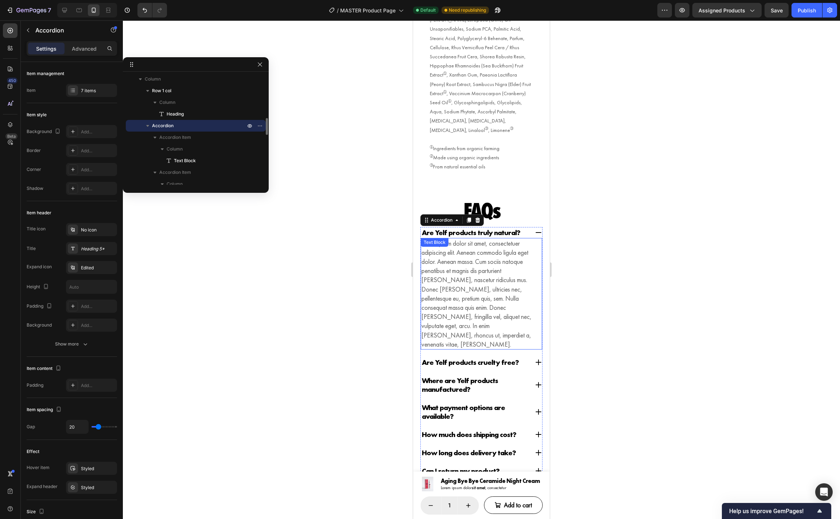
click at [494, 246] on p "Lorem ipsum dolor sit amet, consectetuer adipiscing elit. Aenean commodo ligula…" at bounding box center [481, 294] width 120 height 110
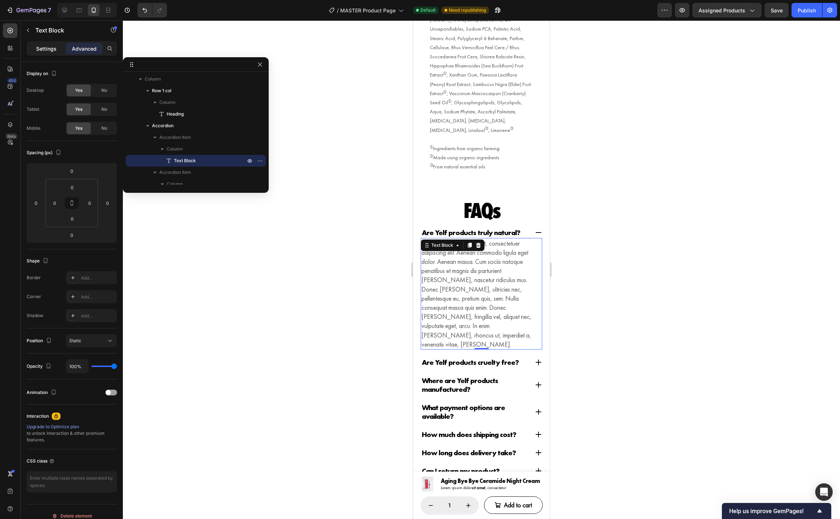
click at [52, 49] on p "Settings" at bounding box center [46, 49] width 20 height 8
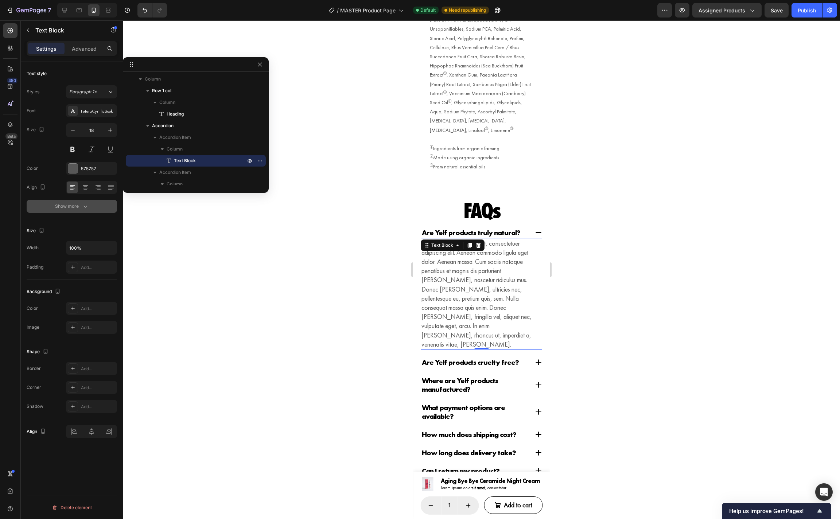
click at [85, 210] on icon "button" at bounding box center [85, 206] width 7 height 7
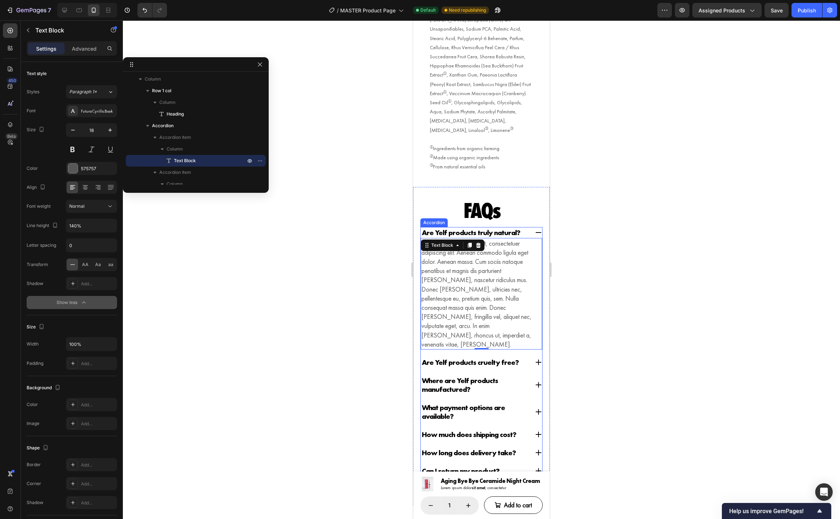
click at [534, 357] on div "Are Yelf products cruelty free?" at bounding box center [481, 362] width 121 height 11
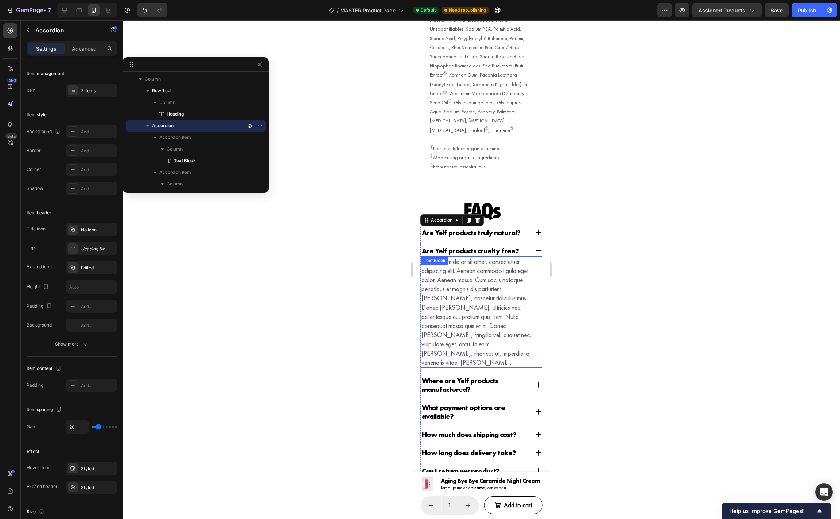
click at [506, 283] on p "Lorem ipsum dolor sit amet, consectetuer adipiscing elit. Aenean commodo ligula…" at bounding box center [481, 312] width 120 height 110
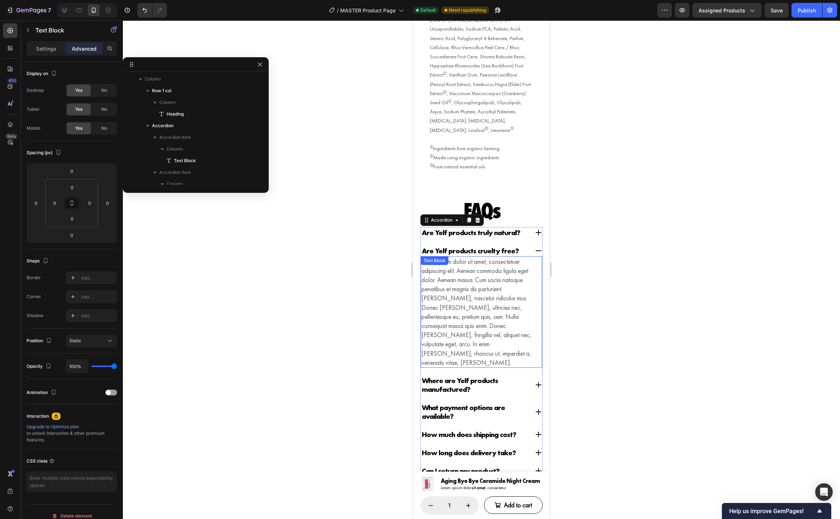
scroll to position [351, 0]
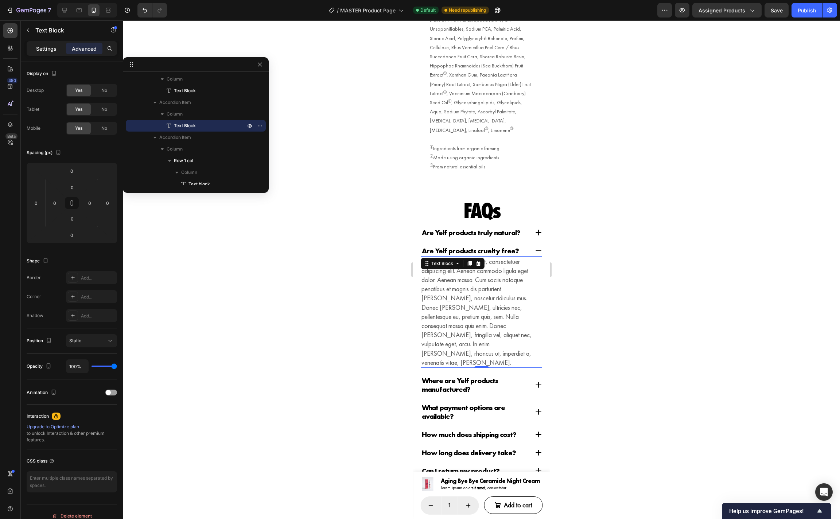
click at [42, 51] on p "Settings" at bounding box center [46, 49] width 20 height 8
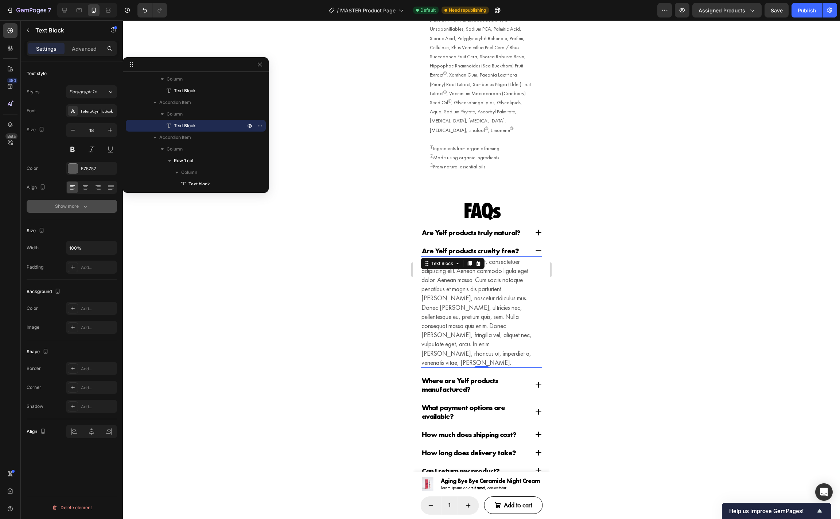
click at [77, 208] on div "Show more" at bounding box center [72, 206] width 34 height 7
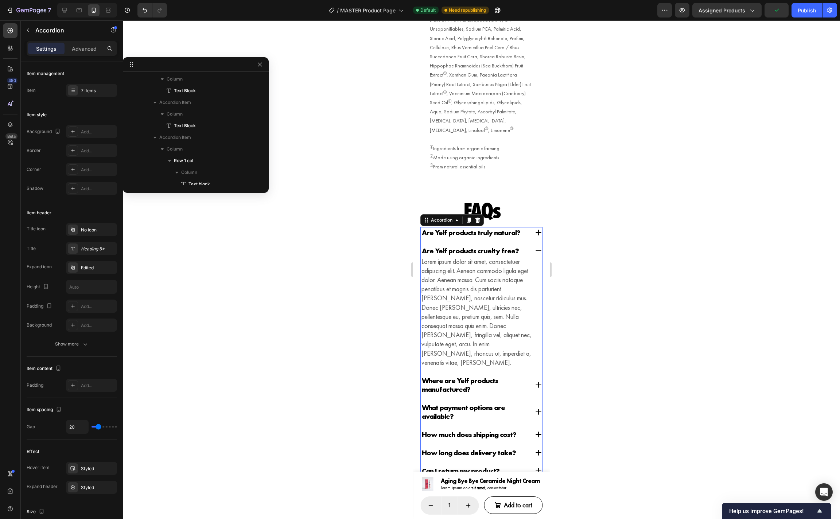
click at [533, 375] on div "Where are Yelf products manufactured?" at bounding box center [481, 385] width 121 height 20
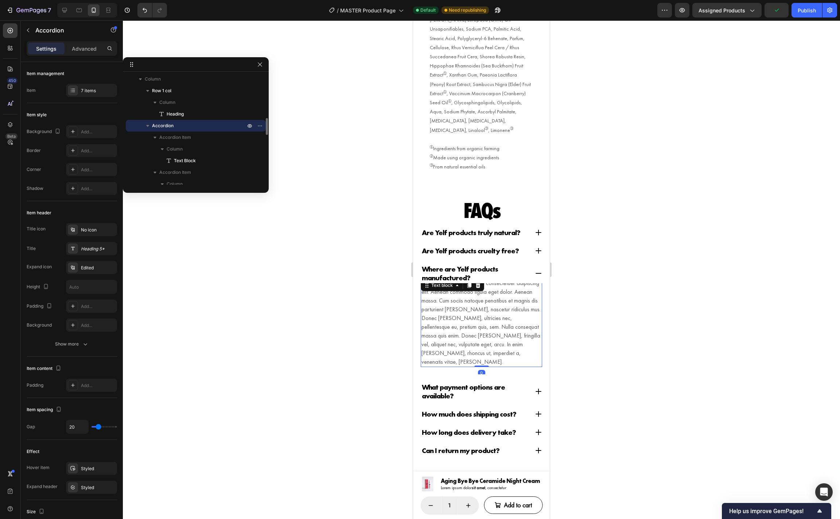
scroll to position [410, 0]
click at [498, 302] on p "Lorem ipsum dolor sit amet, consectetuer adipiscing elit. Aenean commodo ligula…" at bounding box center [481, 322] width 120 height 87
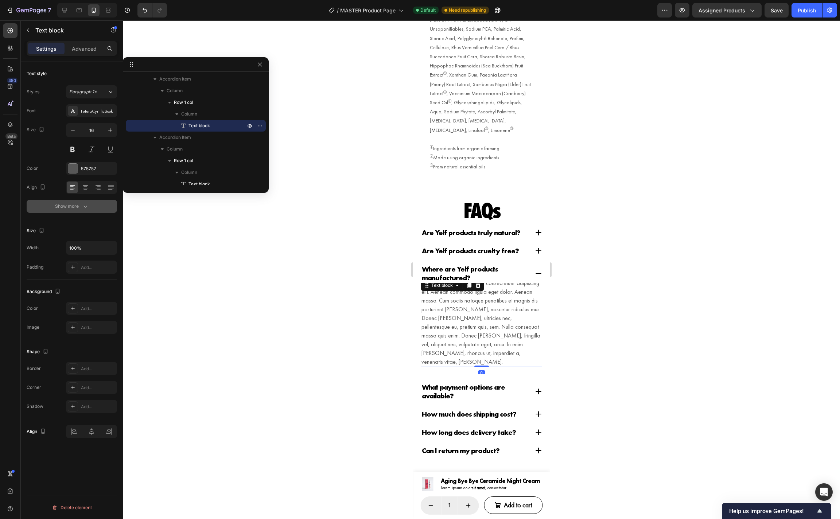
click at [88, 204] on icon "button" at bounding box center [85, 206] width 7 height 7
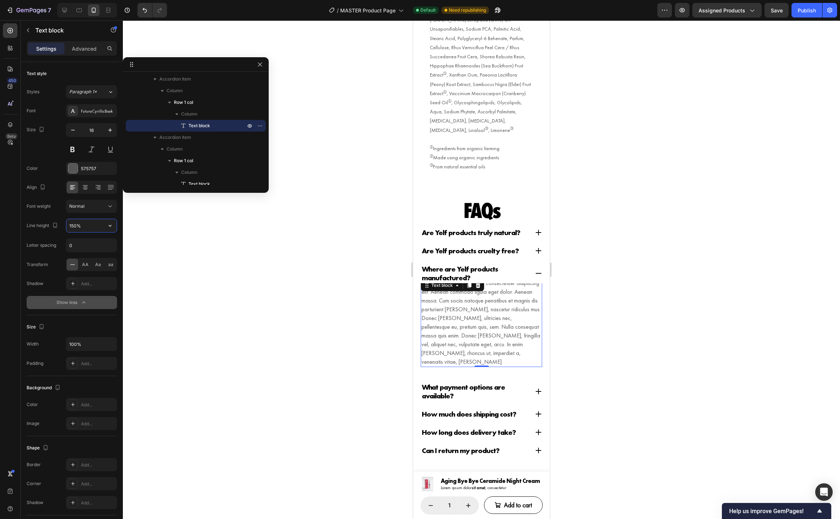
click at [74, 224] on input "150%" at bounding box center [91, 225] width 50 height 13
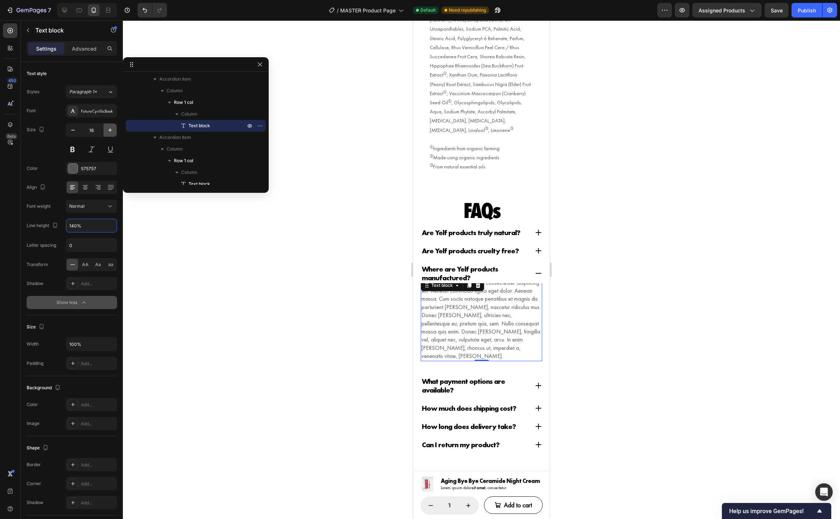
type input "140%"
click at [108, 130] on icon "button" at bounding box center [109, 129] width 7 height 7
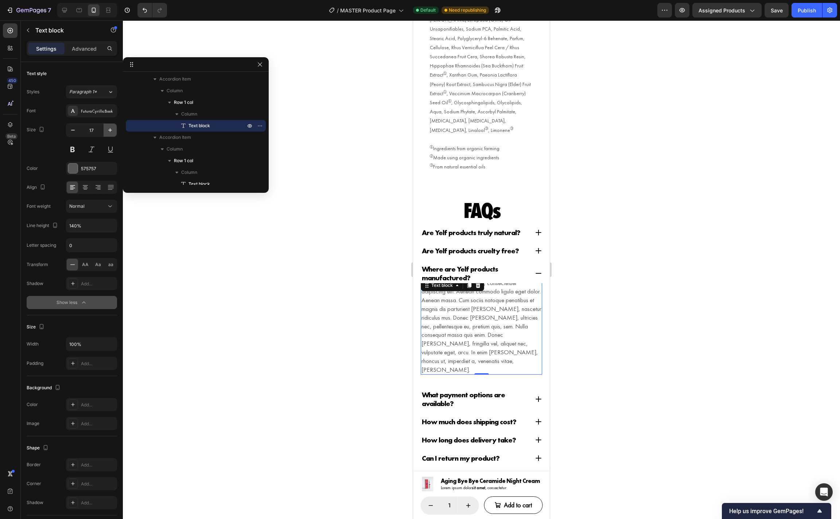
click at [108, 130] on icon "button" at bounding box center [109, 129] width 7 height 7
type input "18"
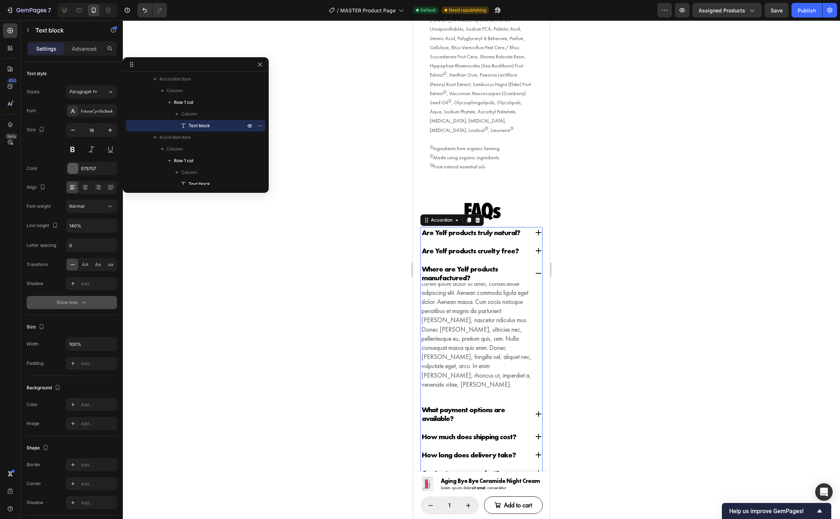
click at [531, 245] on div "Are Yelf products cruelty free?" at bounding box center [481, 250] width 121 height 11
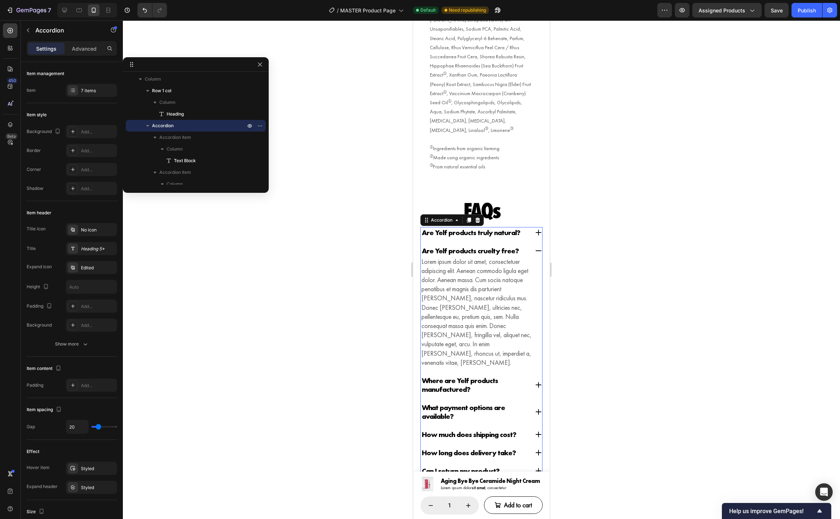
click at [530, 375] on div "Where are Yelf products manufactured?" at bounding box center [481, 385] width 121 height 20
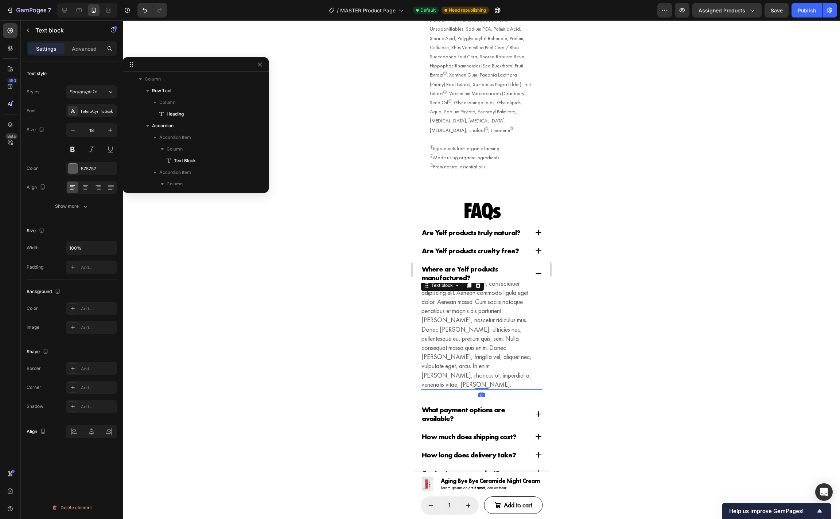
click at [519, 347] on p "Lorem ipsum dolor sit amet, consectetuer adipiscing elit. Aenean commodo ligula…" at bounding box center [481, 334] width 120 height 110
click at [523, 358] on div "Lorem ipsum dolor sit amet, consectetuer adipiscing elit. Aenean commodo ligula…" at bounding box center [481, 340] width 121 height 114
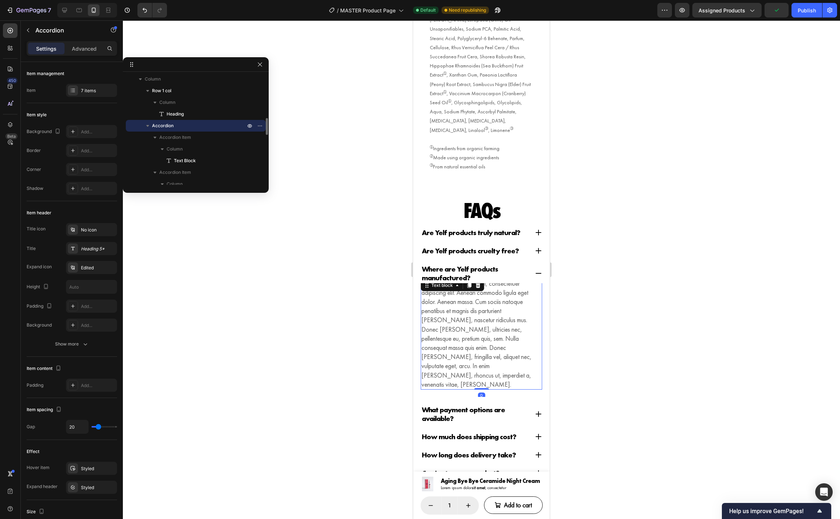
click at [500, 332] on p "Lorem ipsum dolor sit amet, consectetuer adipiscing elit. Aenean commodo ligula…" at bounding box center [481, 334] width 120 height 110
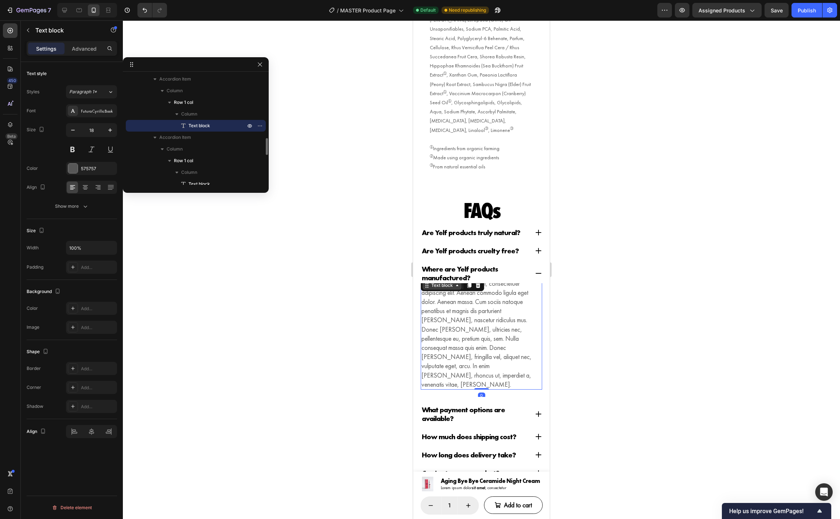
click at [455, 281] on div "Text block" at bounding box center [441, 285] width 39 height 9
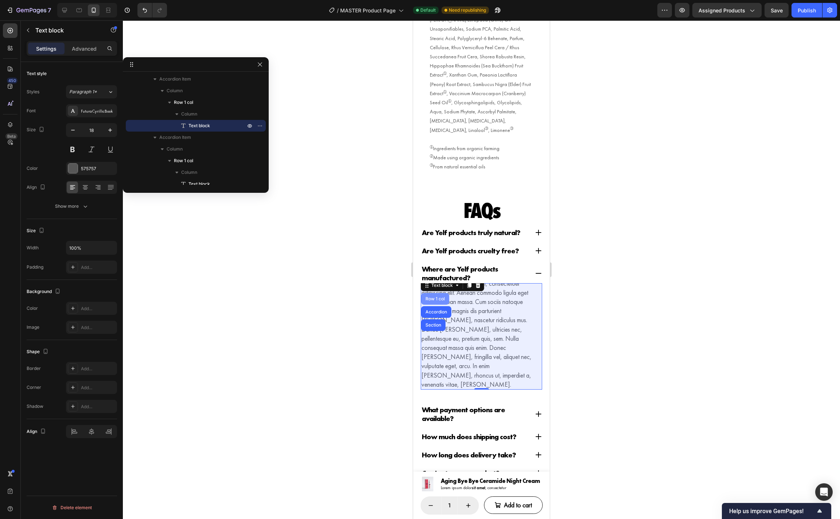
click at [443, 297] on div "Row 1 col" at bounding box center [435, 299] width 22 height 4
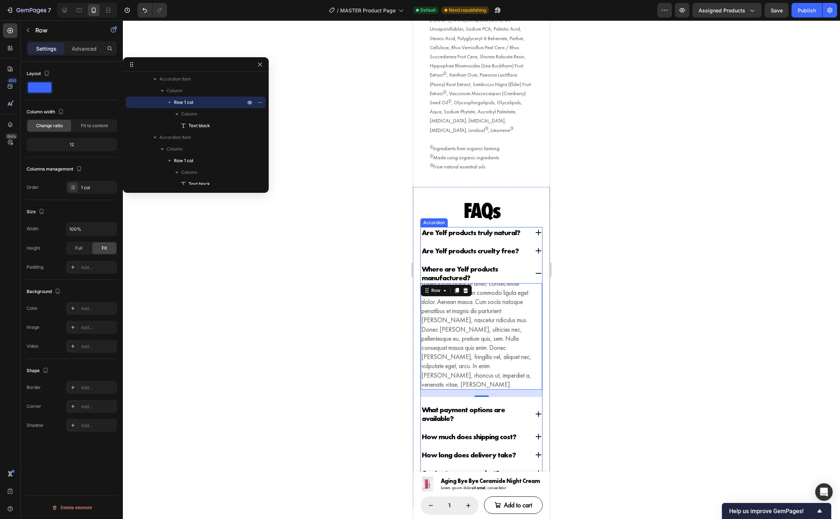
click at [523, 245] on div "Are Yelf products cruelty free?" at bounding box center [475, 250] width 108 height 11
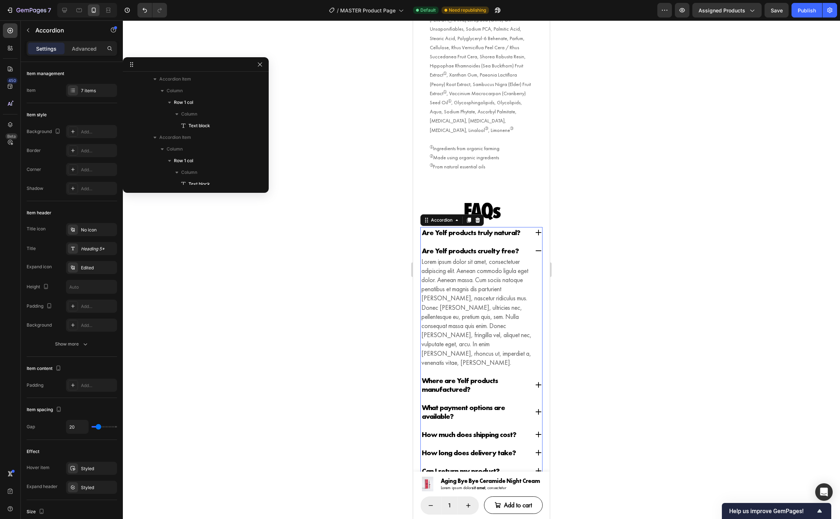
scroll to position [281, 0]
click at [532, 375] on div "Where are Yelf products manufactured?" at bounding box center [481, 385] width 121 height 20
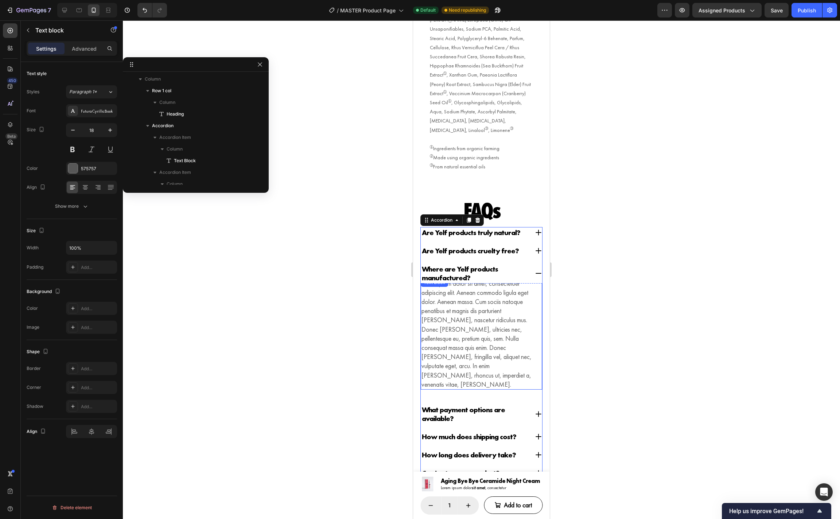
scroll to position [410, 0]
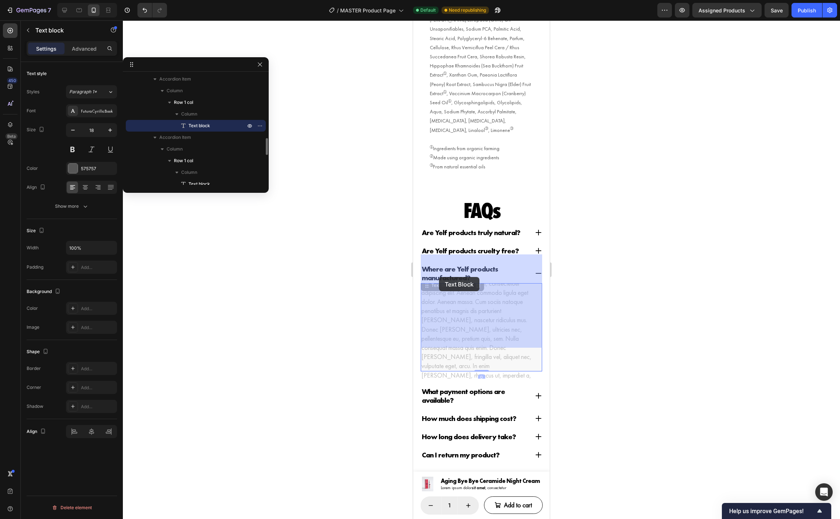
drag, startPoint x: 438, startPoint y: 267, endPoint x: 439, endPoint y: 277, distance: 9.9
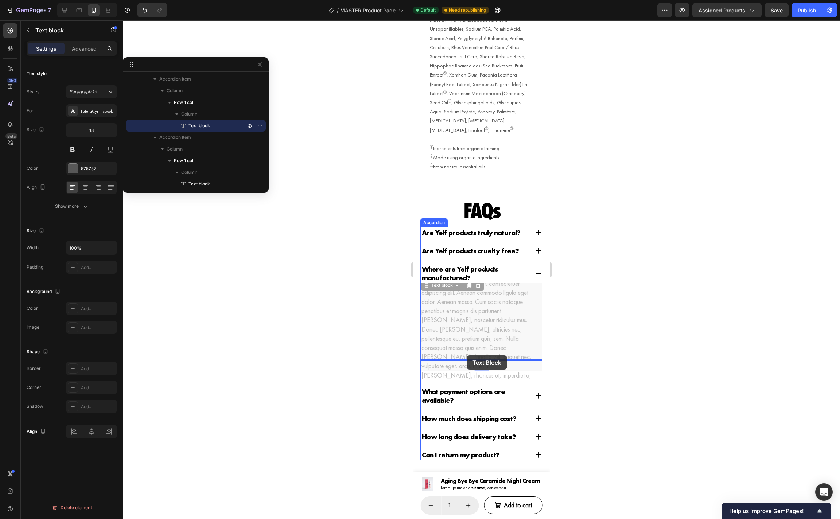
scroll to position [3266, 0]
drag, startPoint x: 437, startPoint y: 267, endPoint x: 466, endPoint y: 355, distance: 92.6
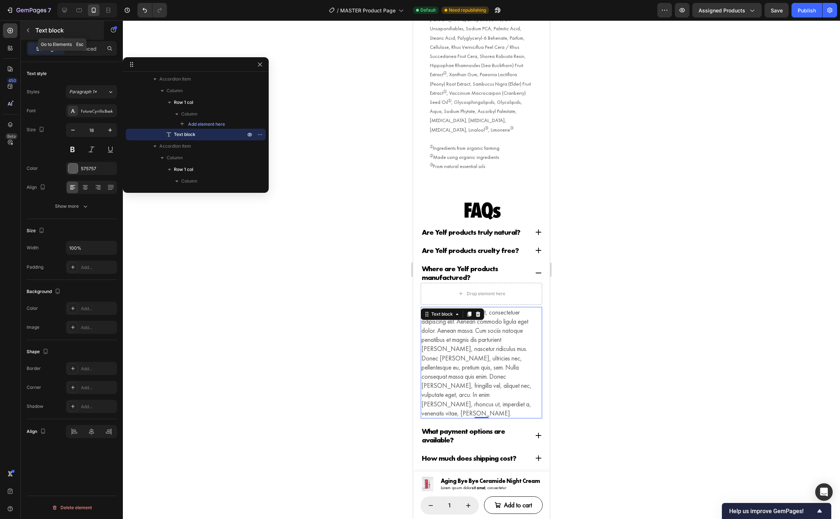
click at [49, 29] on p "Text block" at bounding box center [66, 30] width 62 height 9
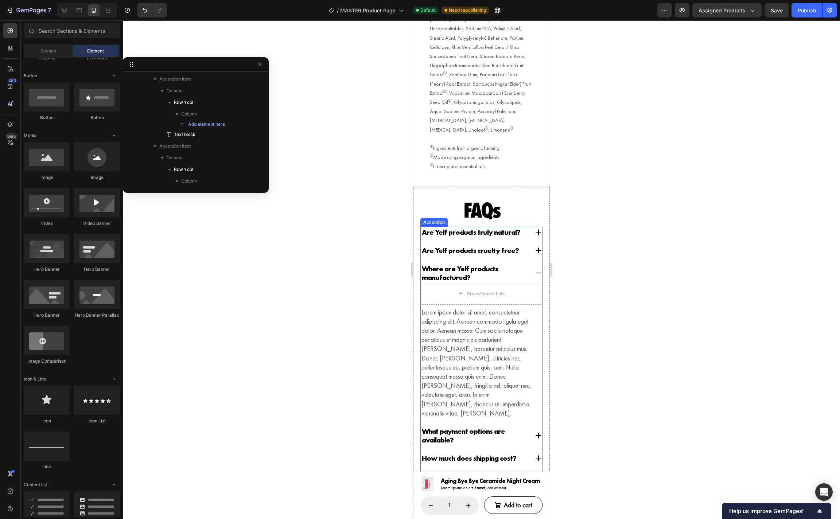
click at [531, 263] on div "Where are Yelf products manufactured?" at bounding box center [481, 273] width 121 height 20
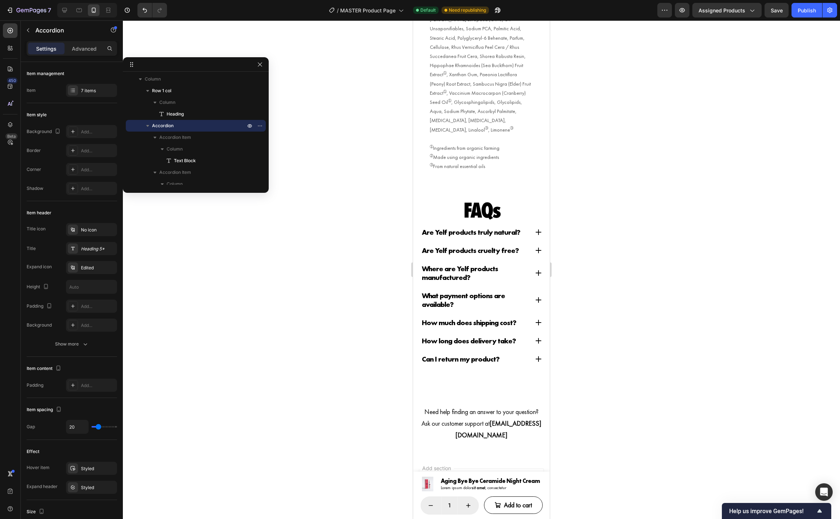
click at [535, 263] on div "Where are Yelf products manufactured?" at bounding box center [481, 273] width 121 height 20
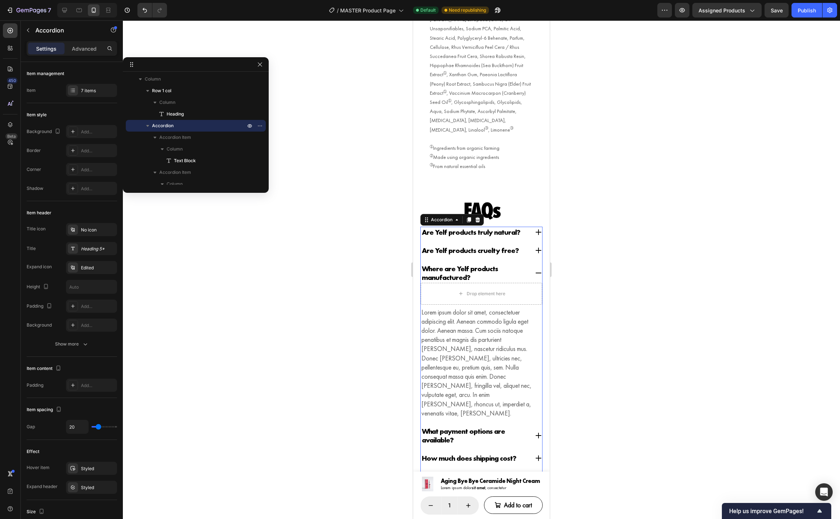
click at [540, 287] on div "Drop element here Row Lorem ipsum dolor sit amet, consectetuer adipiscing elit.…" at bounding box center [481, 351] width 121 height 136
click at [523, 308] on p "Lorem ipsum dolor sit amet, consectetuer adipiscing elit. Aenean commodo ligula…" at bounding box center [481, 363] width 120 height 110
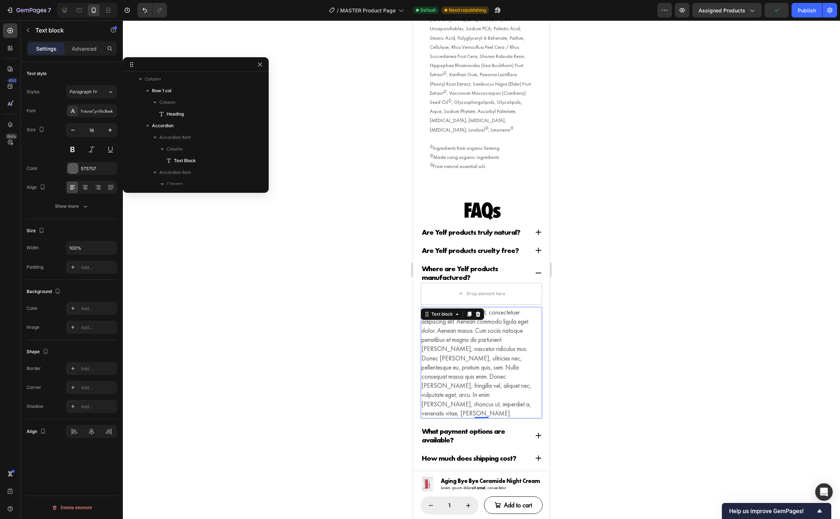
scroll to position [418, 0]
click at [446, 311] on div "Text block" at bounding box center [442, 314] width 24 height 7
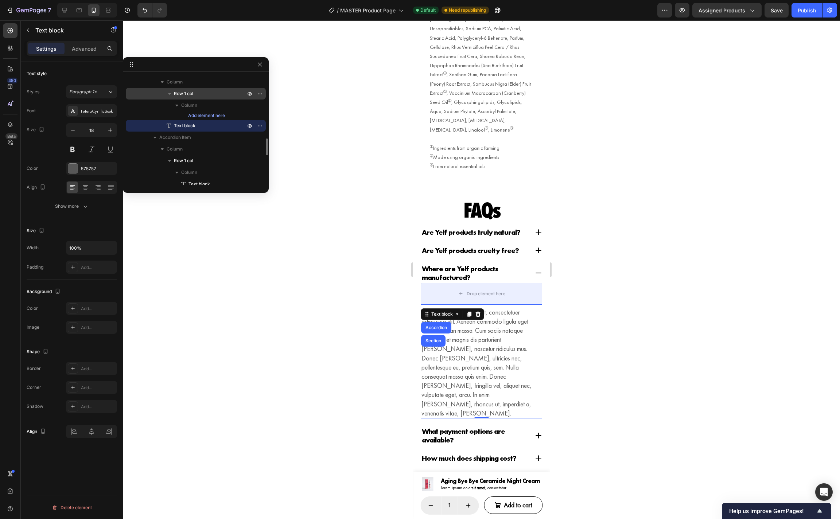
click at [208, 94] on p "Row 1 col" at bounding box center [210, 93] width 73 height 7
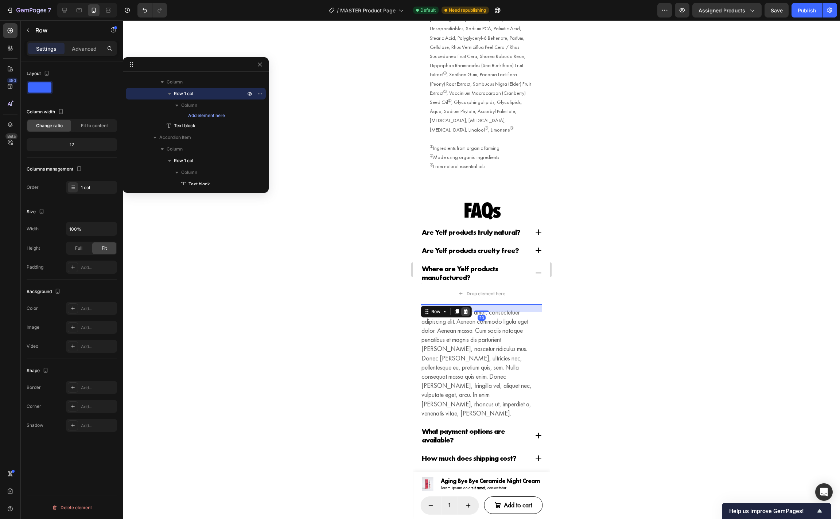
click at [466, 307] on div at bounding box center [465, 311] width 9 height 9
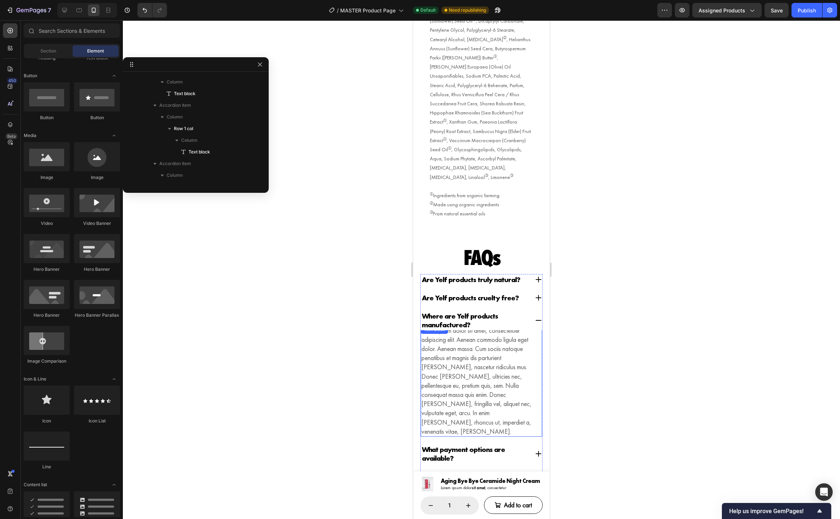
scroll to position [3220, 0]
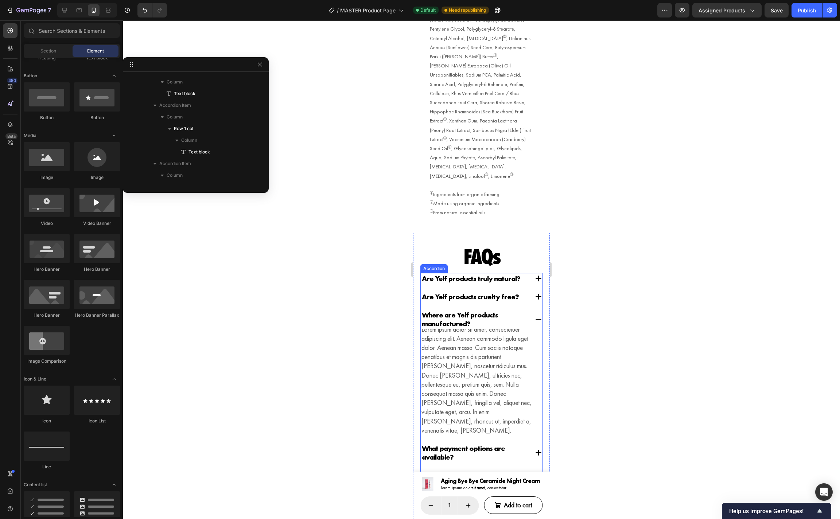
click at [529, 291] on div "Are Yelf products cruelty free?" at bounding box center [481, 296] width 121 height 11
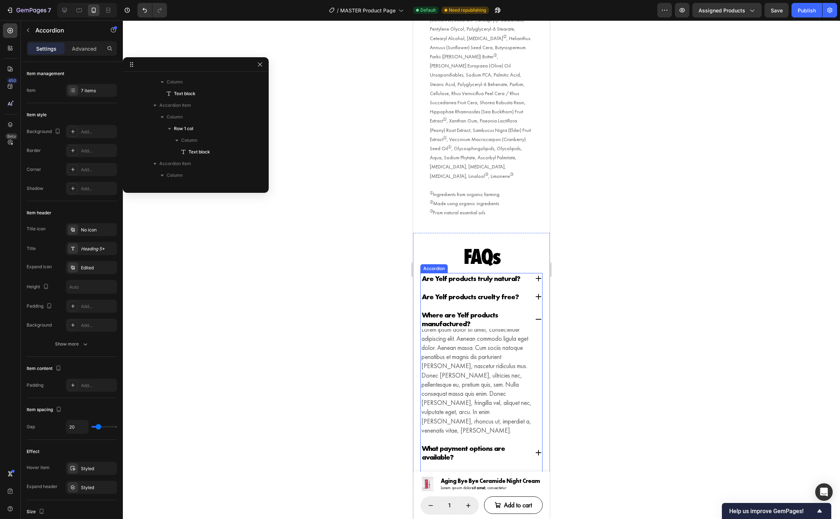
scroll to position [281, 0]
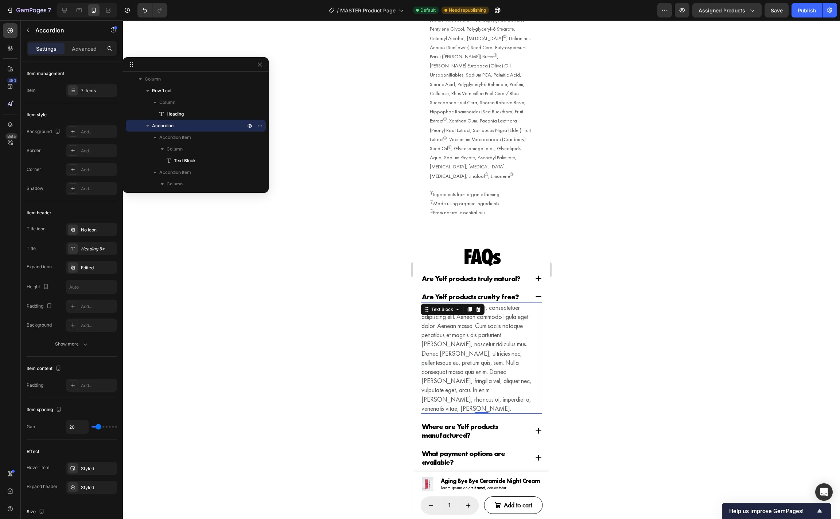
click at [524, 307] on p "Lorem ipsum dolor sit amet, consectetuer adipiscing elit. Aenean commodo ligula…" at bounding box center [481, 358] width 120 height 110
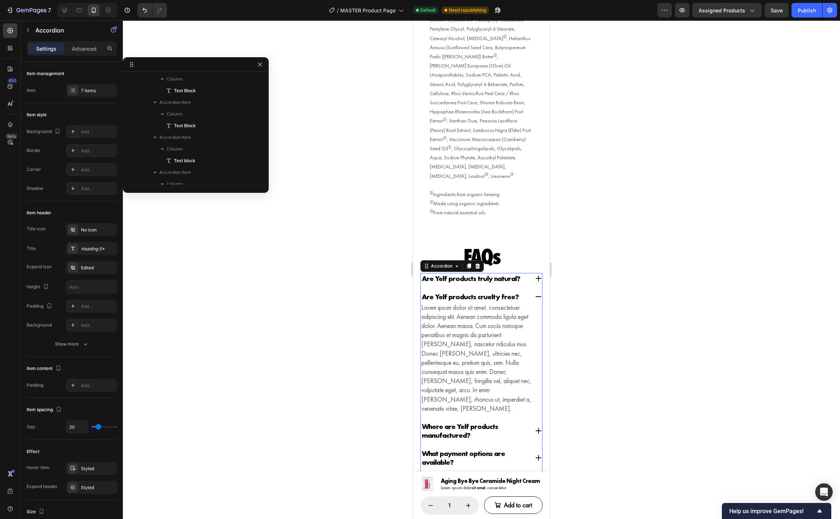
click at [529, 421] on div "Where are Yelf products manufactured?" at bounding box center [481, 431] width 121 height 20
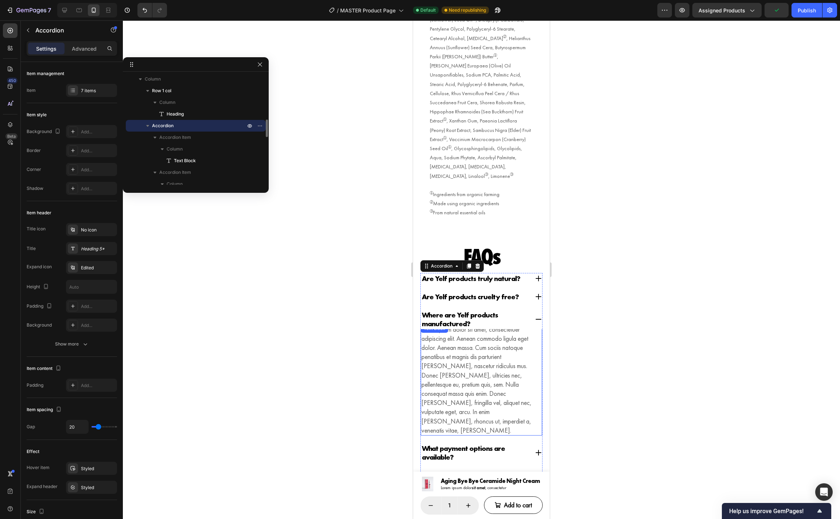
scroll to position [386, 0]
click at [500, 355] on p "Lorem ipsum dolor sit amet, consectetuer adipiscing elit. Aenean commodo ligula…" at bounding box center [481, 380] width 120 height 110
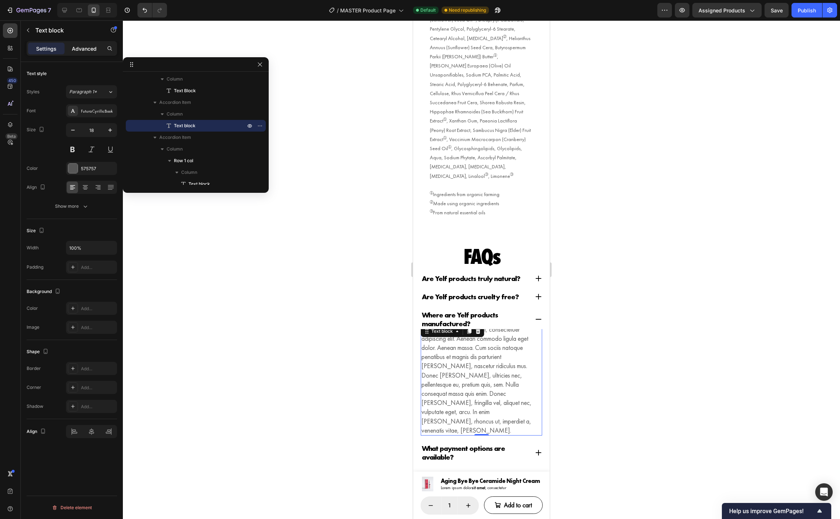
click at [87, 47] on p "Advanced" at bounding box center [84, 49] width 25 height 8
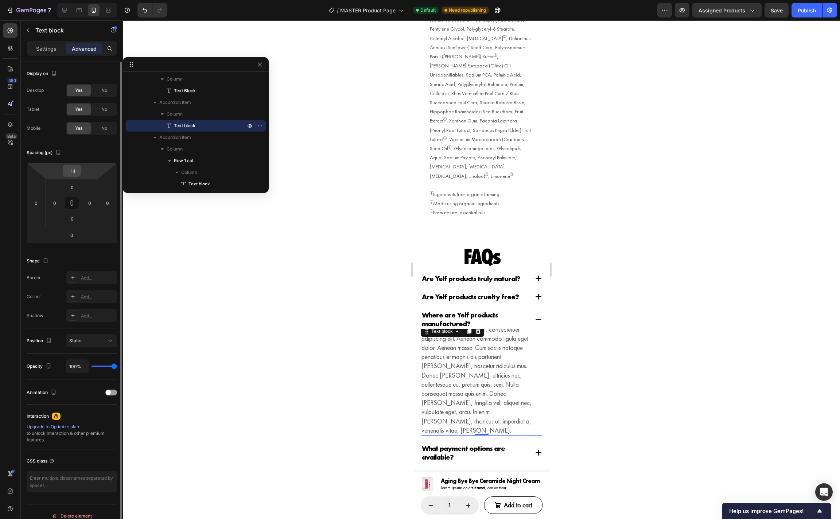
click at [77, 168] on input "-14" at bounding box center [72, 170] width 15 height 11
type input "0"
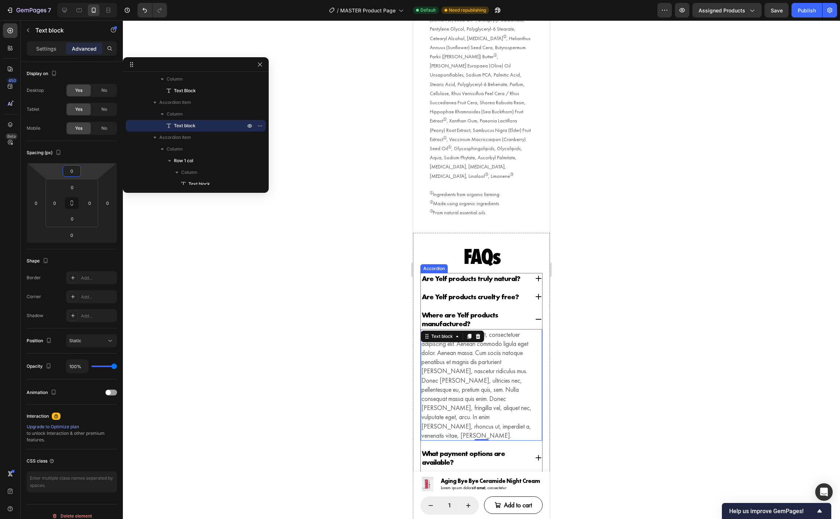
click at [533, 448] on div "What payment options are available?" at bounding box center [481, 458] width 121 height 20
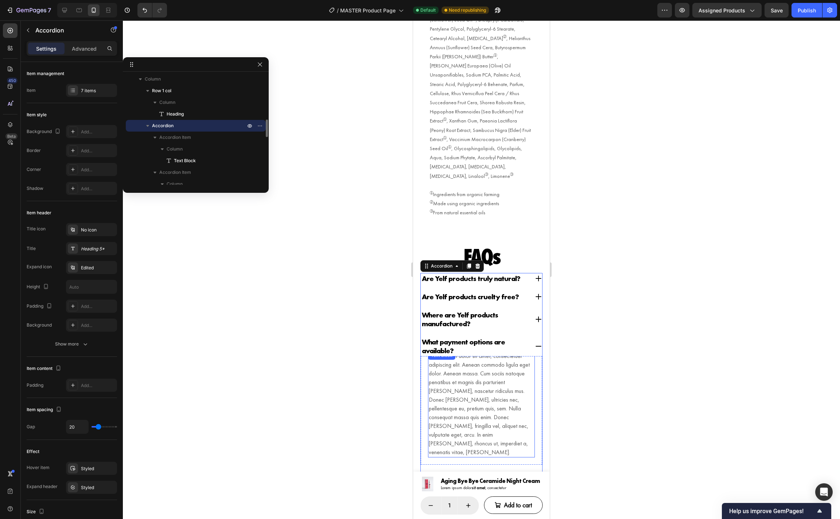
click at [510, 386] on p "Lorem ipsum dolor sit amet, consectetuer adipiscing elit. Aenean commodo ligula…" at bounding box center [481, 404] width 105 height 105
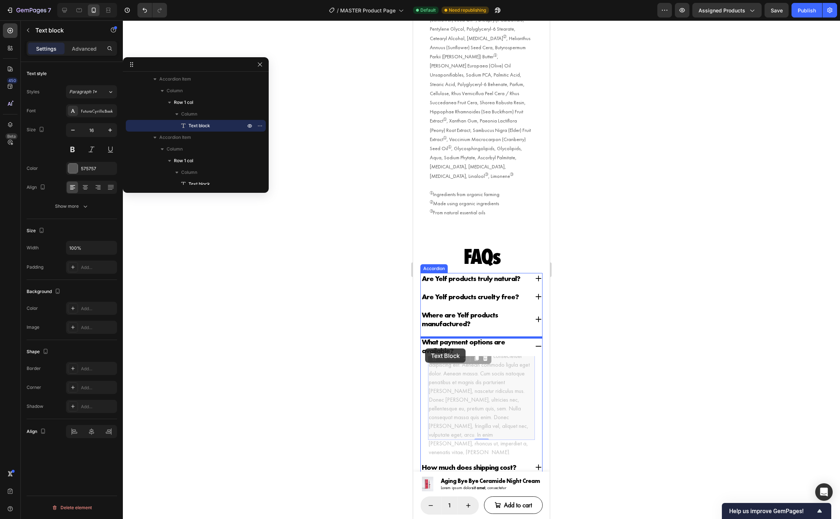
drag, startPoint x: 445, startPoint y: 341, endPoint x: 444, endPoint y: 353, distance: 11.7
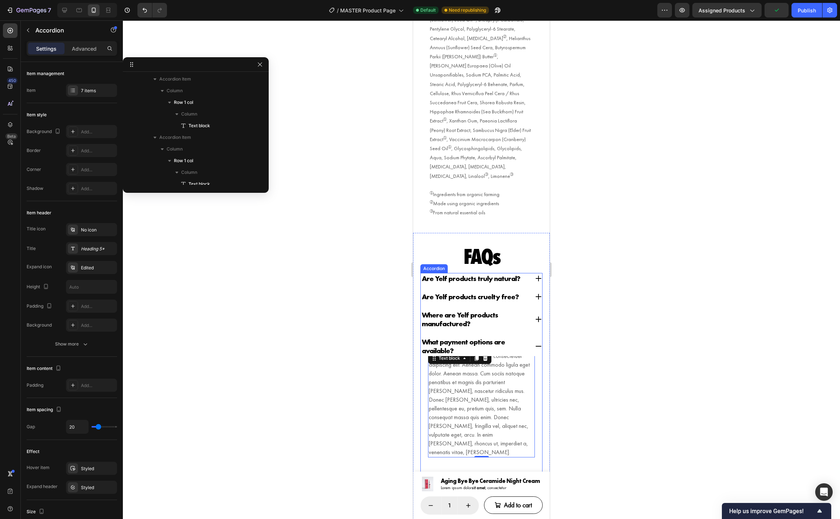
click at [531, 273] on div "Are Yelf products truly natural?" at bounding box center [481, 278] width 121 height 11
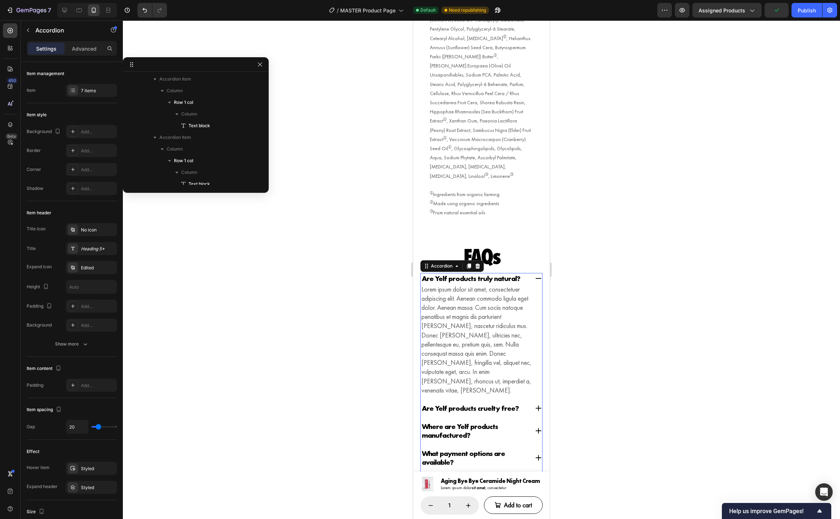
scroll to position [281, 0]
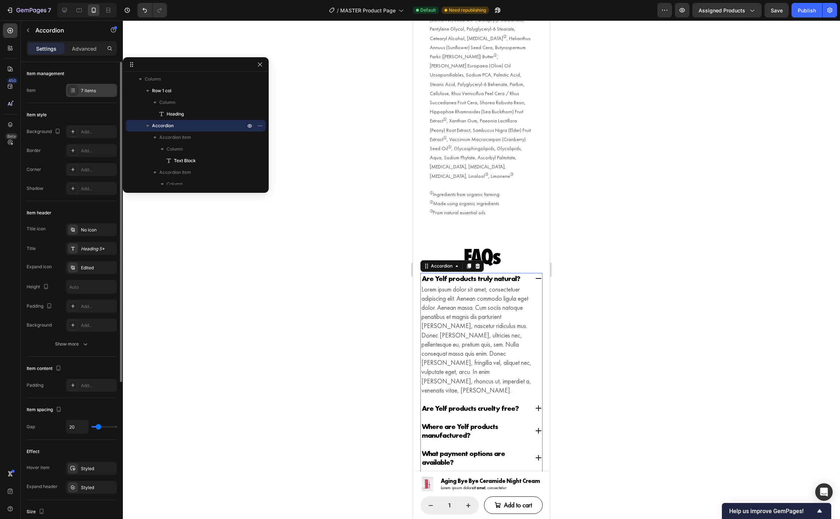
click at [86, 90] on div "7 items" at bounding box center [98, 90] width 34 height 7
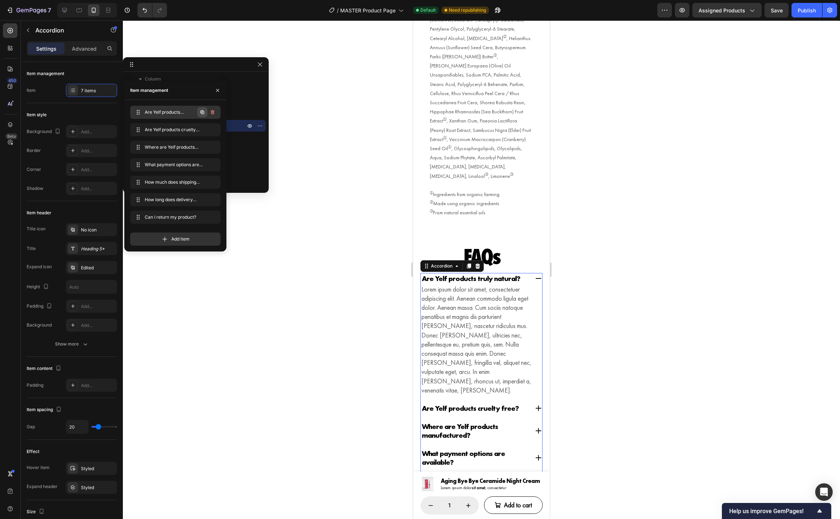
click at [201, 112] on icon "button" at bounding box center [202, 112] width 4 height 4
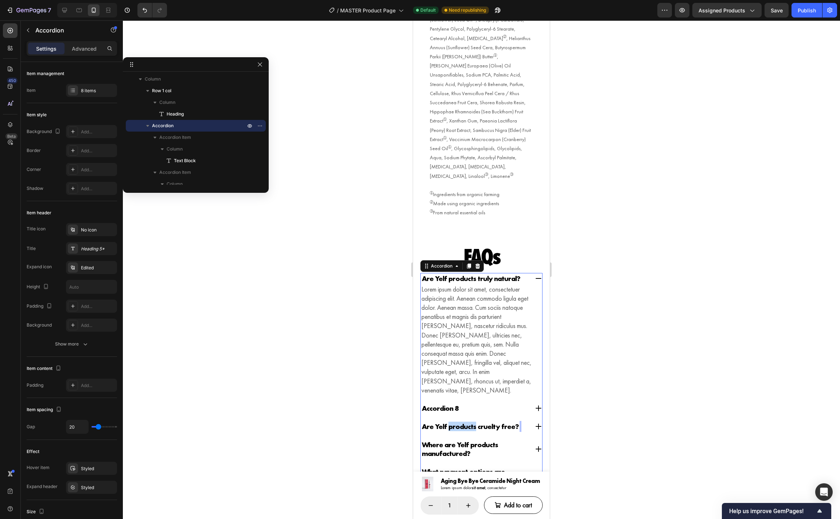
click at [453, 422] on p "Are Yelf products cruelty free?" at bounding box center [470, 426] width 97 height 9
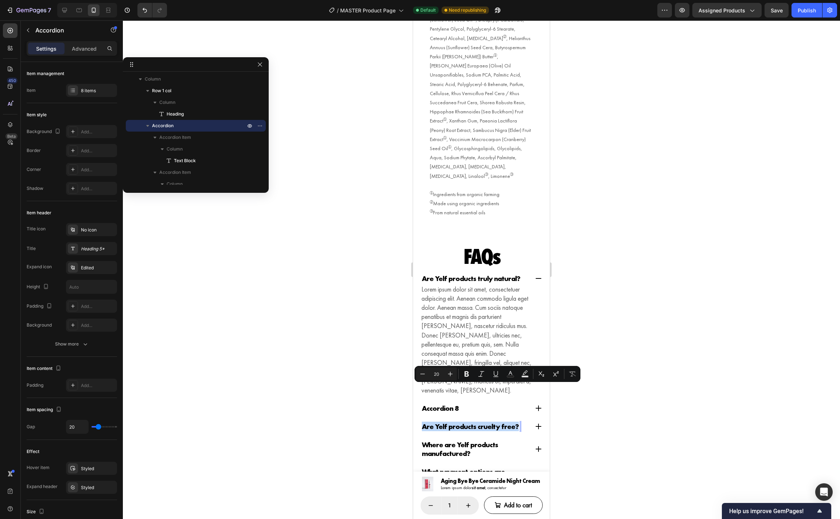
copy p "Are Yelf products cruelty free?"
click at [456, 348] on p "Lorem ipsum dolor sit amet, consectetuer adipiscing elit. Aenean commodo ligula…" at bounding box center [481, 340] width 120 height 110
